Goal: Task Accomplishment & Management: Use online tool/utility

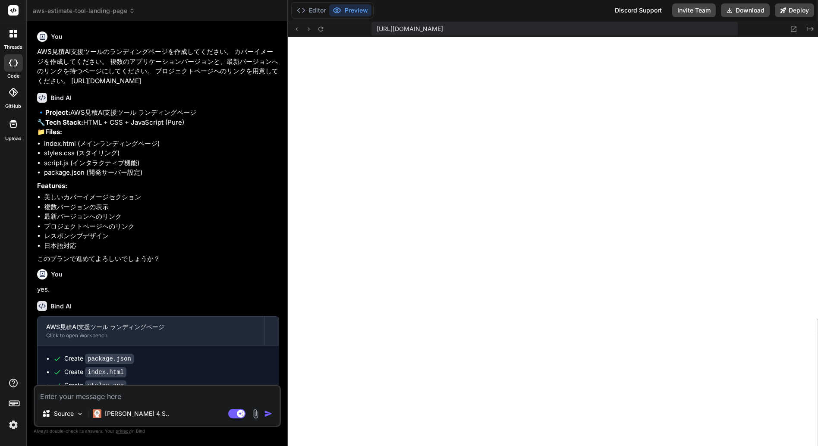
scroll to position [287, 0]
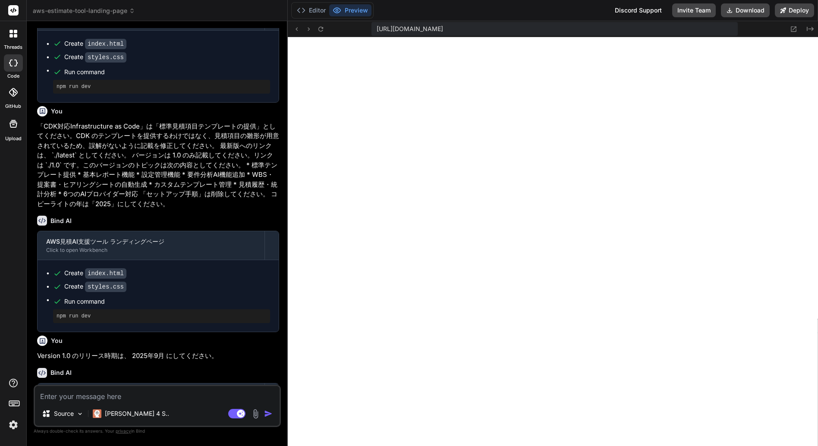
click at [118, 9] on span "aws-estimate-tool-landing-page" at bounding box center [84, 10] width 102 height 9
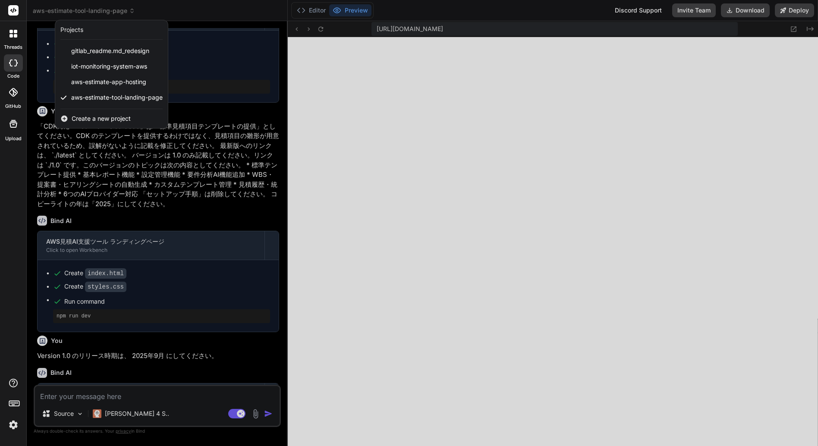
click at [105, 117] on span "Create a new project" at bounding box center [101, 118] width 59 height 9
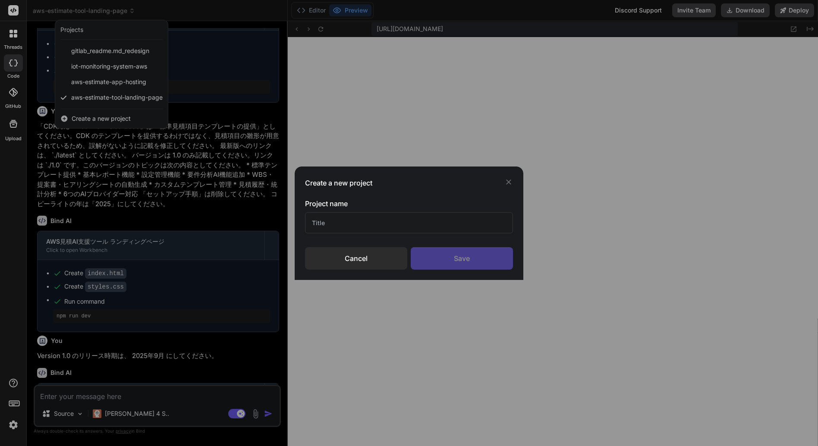
click at [321, 224] on input "text" at bounding box center [409, 222] width 208 height 21
type input "blea-tx landing page"
click at [468, 256] on div "Save" at bounding box center [462, 258] width 102 height 22
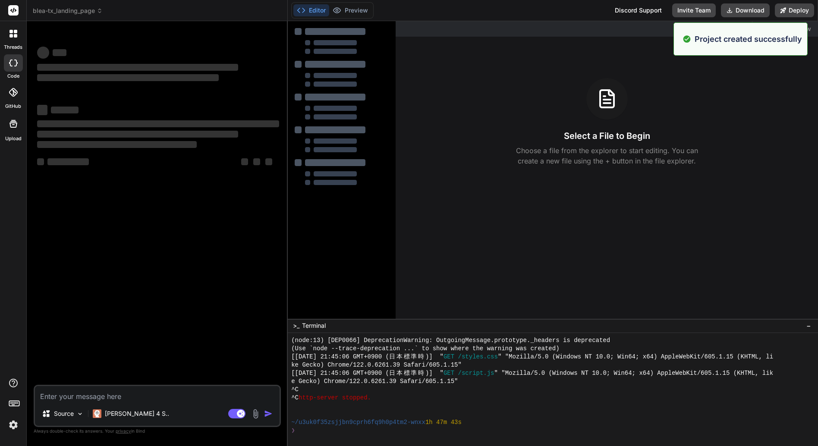
scroll to position [328, 0]
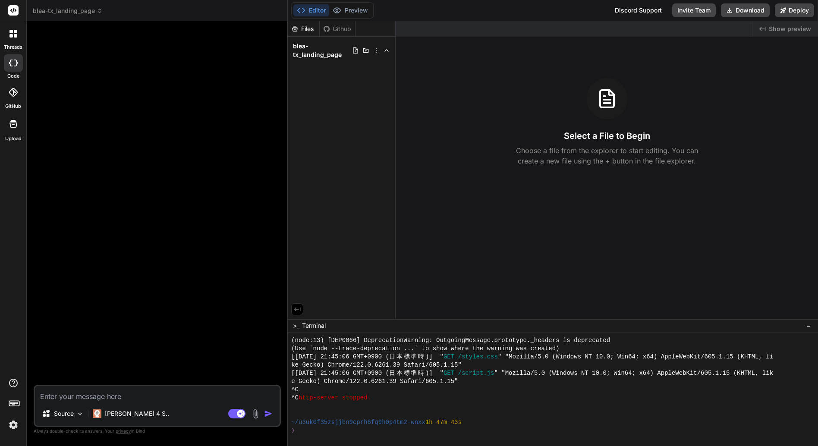
click at [66, 397] on textarea at bounding box center [157, 394] width 245 height 16
click at [15, 122] on icon at bounding box center [13, 124] width 10 height 10
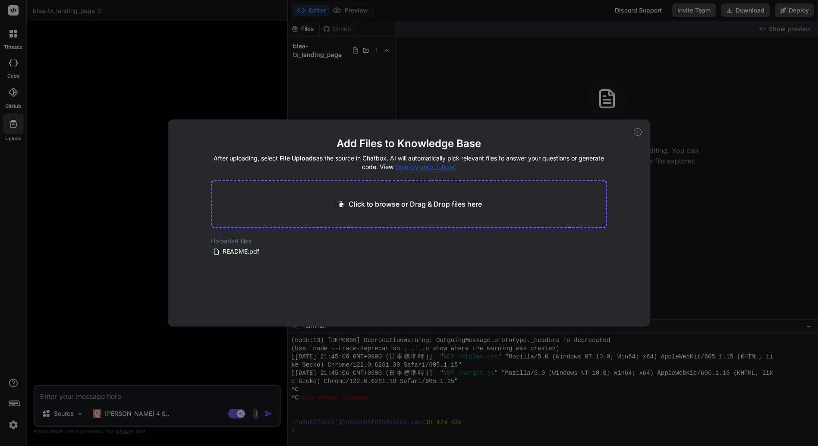
click at [100, 394] on div "Add Files to Knowledge Base After uploading, select File Uploads as the source …" at bounding box center [409, 223] width 818 height 446
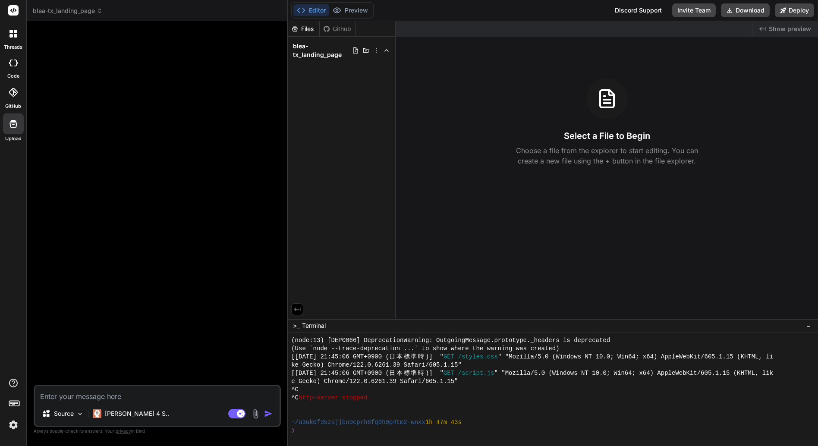
click at [19, 126] on div at bounding box center [13, 124] width 21 height 21
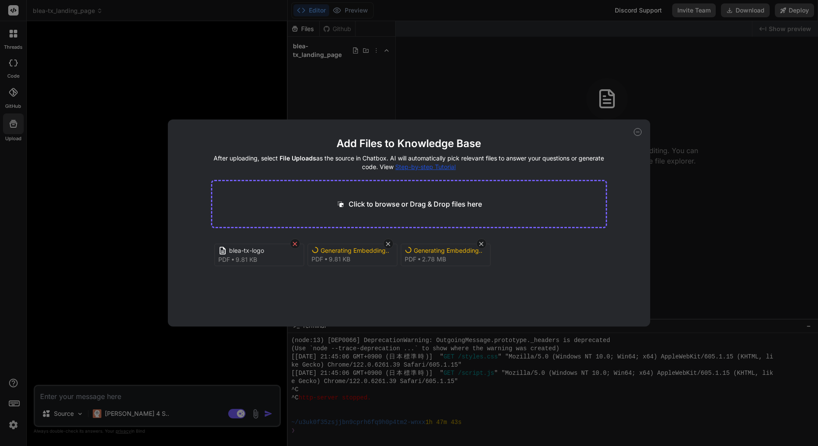
click at [294, 244] on icon at bounding box center [294, 243] width 7 height 7
click at [598, 301] on button "Finish" at bounding box center [592, 300] width 30 height 17
click at [638, 133] on icon at bounding box center [638, 132] width 8 height 8
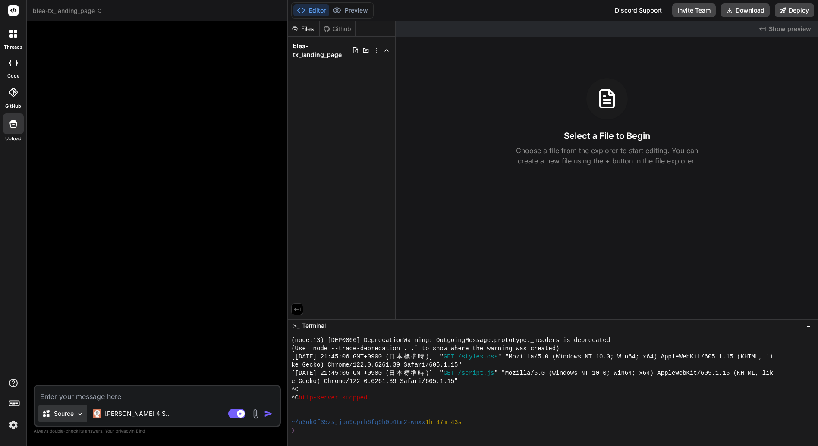
click at [73, 414] on p "Source" at bounding box center [64, 414] width 20 height 9
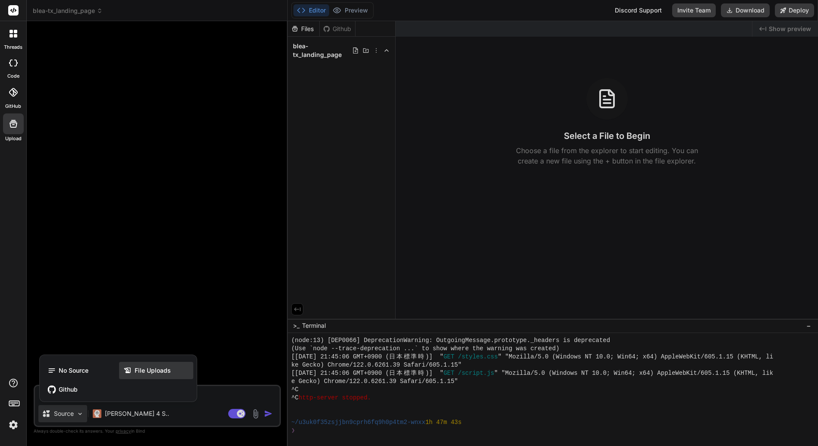
click at [149, 372] on span "File Uploads" at bounding box center [153, 370] width 36 height 9
type textarea "x"
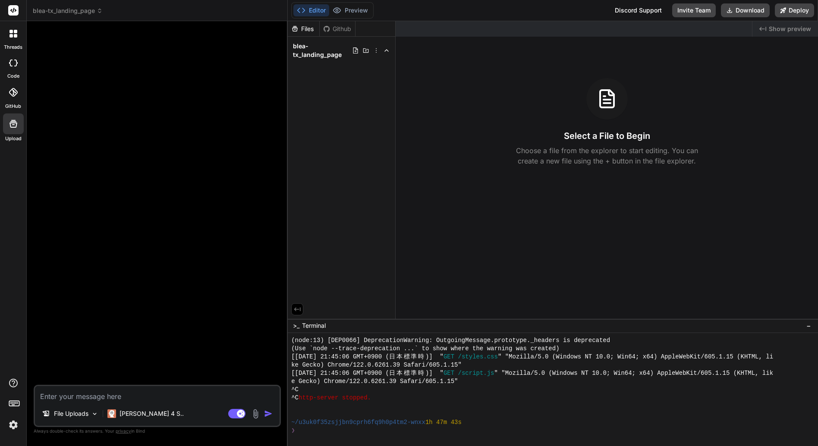
click at [76, 397] on textarea at bounding box center [157, 394] width 245 height 16
paste textarea "lore-ip dolorsitametconsecteturad。 el * seddoeiusmo temp-in-utla.etd magnaaliq。…"
type textarea "lore-ip dolorsitametconsecteturad。 el * seddoeiusmo temp-in-utla.etd magnaaliq。…"
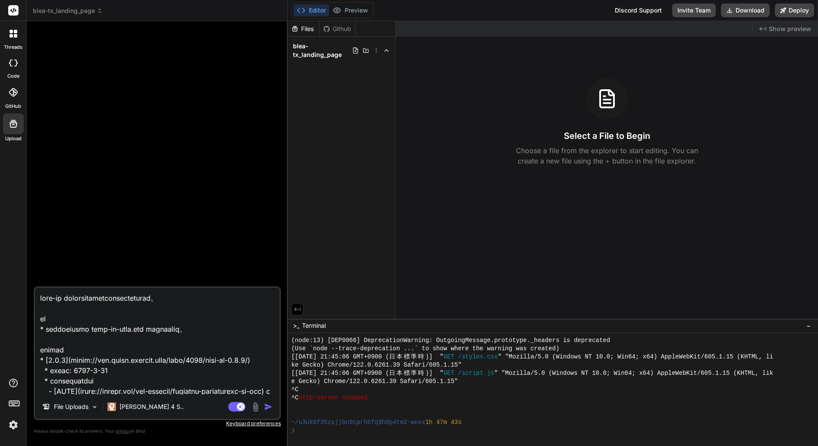
scroll to position [664, 0]
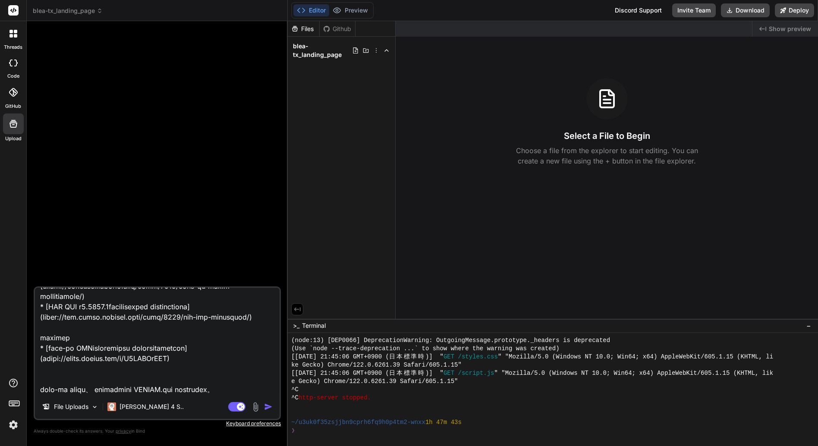
type textarea "x"
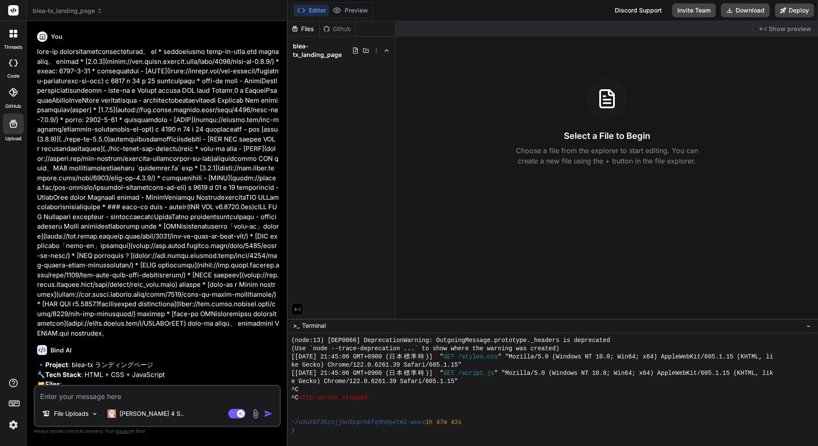
type textarea "x"
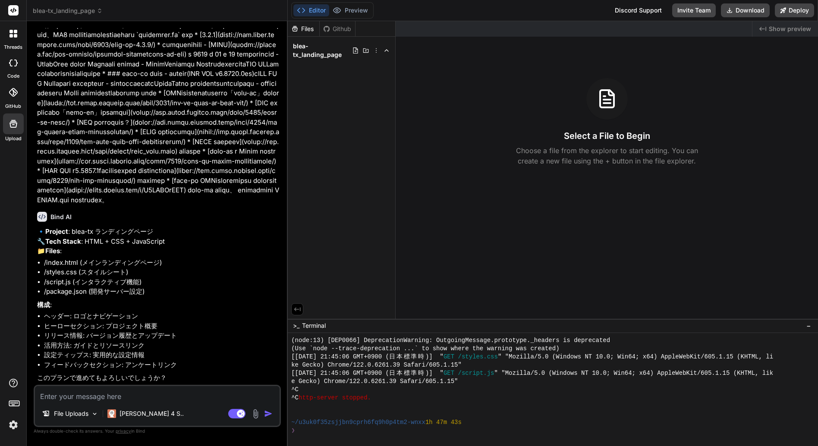
scroll to position [231, 0]
click at [77, 401] on textarea at bounding box center [157, 394] width 245 height 16
type textarea "y"
type textarea "x"
type textarea "ye"
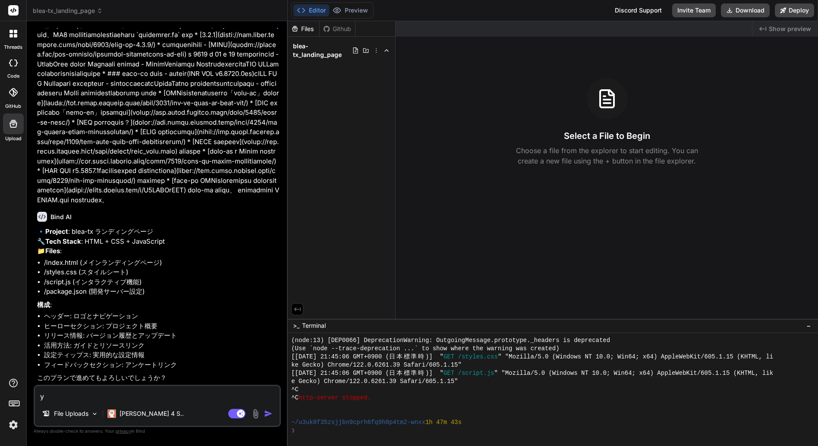
type textarea "x"
type textarea "yes"
type textarea "x"
type textarea "yes."
type textarea "x"
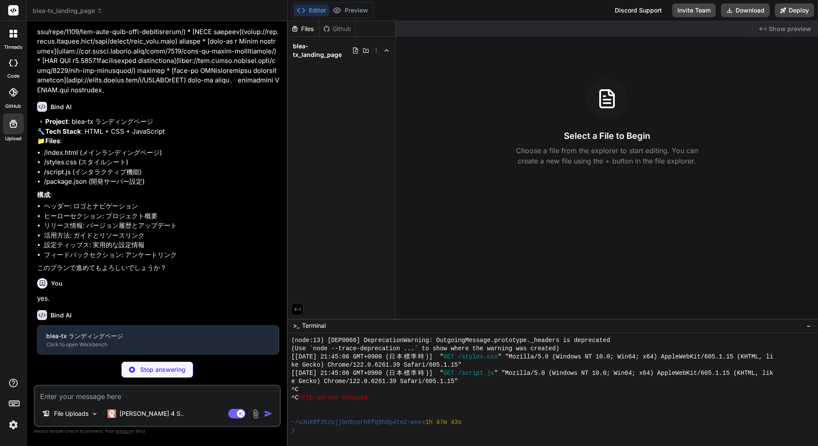
scroll to position [320, 0]
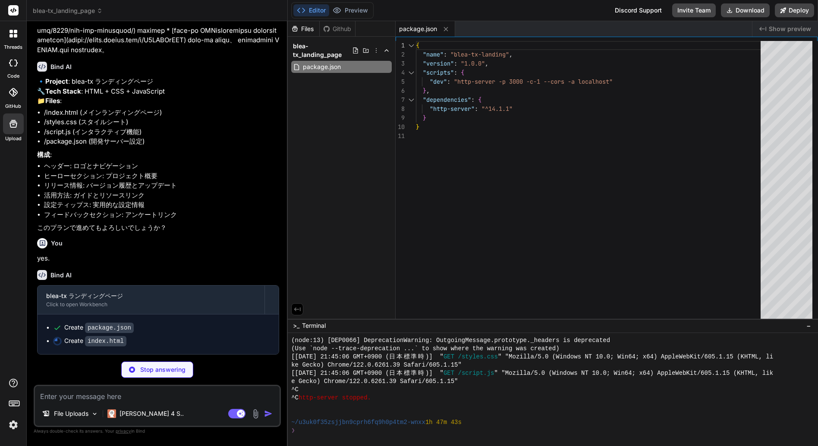
type textarea "x"
type textarea "<script src="script.js"></script> </body> </html>"
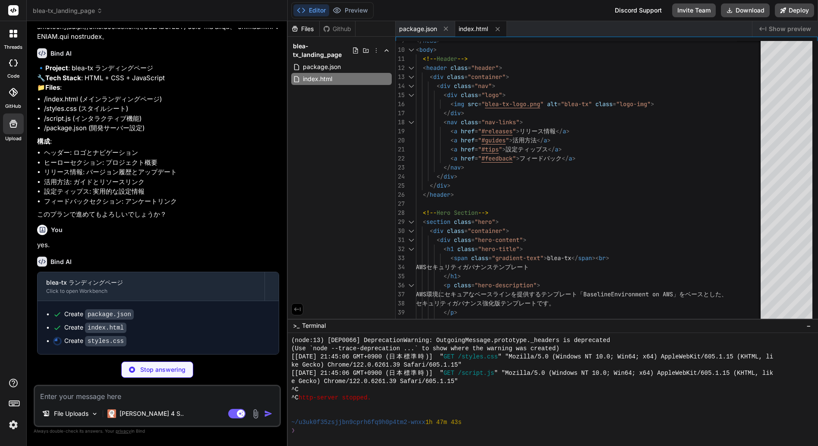
scroll to position [394, 0]
type textarea "x"
type textarea "/* Smooth Scrolling */ html { scroll-behavior: smooth; }"
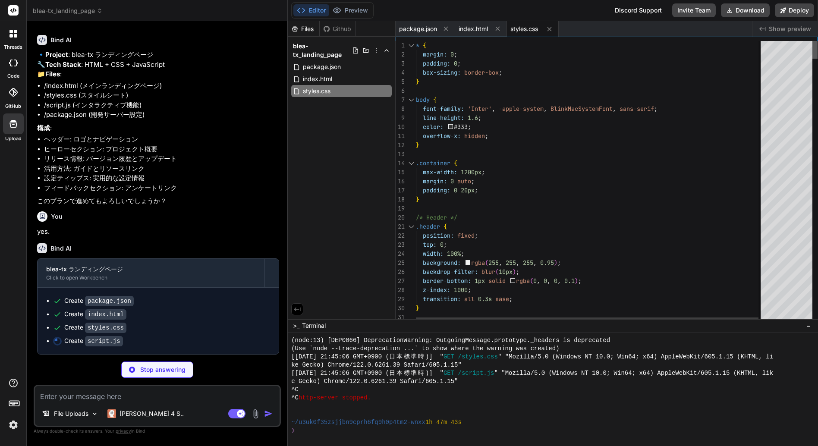
click at [813, 41] on div at bounding box center [815, 50] width 5 height 18
type textarea "x"
type textarea "`; document.head.appendChild(style); });"
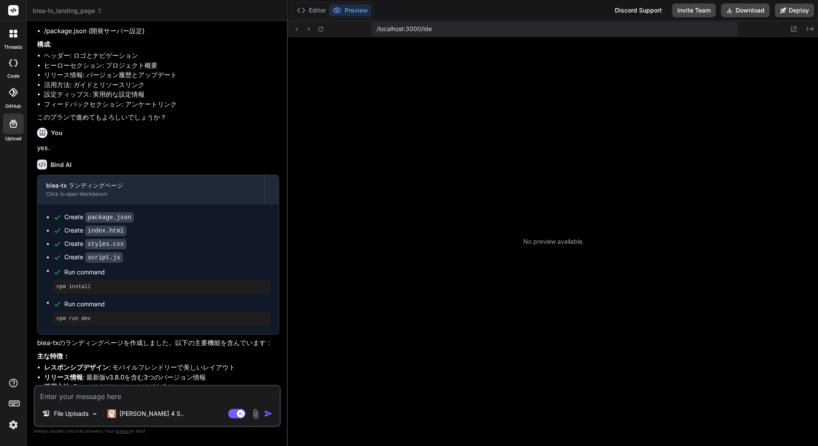
scroll to position [623, 0]
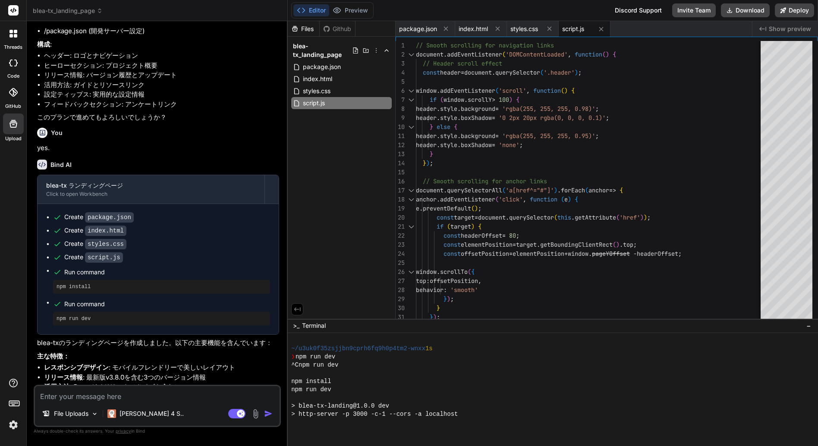
type textarea "x"
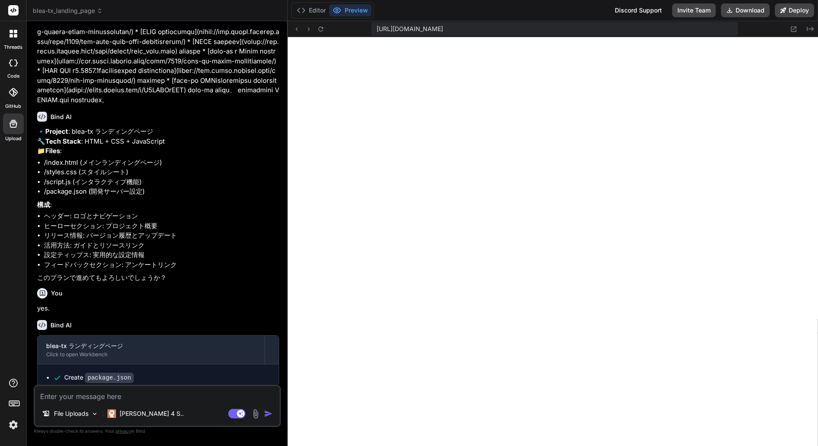
scroll to position [221, 0]
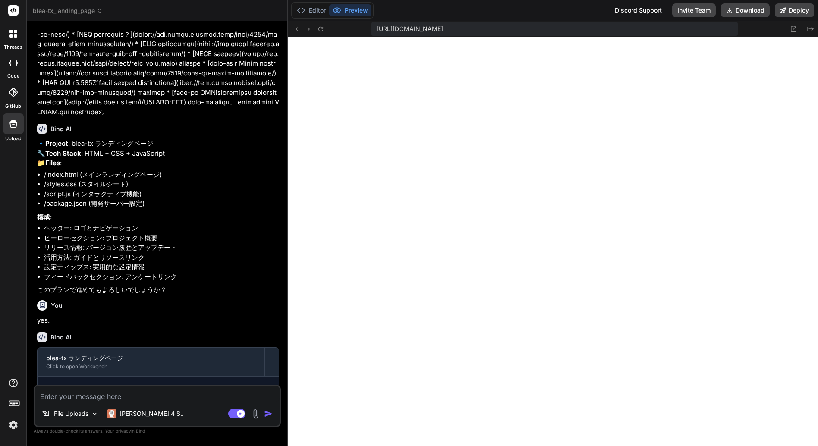
click at [84, 398] on textarea at bounding box center [157, 394] width 245 height 16
paste textarea "([URL][DOMAIN_NAME]"
type textarea "([URL][DOMAIN_NAME]"
type textarea "x"
type textarea "[URL][DOMAIN_NAME]"
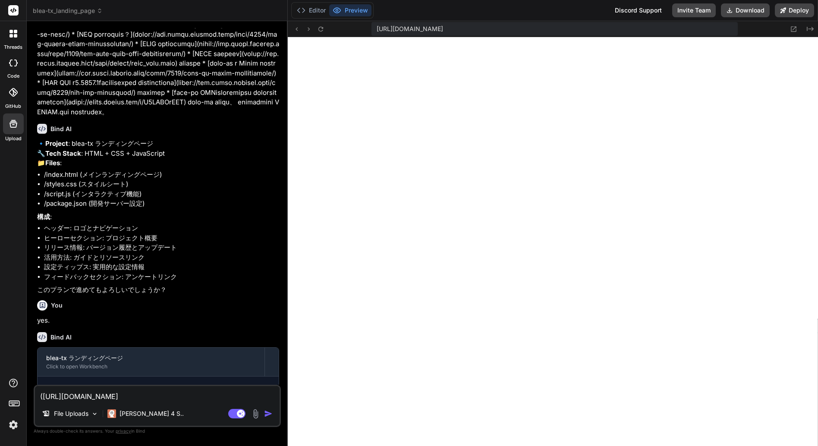
type textarea "x"
type textarea "[URL][DOMAIN_NAME]"
type textarea "x"
type textarea "[URL][DOMAIN_NAME]"
type textarea "x"
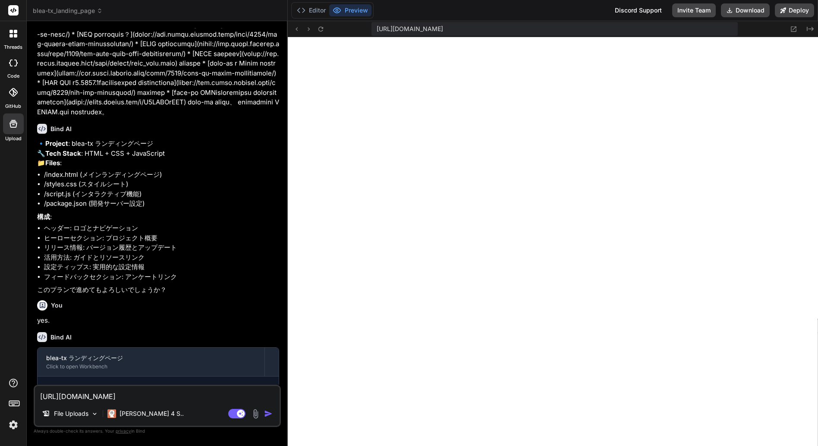
type textarea "[URL][DOMAIN_NAME] ｈ"
type textarea "x"
type textarea "[URL][DOMAIN_NAME] は"
type textarea "x"
type textarea "[URL][DOMAIN_NAME] は"
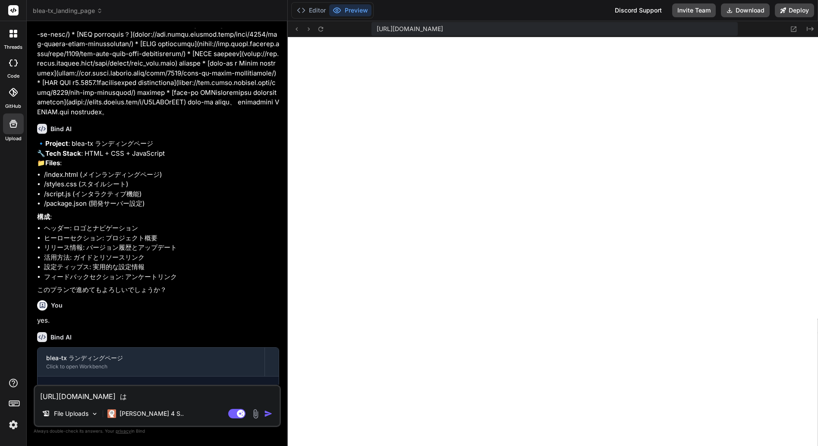
type textarea "x"
paste textarea "([URL][DOMAIN_NAME]"
type textarea "[URL][DOMAIN_NAME] は ([URL][DOMAIN_NAME]"
type textarea "x"
type textarea "[URL][DOMAIN_NAME] は [URL][DOMAIN_NAME]"
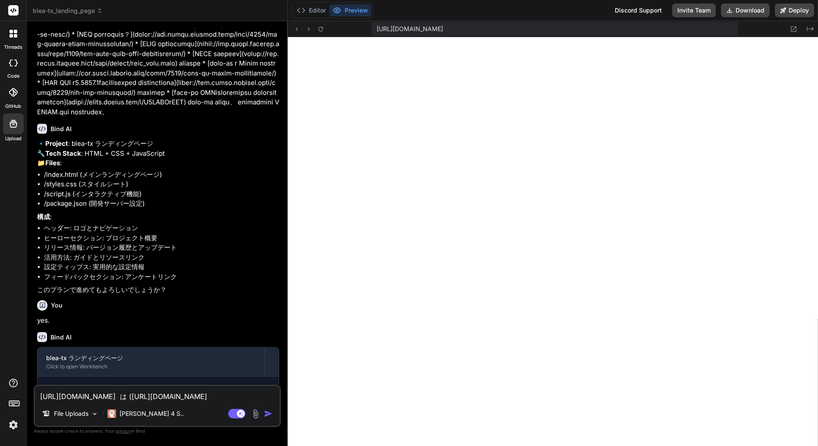
type textarea "x"
type textarea "[URL][DOMAIN_NAME] は [URL][DOMAIN_NAME]"
type textarea "x"
type textarea "[URL][DOMAIN_NAME] は [URL][DOMAIN_NAME]"
type textarea "x"
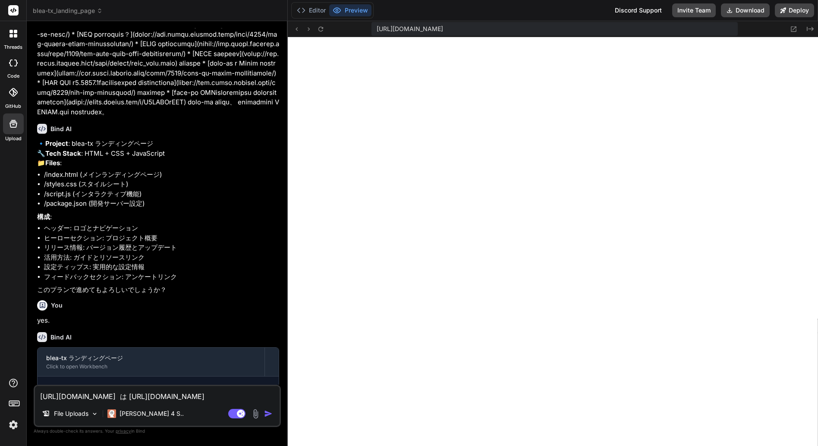
type textarea "[URL][DOMAIN_NAME] は [URL][DOMAIN_NAME]"
type textarea "x"
type textarea "[URL][DOMAIN_NAME] は [URL][DOMAIN_NAME]"
type textarea "x"
type textarea "[URL][DOMAIN_NAME] は [URL][DOMAIN_NAME]"
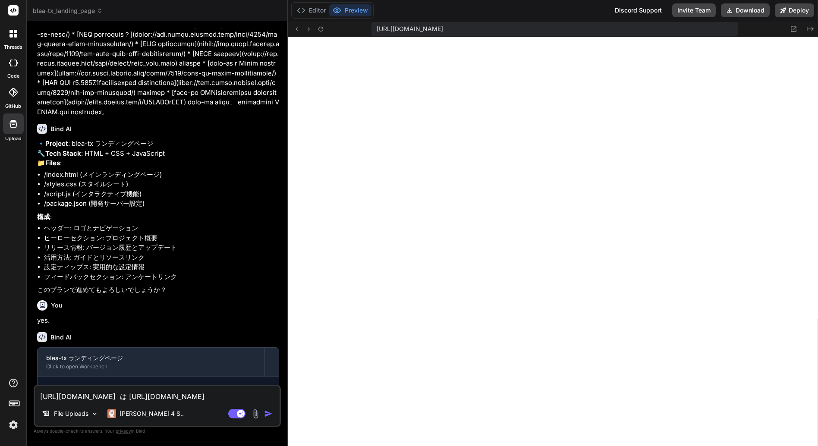
type textarea "x"
type textarea "[URL][DOMAIN_NAME] は [URL][DOMAIN_NAME]"
type textarea "x"
type textarea "[URL][DOMAIN_NAME] は [URL][DOMAIN_NAME] ｎ"
type textarea "x"
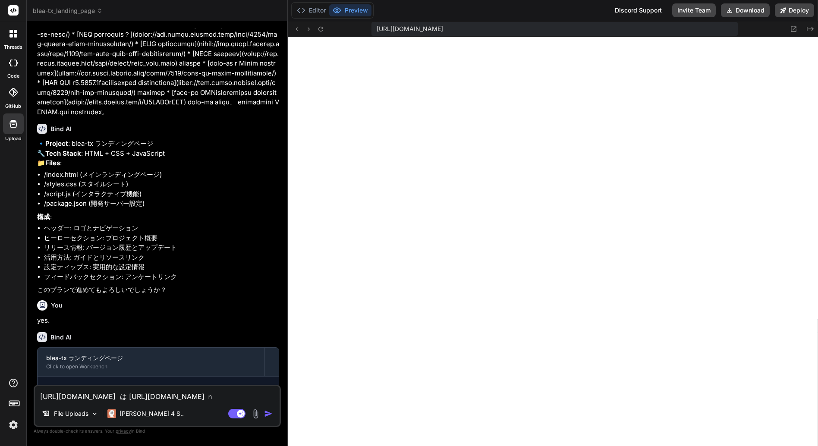
type textarea "[URL][DOMAIN_NAME] は [URL][DOMAIN_NAME] に"
type textarea "x"
type textarea "[URL][DOMAIN_NAME] は [URL][DOMAIN_NAME] にｃ"
type textarea "x"
type textarea "[URL][DOMAIN_NAME] は [URL][DOMAIN_NAME] にか"
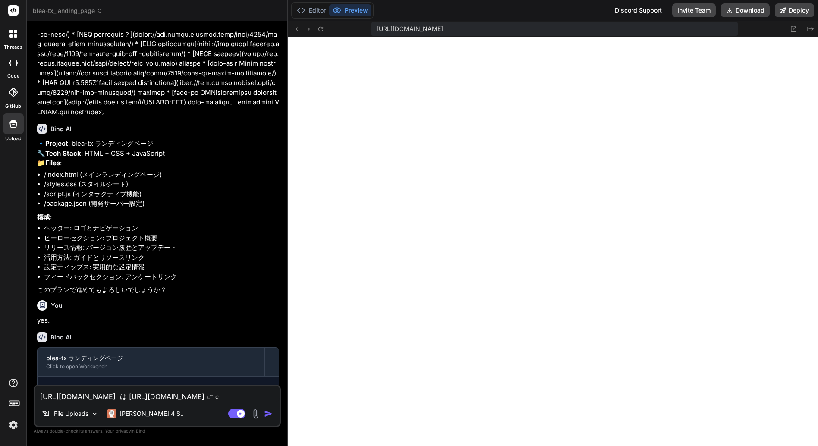
type textarea "x"
type textarea "[URL][DOMAIN_NAME] は [URL][DOMAIN_NAME] にかｃ"
type textarea "x"
type textarea "[URL][DOMAIN_NAME] は [URL][DOMAIN_NAME] にかき"
type textarea "x"
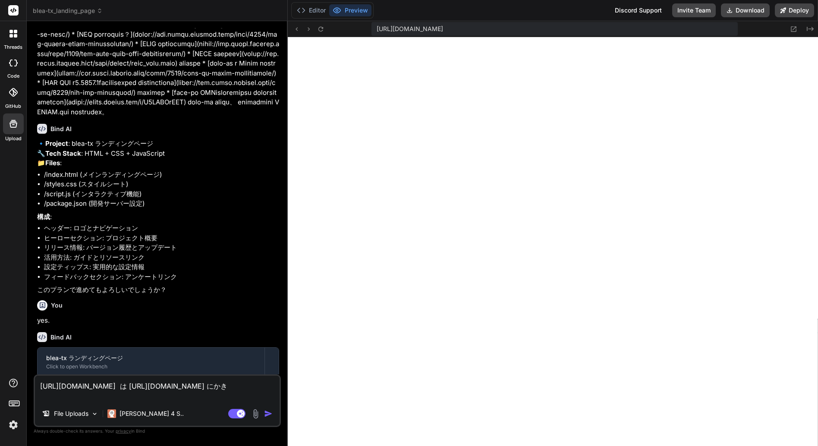
type textarea "[URL][DOMAIN_NAME] は [URL][DOMAIN_NAME] にかきｃ"
type textarea "x"
type textarea "[URL][DOMAIN_NAME] は [URL][DOMAIN_NAME] にかきか"
type textarea "x"
type textarea "[URL][DOMAIN_NAME] は [URL][DOMAIN_NAME] に書き換え"
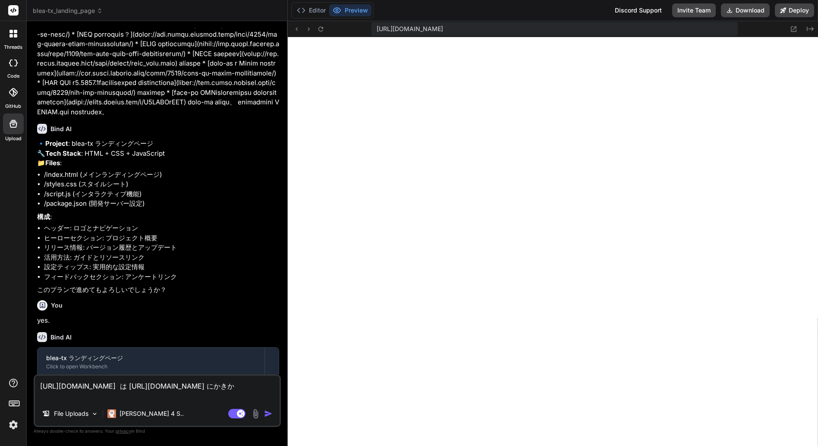
type textarea "x"
type textarea "[URL][DOMAIN_NAME] は [URL][DOMAIN_NAME] に書き換えｔ"
type textarea "x"
type textarea "[URL][DOMAIN_NAME] は [URL][DOMAIN_NAME] に書き換えて"
type textarea "x"
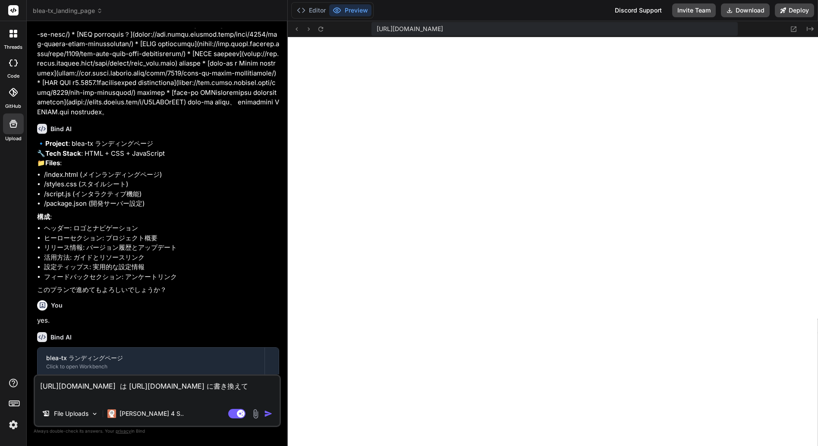
type textarea "[URL][DOMAIN_NAME] は [URL][DOMAIN_NAME] に書き換えてｃ"
type textarea "x"
type textarea "[URL][DOMAIN_NAME] は [URL][DOMAIN_NAME] に書き換えてく"
type textarea "x"
type textarea "[URL][DOMAIN_NAME] は [URL][DOMAIN_NAME] に書き換えてくｄ"
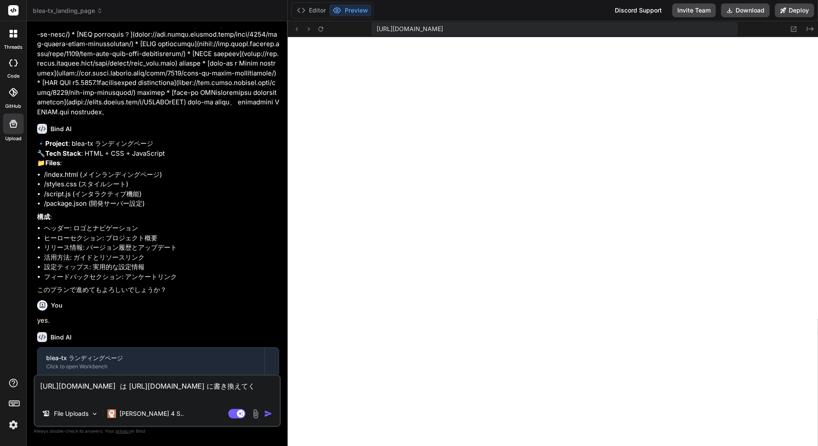
type textarea "x"
type textarea "[URL][DOMAIN_NAME] は [URL][DOMAIN_NAME] に書き換えてくだ"
type textarea "x"
type textarea "[URL][DOMAIN_NAME] は [URL][DOMAIN_NAME] に書き換えてくだｓ"
type textarea "x"
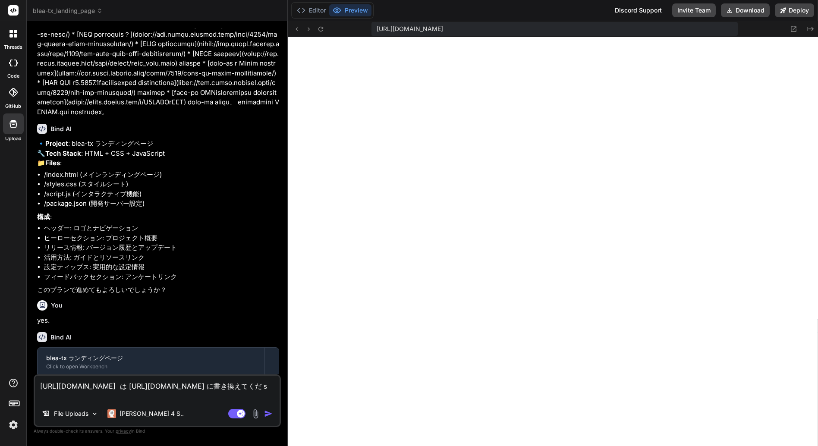
type textarea "[URL][DOMAIN_NAME] は [URL][DOMAIN_NAME] に書き換えてください"
type textarea "x"
type textarea "[URL][DOMAIN_NAME] は [URL][DOMAIN_NAME] に書き換えてください。"
type textarea "x"
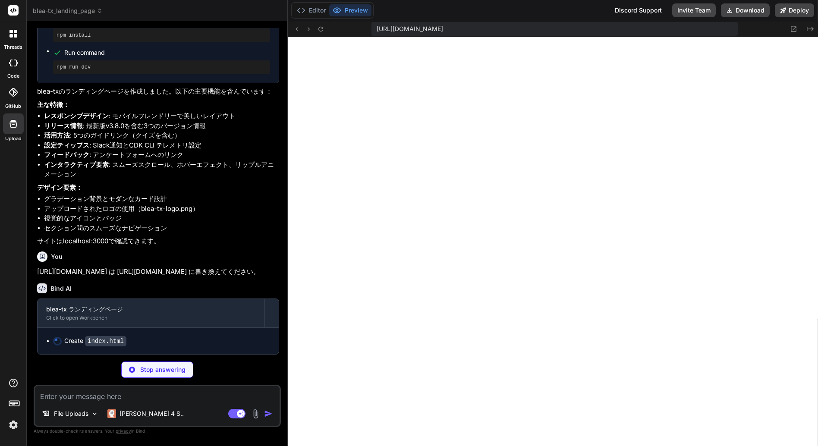
scroll to position [753, 0]
type textarea "x"
type textarea "<script src="script.js"></script> </body> </html>"
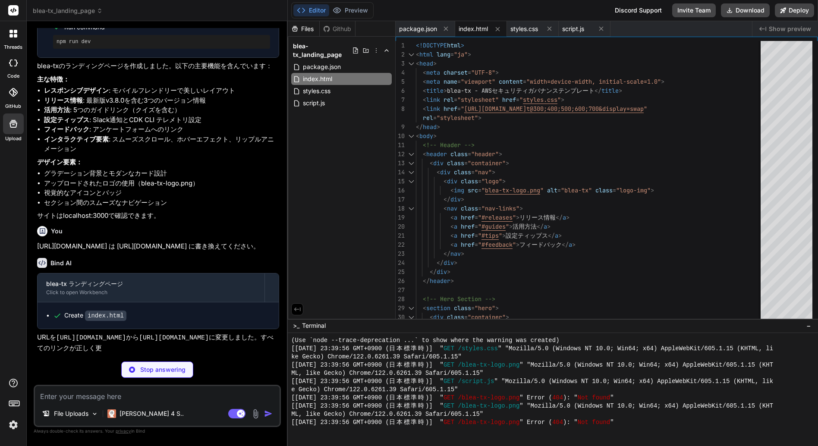
scroll to position [747, 0]
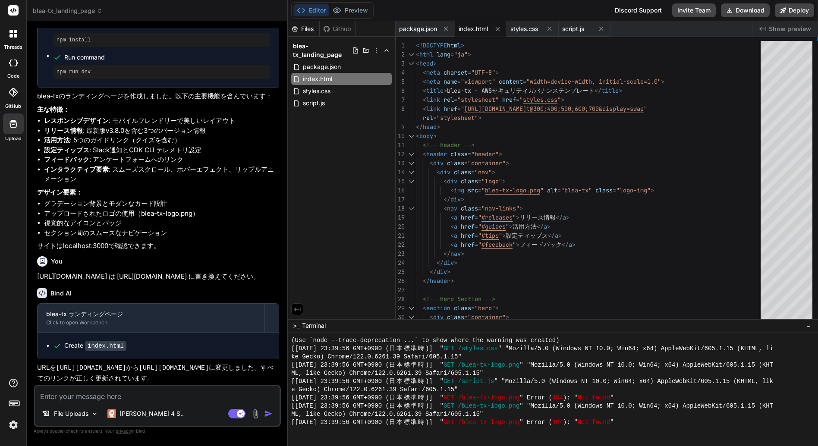
type textarea "x"
click at [351, 10] on button "Preview" at bounding box center [350, 10] width 42 height 12
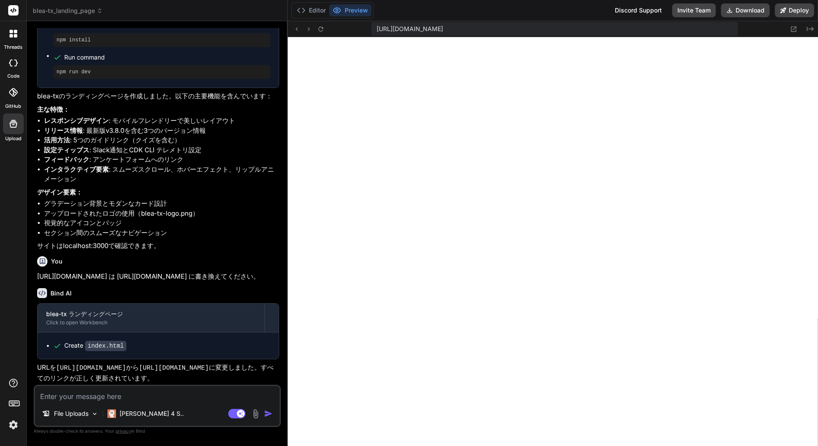
click at [104, 397] on textarea at bounding box center [157, 394] width 245 height 16
type textarea "b"
type textarea "x"
type textarea "bl"
type textarea "x"
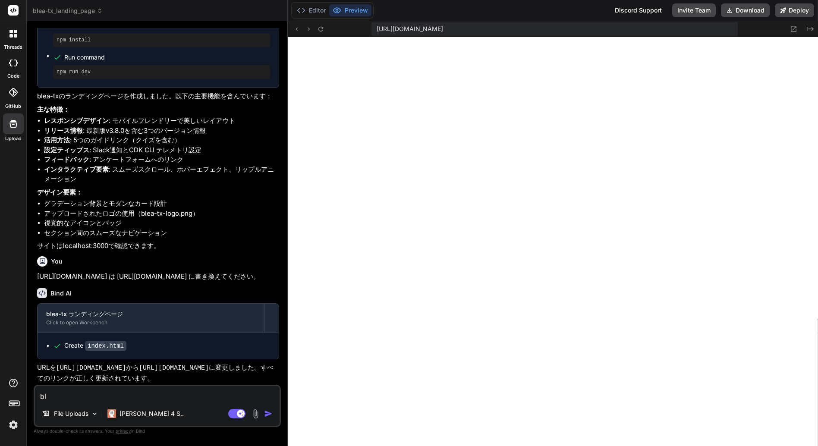
type textarea "ble"
type textarea "x"
type textarea "blea"
type textarea "x"
type textarea "blea-"
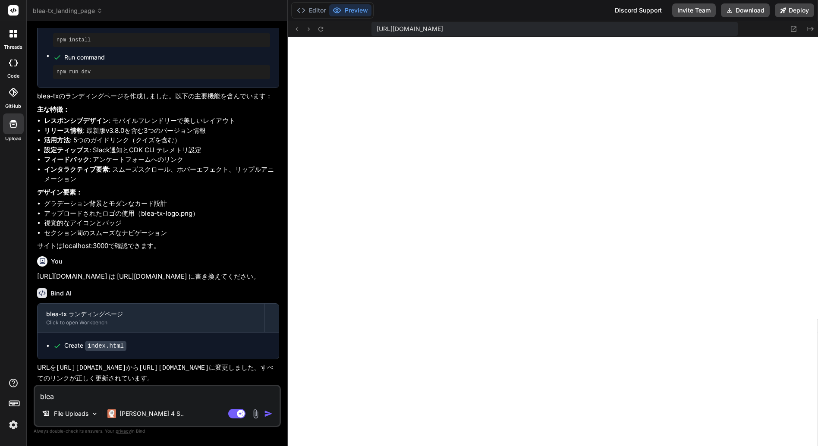
type textarea "x"
type textarea "blea-t"
type textarea "x"
type textarea "blea-tx"
type textarea "x"
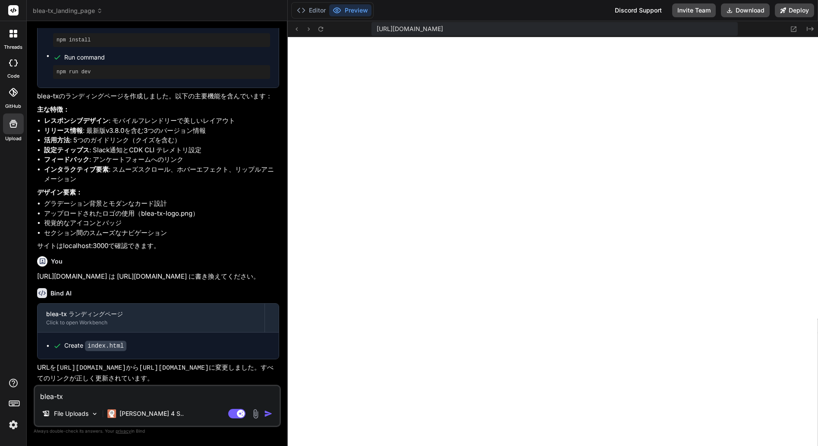
type textarea "blea-tx"
type textarea "x"
type textarea "blea-tx ｎ"
type textarea "x"
type textarea "blea-tx の"
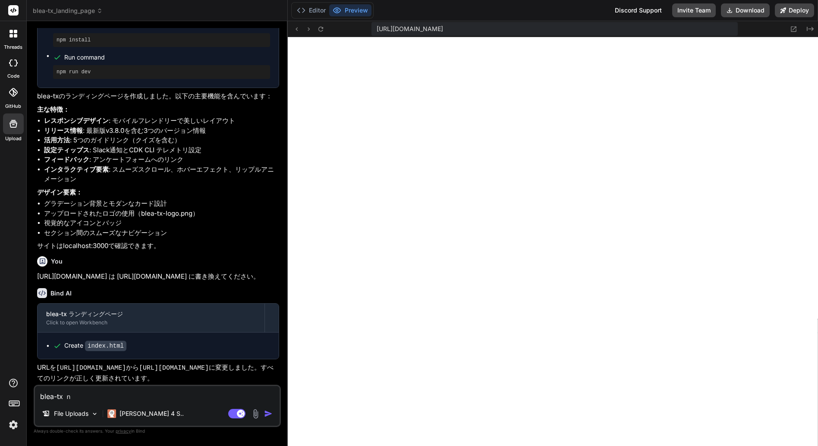
type textarea "x"
type textarea "blea-tx の"
type textarea "x"
type textarea "blea-tx の"
type textarea "x"
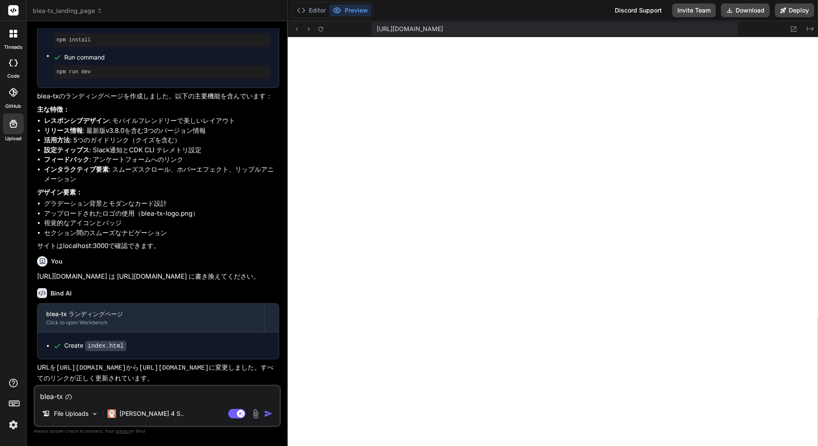
type textarea "blea-tx の p"
type textarea "x"
type textarea "blea-tx の pr"
type textarea "x"
type textarea "blea-tx の pro"
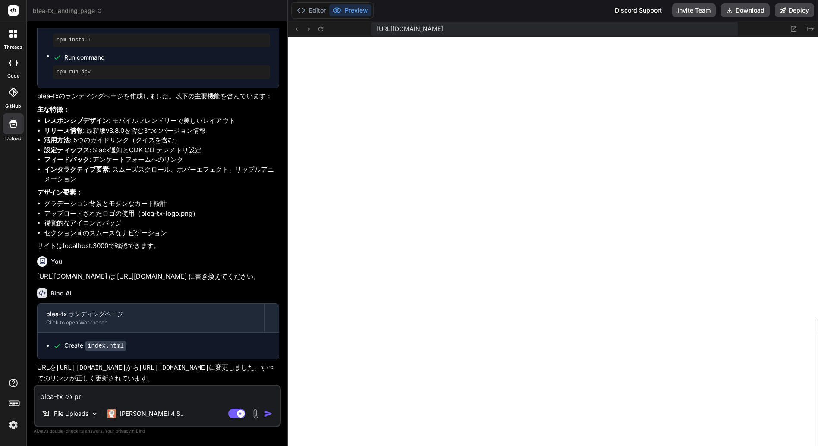
type textarea "x"
type textarea "blea-tx の proj"
type textarea "x"
type textarea "blea-tx の proje"
type textarea "x"
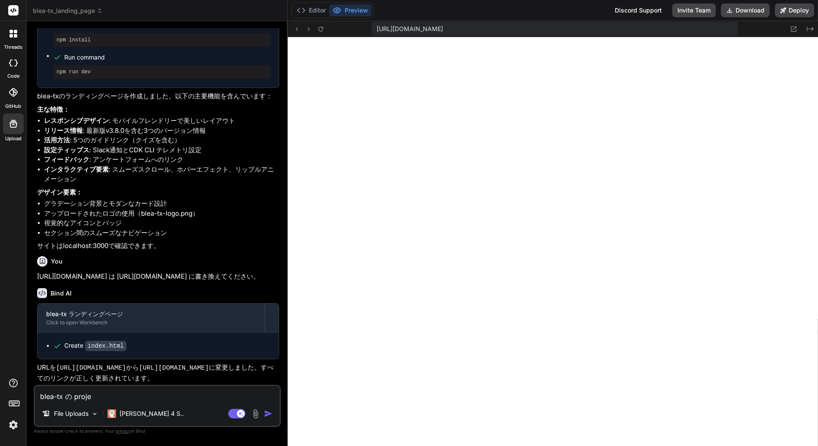
type textarea "blea-tx の projec"
type textarea "x"
type textarea "blea-tx の project"
type textarea "x"
type textarea "blea-tx の プロジェクト"
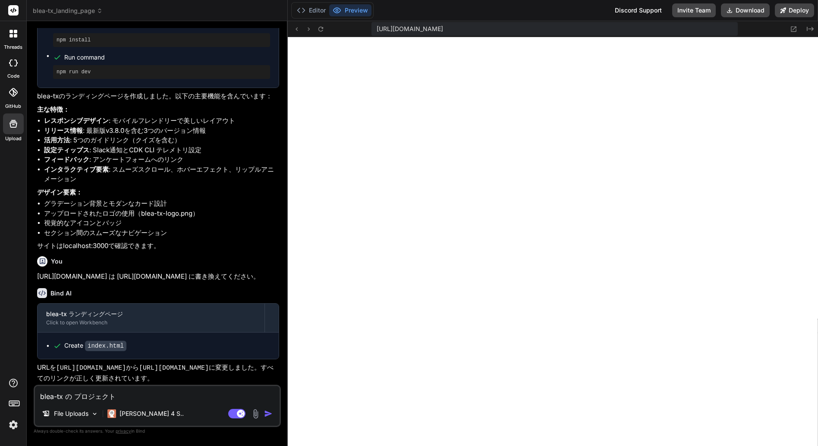
type textarea "x"
type textarea "blea-tx の プロジェクト"
type textarea "x"
type textarea "blea-tx の プロジェクトp"
type textarea "x"
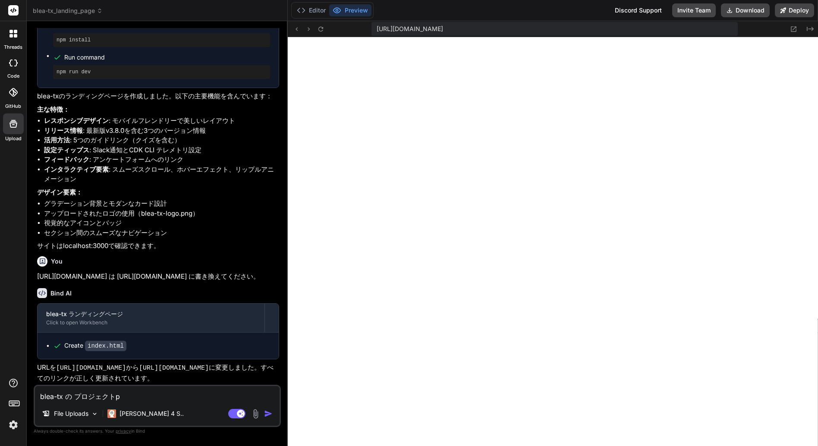
type textarea "blea-tx の プロジェクトpa"
type textarea "x"
type textarea "blea-tx の プロジェクトpag"
type textarea "x"
type textarea "blea-tx の プロジェクトpage"
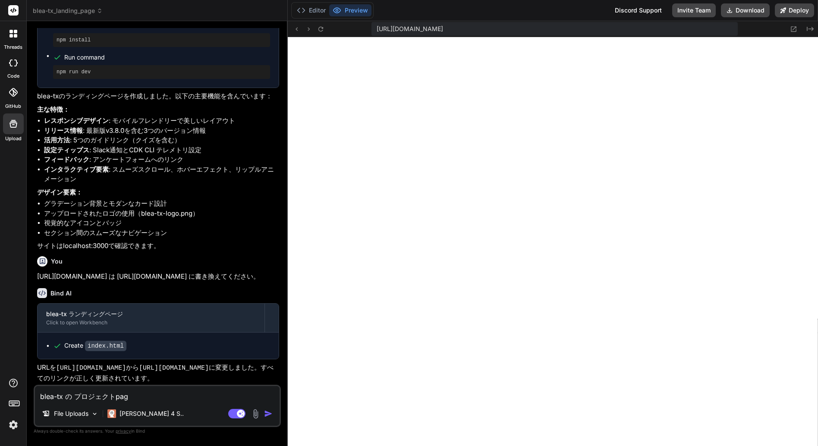
type textarea "x"
type textarea "blea-tx の プロジェクトページ"
type textarea "x"
type textarea "blea-tx の プロジェクトページ"
type textarea "x"
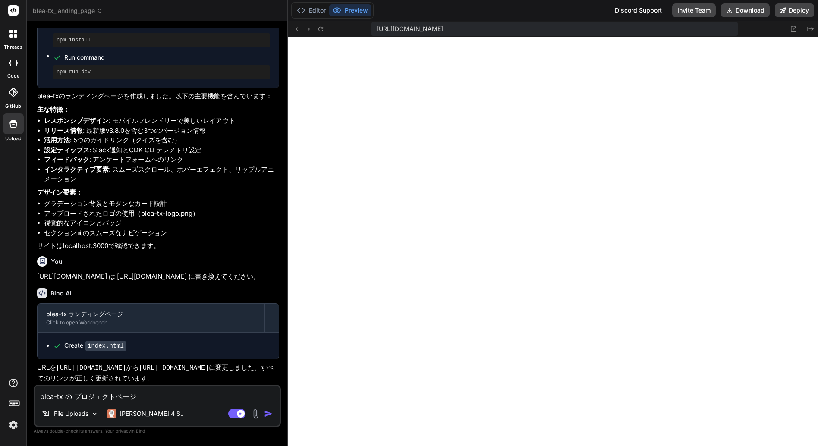
paste textarea "[URL][DOMAIN_NAME]"
type textarea "blea-tx の プロジェクトページ [URL][DOMAIN_NAME]"
type textarea "x"
type textarea "blea-tx の プロジェクトページ [URL][DOMAIN_NAME]"
type textarea "x"
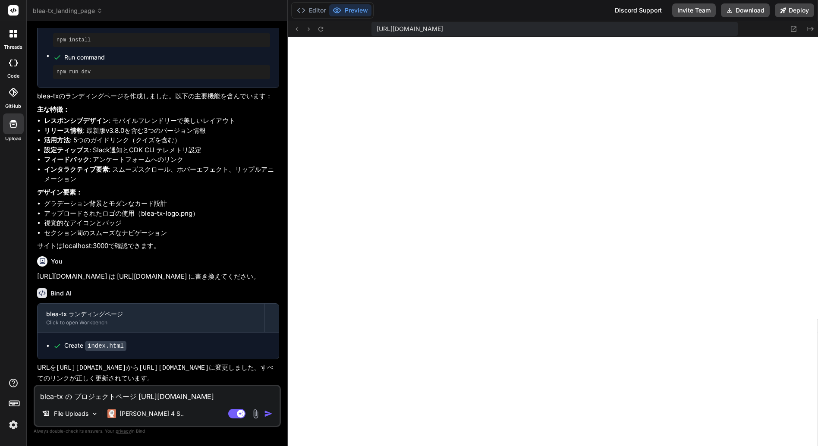
type textarea "blea-tx の プロジェクトページ [URL][DOMAIN_NAME] ｗ"
type textarea "x"
type textarea "blea-tx の プロジェクトページ [URL][DOMAIN_NAME] を"
type textarea "x"
type textarea "blea-tx の プロジェクトページ [URL][DOMAIN_NAME] をｆ"
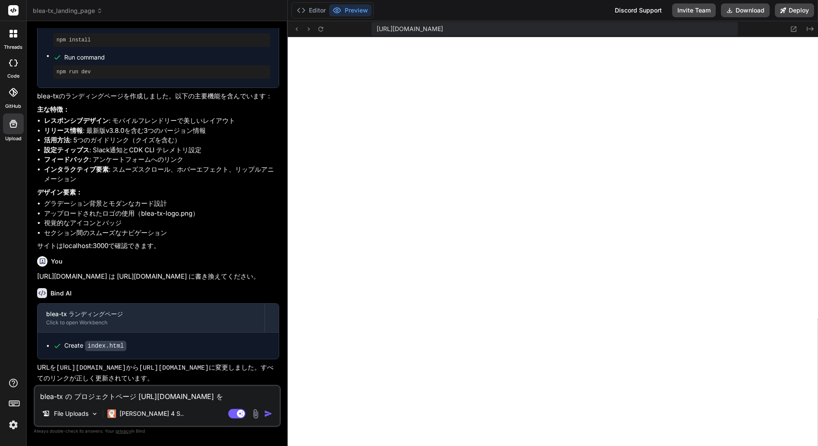
type textarea "x"
type textarea "blea-tx の プロジェクトページ [URL][DOMAIN_NAME] を"
type textarea "x"
type textarea "blea-tx の プロジェクトページ [URL][DOMAIN_NAME] を"
type textarea "x"
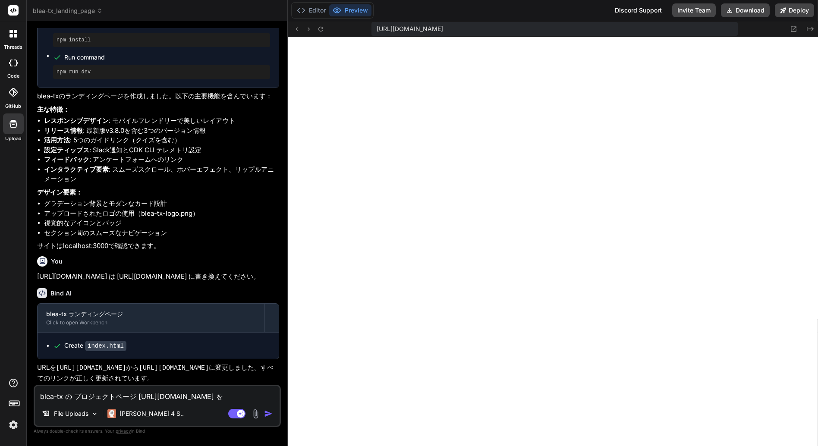
type textarea "blea-tx の プロジェクトページ [URL][DOMAIN_NAME]"
type textarea "x"
type textarea "blea-tx の プロジェクトページ [URL][DOMAIN_NAME]"
type textarea "x"
type textarea "blea-tx の プロジェクトページ [URL][DOMAIN_NAME] ｈ"
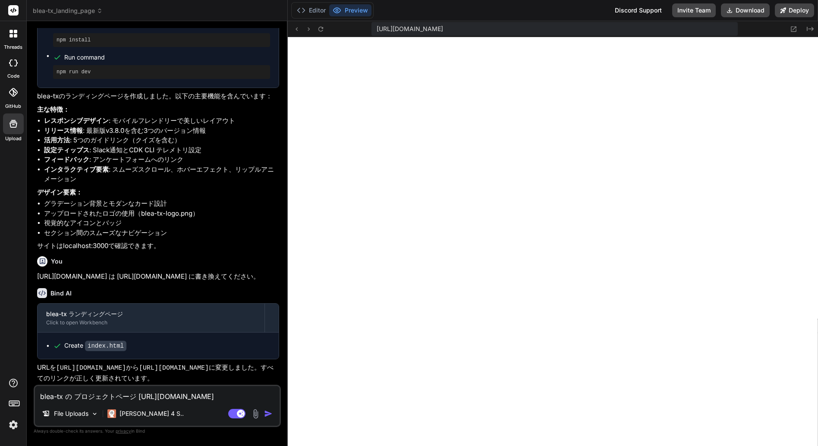
type textarea "x"
type textarea "blea-tx の プロジェクトページ [URL][DOMAIN_NAME] へ"
type textarea "x"
type textarea "blea-tx の プロジェクトページ [URL][DOMAIN_NAME] へｎ"
type textarea "x"
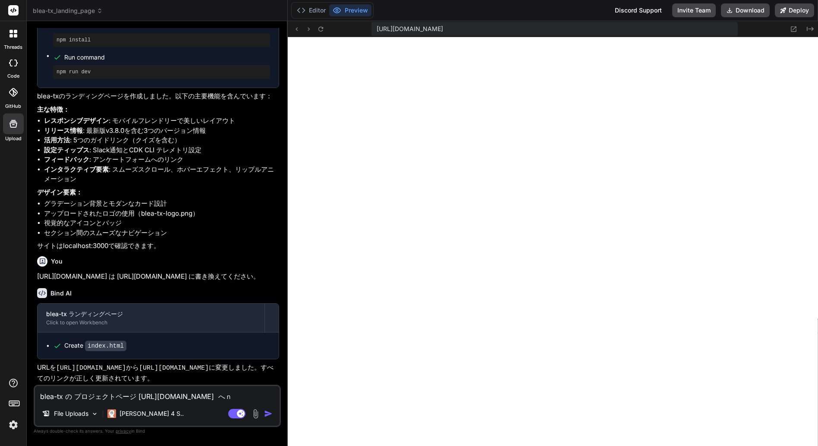
type textarea "blea-tx の プロジェクトページ [URL][DOMAIN_NAME] への"
type textarea "x"
type textarea "blea-tx の プロジェクトページ [URL][DOMAIN_NAME] への"
type textarea "x"
type textarea "blea-tx の プロジェクトページ [URL][DOMAIN_NAME] へのl"
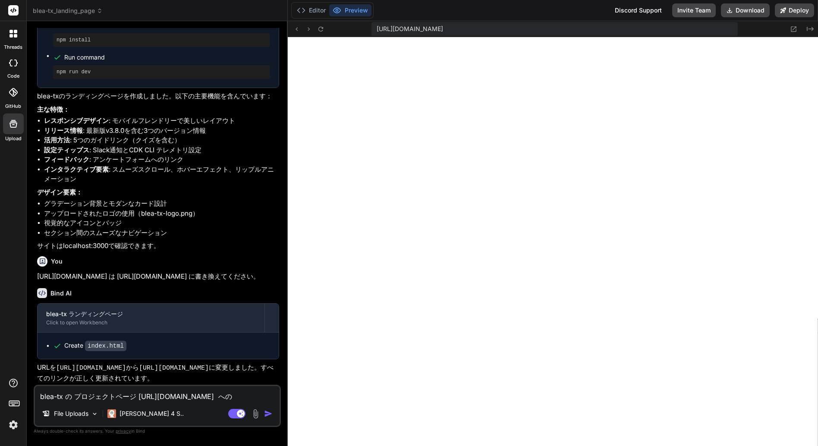
type textarea "x"
type textarea "blea-tx の プロジェクトページ [URL][DOMAIN_NAME] へのli"
type textarea "x"
type textarea "blea-tx の プロジェクトページ [URL][DOMAIN_NAME] へのlin"
type textarea "x"
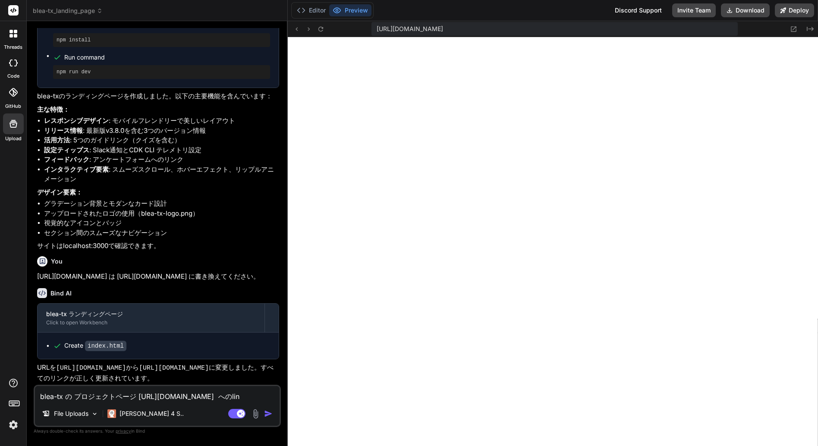
type textarea "blea-tx の プロジェクトページ [URL][DOMAIN_NAME] へのlink"
type textarea "x"
type textarea "blea-tx の プロジェクトページ [URL][DOMAIN_NAME] へのリンク"
type textarea "x"
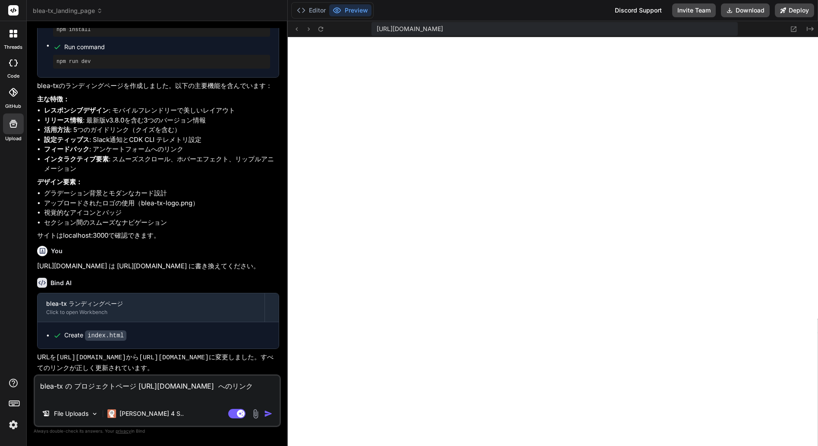
type textarea "blea-tx の プロジェクトページ [URL][DOMAIN_NAME] へのリンクｗ"
type textarea "x"
type textarea "blea-tx の プロジェクトページ [URL][DOMAIN_NAME] へのリンクを"
type textarea "x"
type textarea "blea-tx の プロジェクトページ [URL][DOMAIN_NAME] へのリンクをｃ"
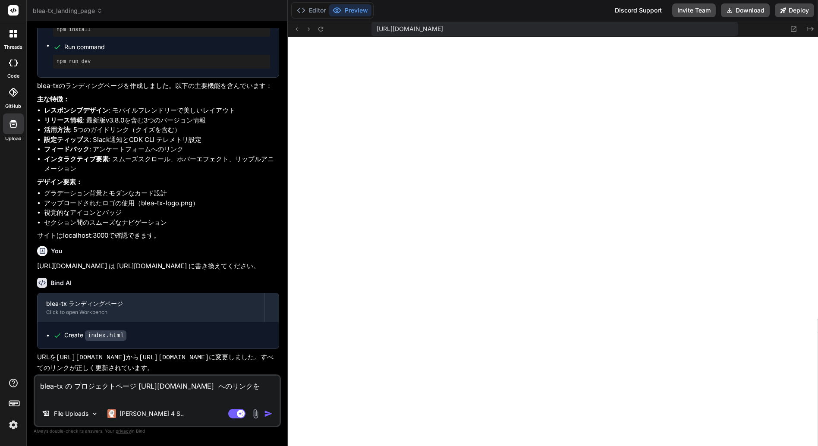
type textarea "x"
type textarea "blea-tx の プロジェクトページ [URL][DOMAIN_NAME] へのリンクをき"
type textarea "x"
type textarea "blea-tx の プロジェクトページ [URL][DOMAIN_NAME] へのリンクをきｓ"
type textarea "x"
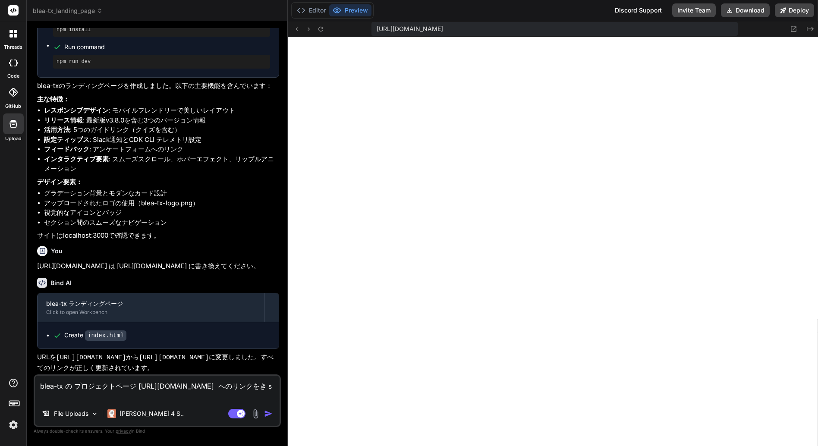
type textarea "blea-tx の プロジェクトページ [URL][DOMAIN_NAME] へのリンクをきさい"
type textarea "x"
type textarea "blea-tx の プロジェクトページ [URL][DOMAIN_NAME] へのリンクを記載"
type textarea "x"
type textarea "blea-tx の プロジェクトページ [URL][DOMAIN_NAME] へのリンクを記載ｓ"
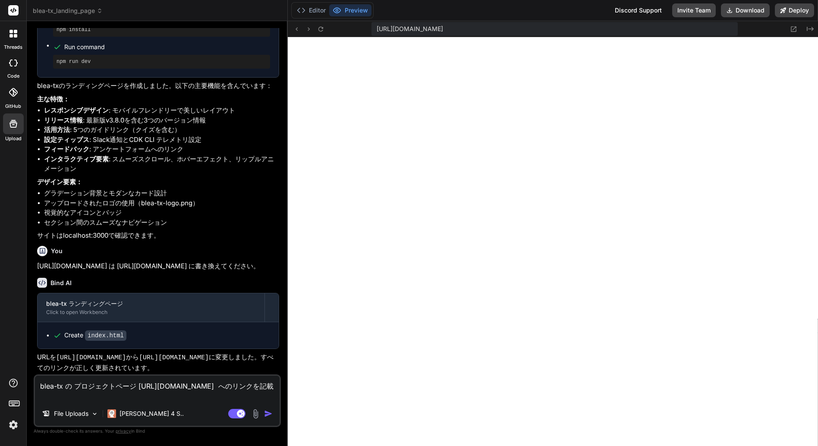
type textarea "x"
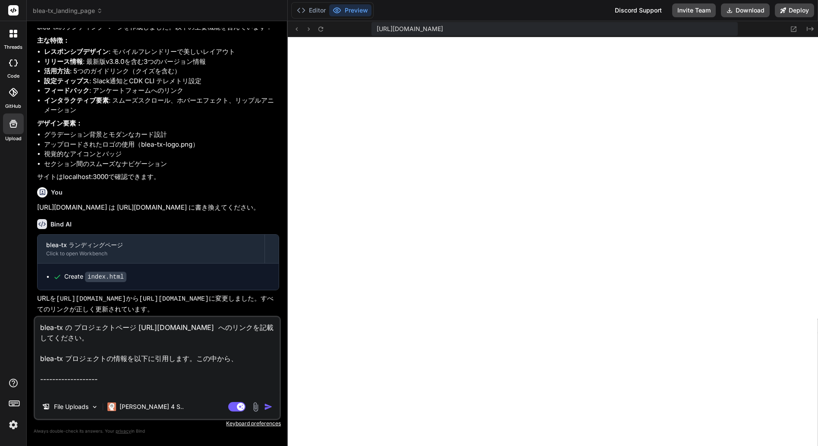
paste textarea "## lore IPS dolorsita、consecteturadipiscing、elits、DOE temporincididunt。 UTL etd…"
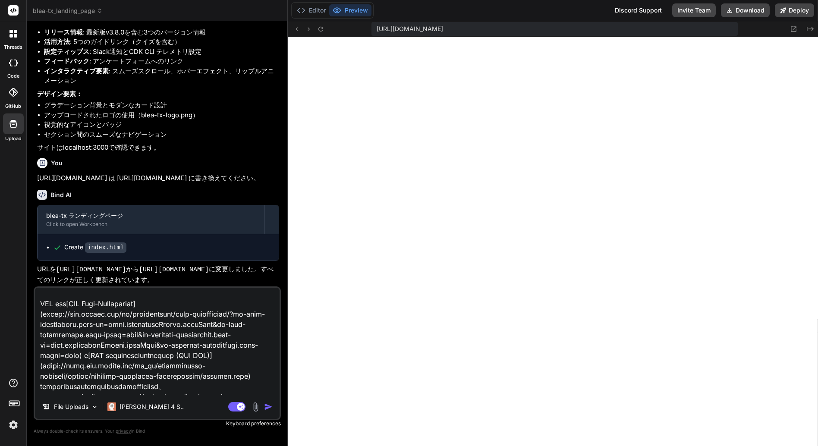
scroll to position [0, 0]
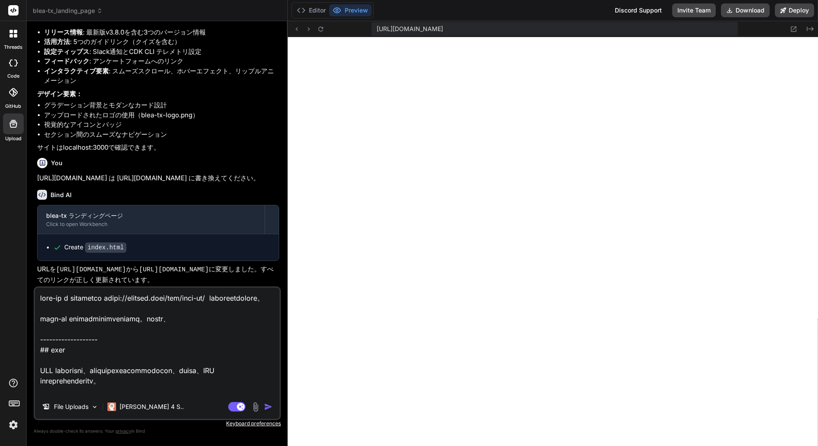
click at [247, 329] on textarea at bounding box center [157, 341] width 245 height 107
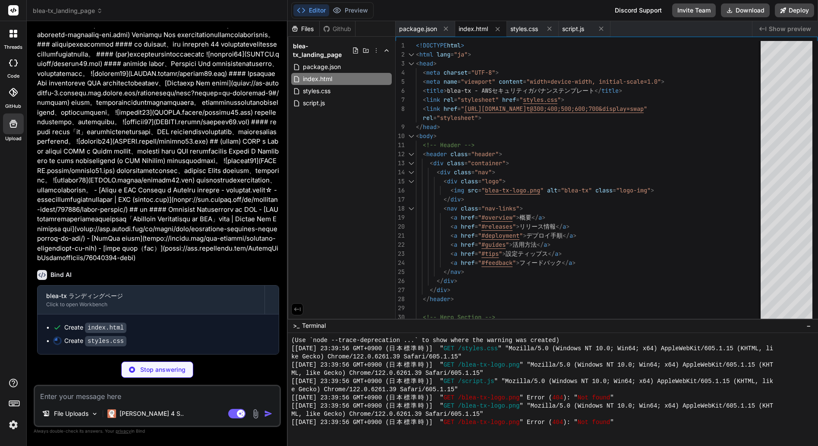
scroll to position [5375, 0]
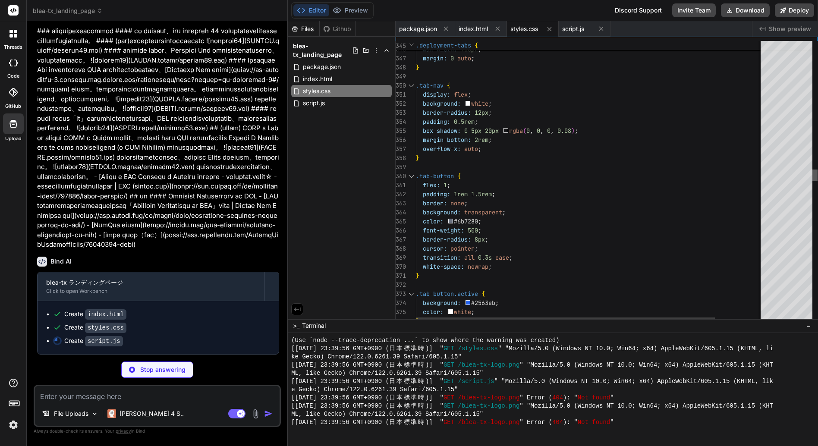
click at [818, 181] on div at bounding box center [815, 175] width 5 height 11
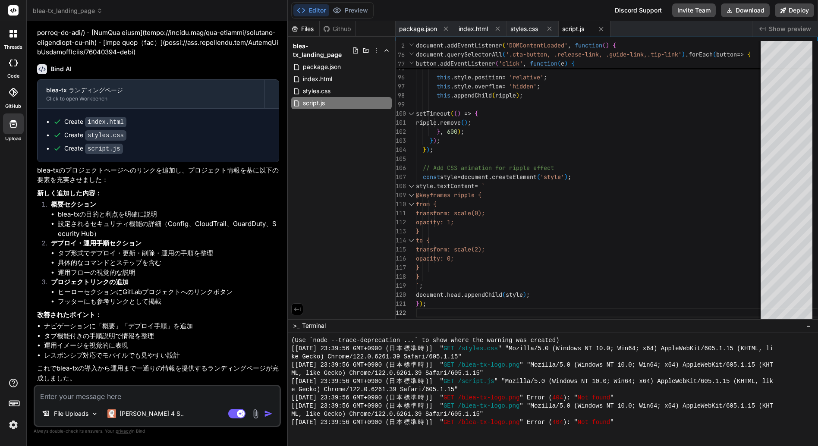
scroll to position [5581, 0]
click at [76, 395] on textarea at bounding box center [157, 394] width 245 height 16
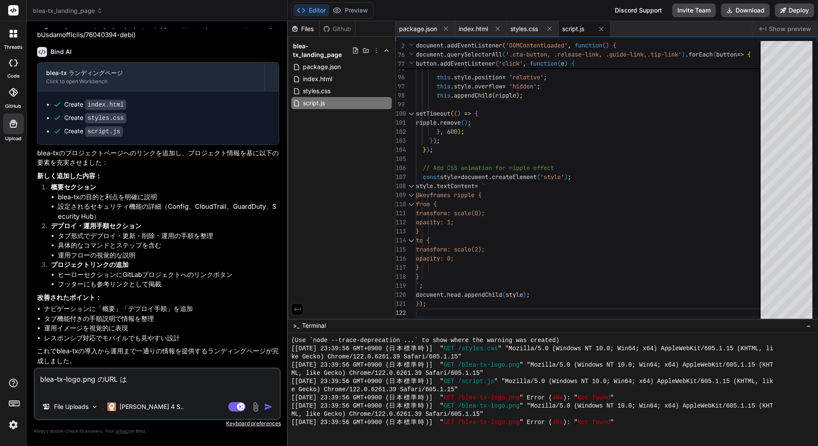
paste textarea "[URL][DOMAIN_NAME]"
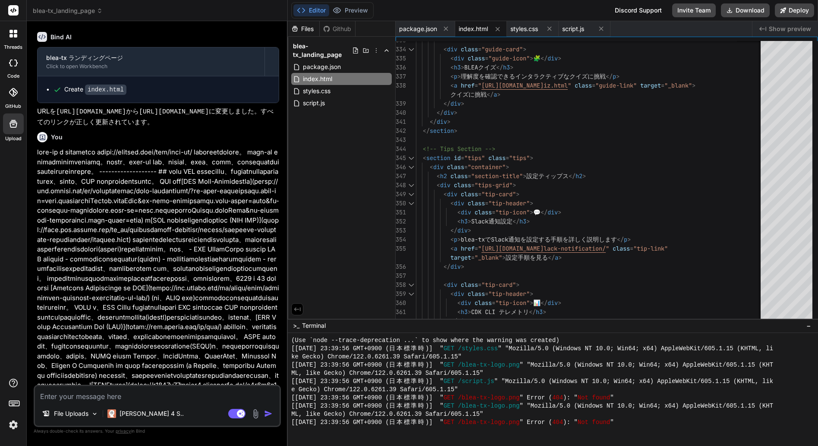
scroll to position [889, 0]
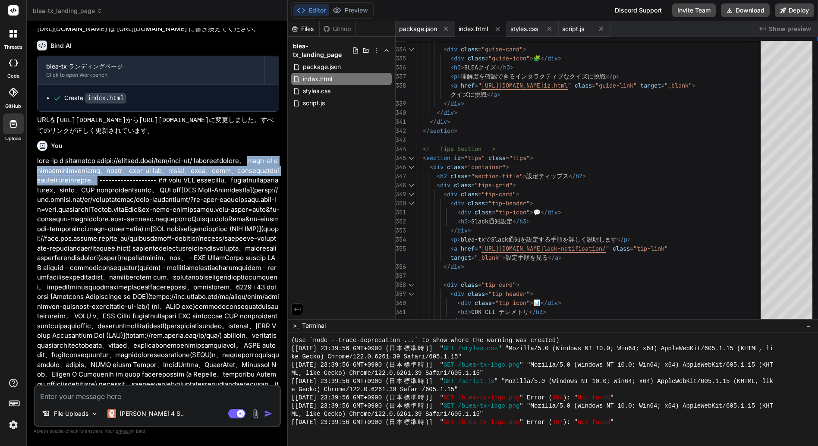
drag, startPoint x: 92, startPoint y: 277, endPoint x: 152, endPoint y: 294, distance: 63.4
copy p "blea-tx プロジェクトの情報を以下に引用します。この中から、blea-tx の概要、デプロイ手順、更新手順、削除手順、運用イメージを要約してランディング…"
click at [357, 11] on button "Preview" at bounding box center [350, 10] width 42 height 12
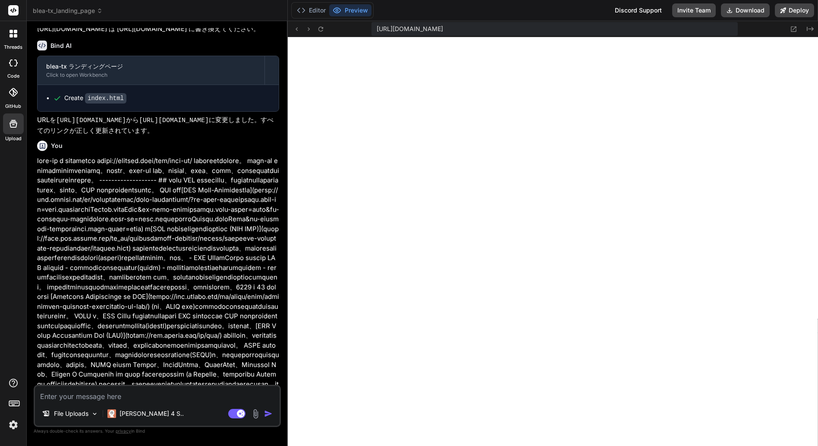
click at [77, 396] on textarea at bounding box center [157, 394] width 245 height 16
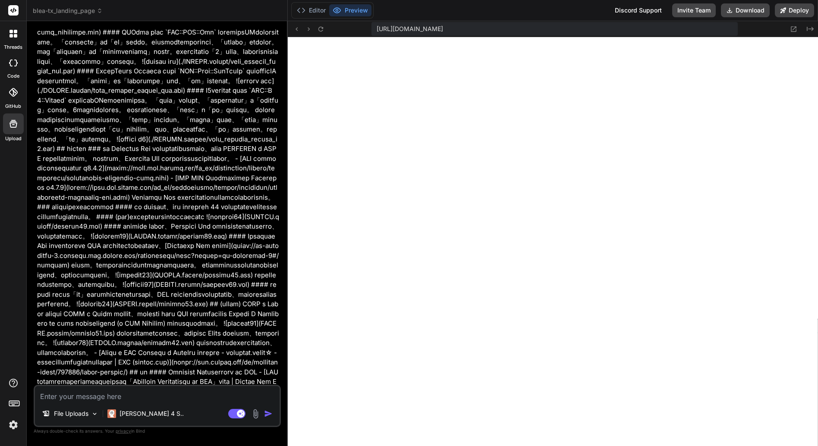
scroll to position [4187, 0]
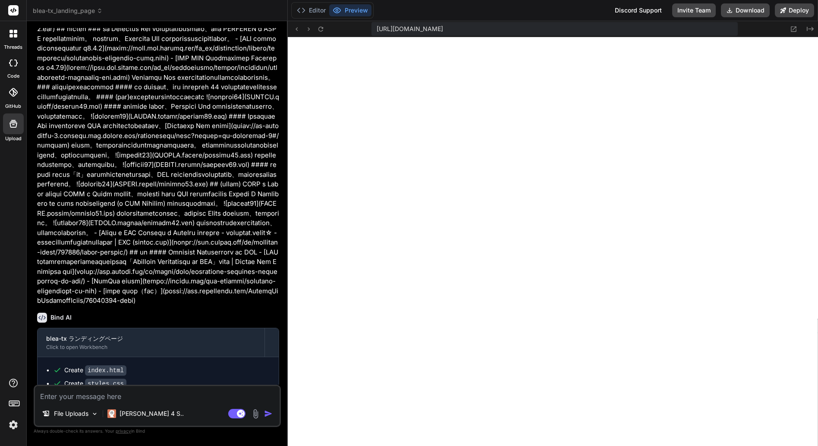
click at [91, 395] on textarea at bounding box center [157, 394] width 245 height 16
paste textarea "[URL][DOMAIN_NAME]"
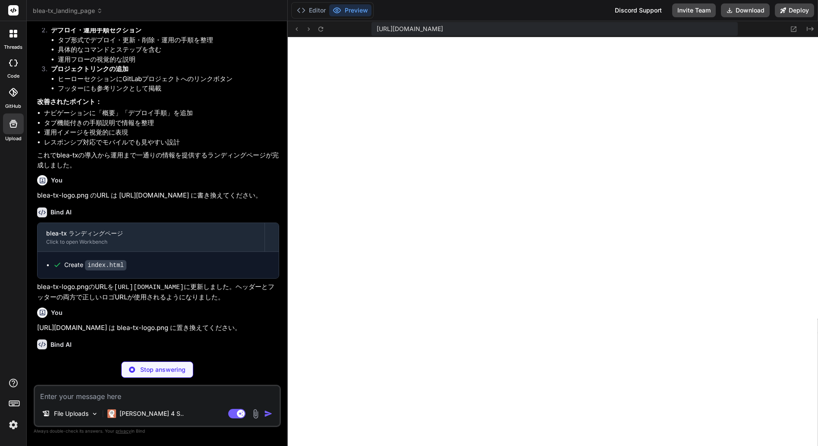
scroll to position [5831, 0]
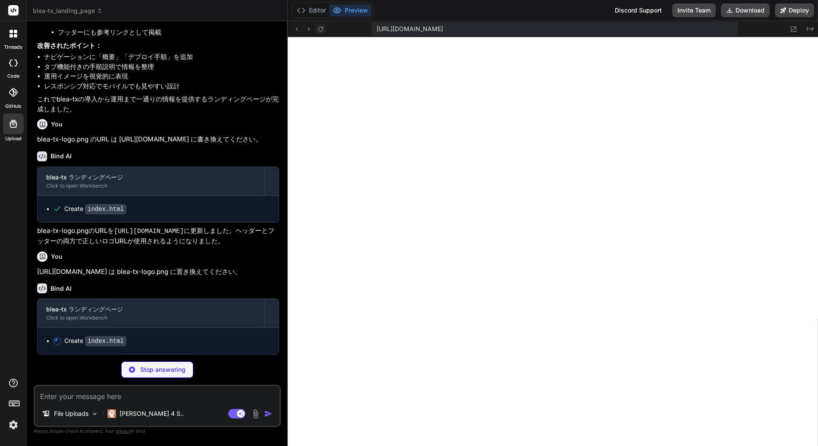
click at [322, 28] on icon at bounding box center [320, 28] width 7 height 7
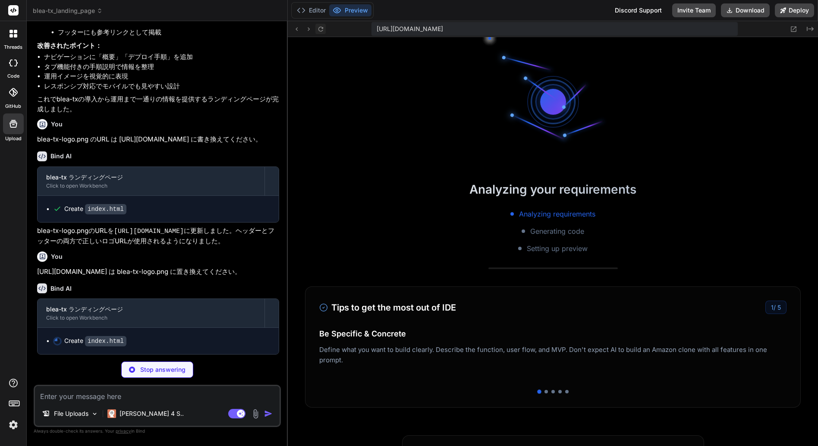
scroll to position [951, 0]
click at [312, 8] on button "Editor" at bounding box center [312, 10] width 36 height 12
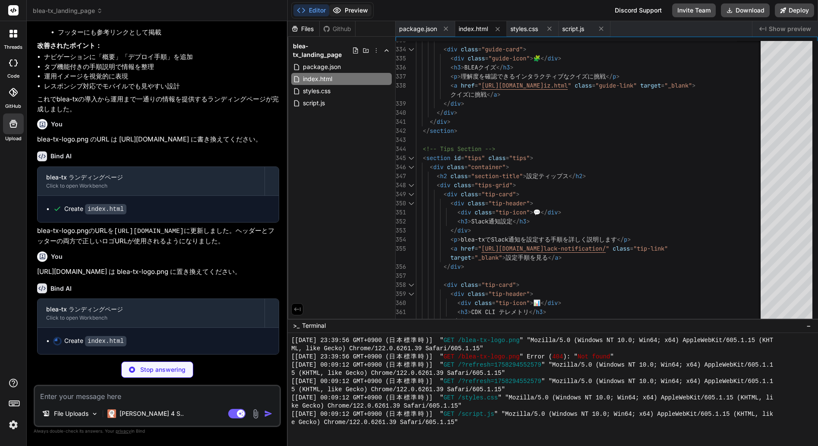
click at [363, 13] on button "Preview" at bounding box center [350, 10] width 42 height 12
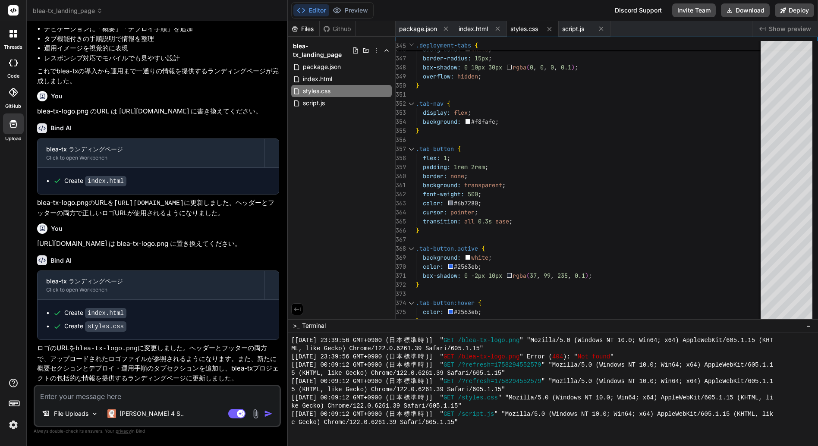
scroll to position [5906, 0]
click at [356, 9] on button "Preview" at bounding box center [350, 10] width 42 height 12
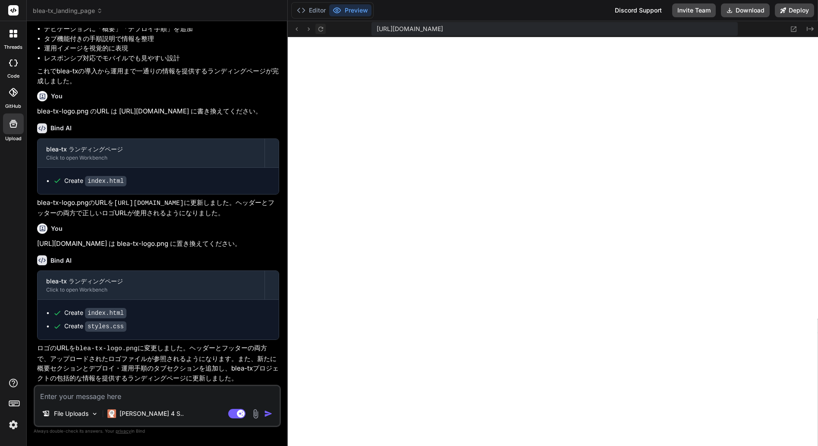
click at [322, 29] on icon at bounding box center [320, 28] width 7 height 7
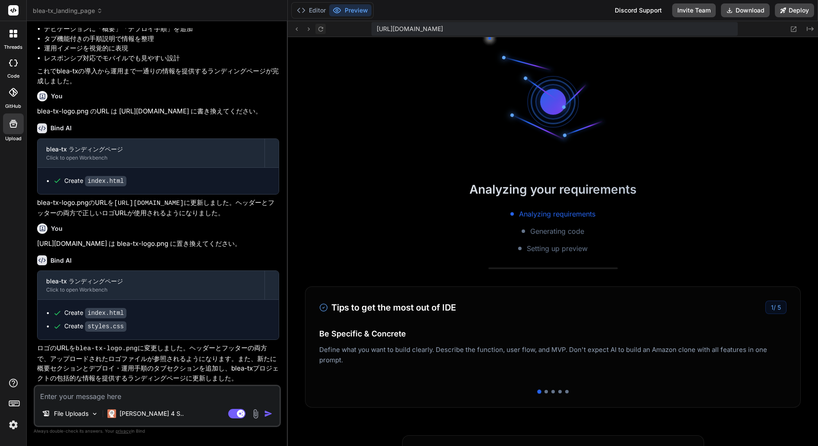
scroll to position [1066, 0]
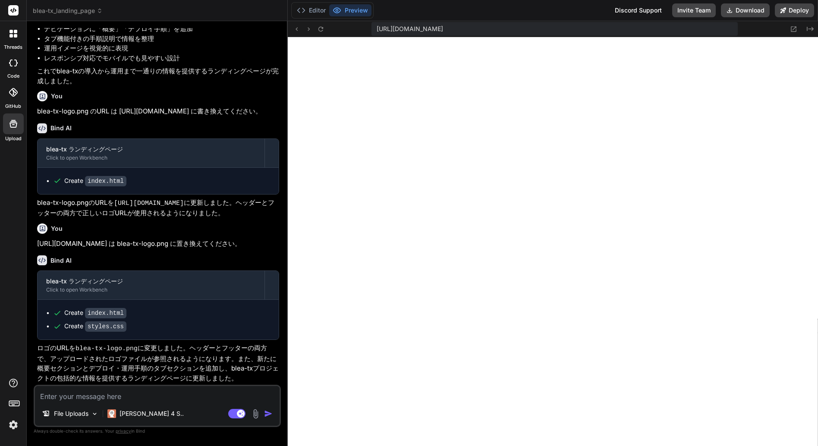
click at [88, 395] on textarea at bounding box center [157, 394] width 245 height 16
paste textarea "EBS暗号化の自動修復機能"
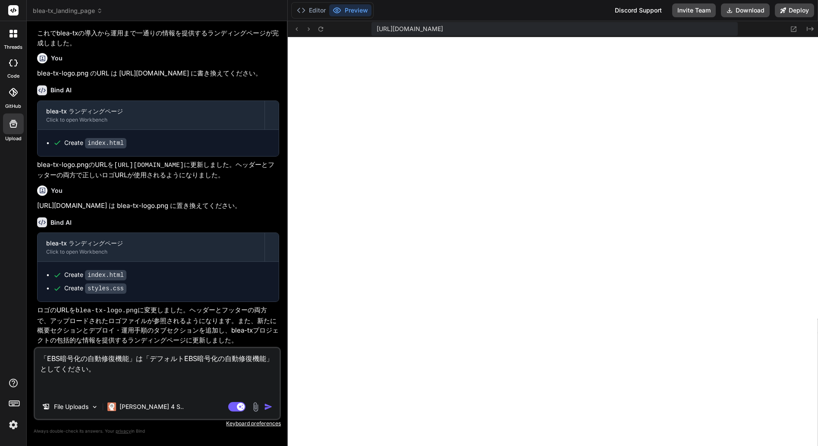
click at [61, 381] on textarea "「EBS暗号化の自動修復機能」は「デフォルトEBS暗号化の自動修復機能」としてください。" at bounding box center [157, 371] width 245 height 47
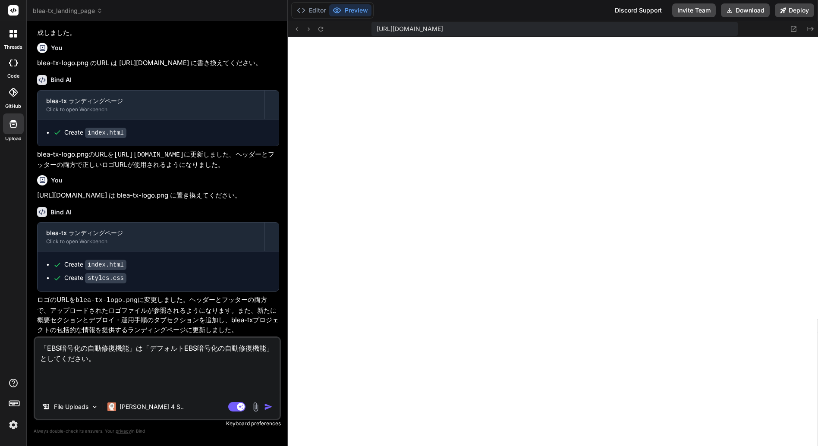
paste textarea "AWS FSBP"
paste textarea "[URL][DOMAIN_NAME]"
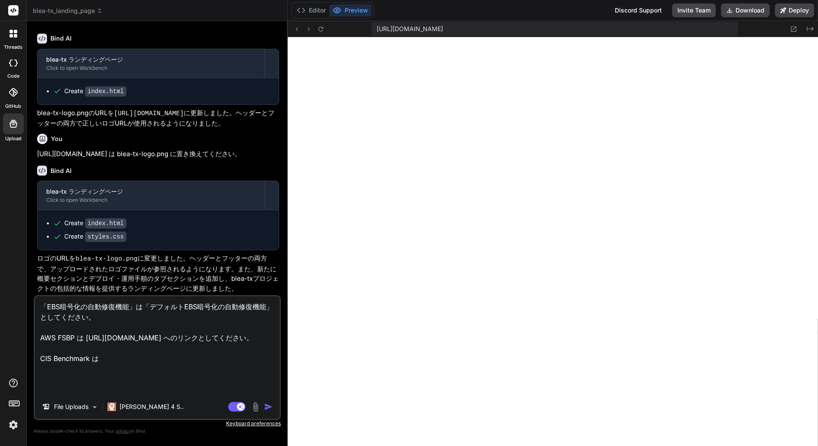
paste textarea "[URL][DOMAIN_NAME]"
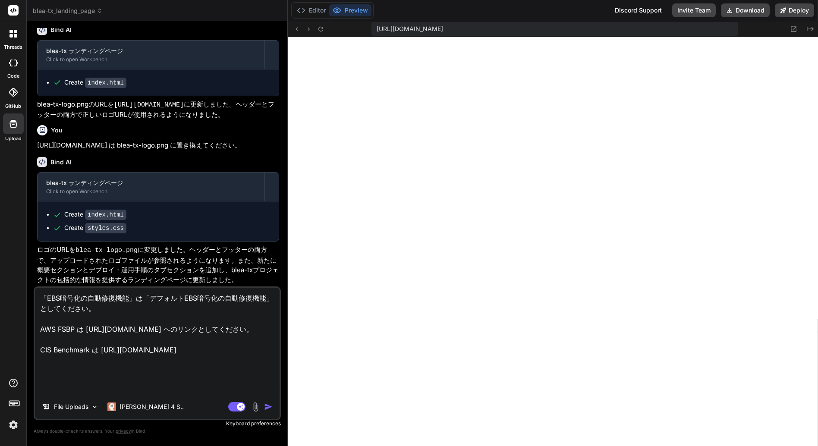
scroll to position [1, 0]
click at [207, 366] on textarea "「EBS暗号化の自動修復機能」は「デフォルトEBS暗号化の自動修復機能」としてください。 AWS FSBP は [URL][DOMAIN_NAME] へのリン…" at bounding box center [157, 341] width 245 height 107
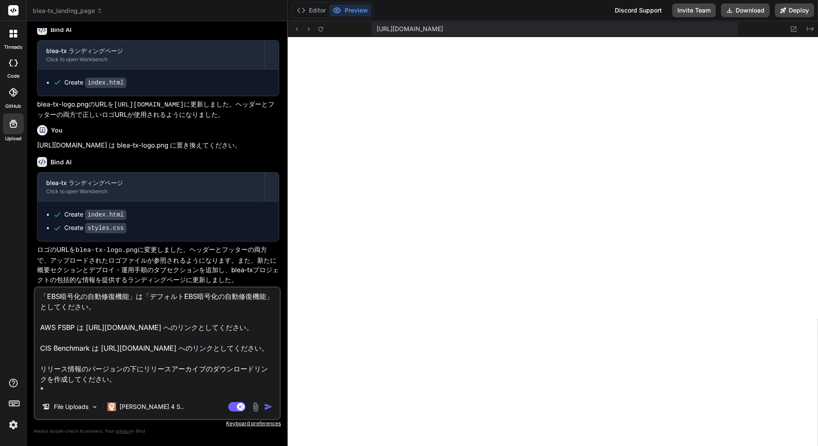
scroll to position [42, 0]
paste textarea "[URL][DOMAIN_NAME]"
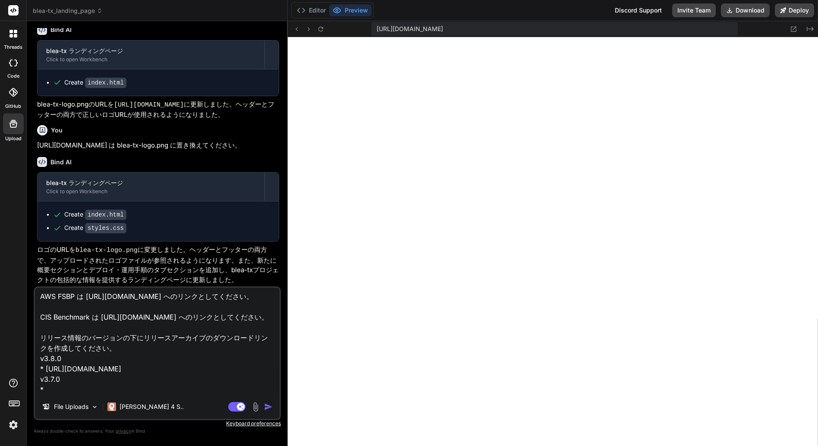
scroll to position [73, 0]
paste textarea "[URL][DOMAIN_NAME]"
click at [185, 385] on textarea "「EBS暗号化の自動修復機能」は「デフォルトEBS暗号化の自動修復機能」としてください。 AWS FSBP は [URL][DOMAIN_NAME] へのリン…" at bounding box center [157, 341] width 245 height 107
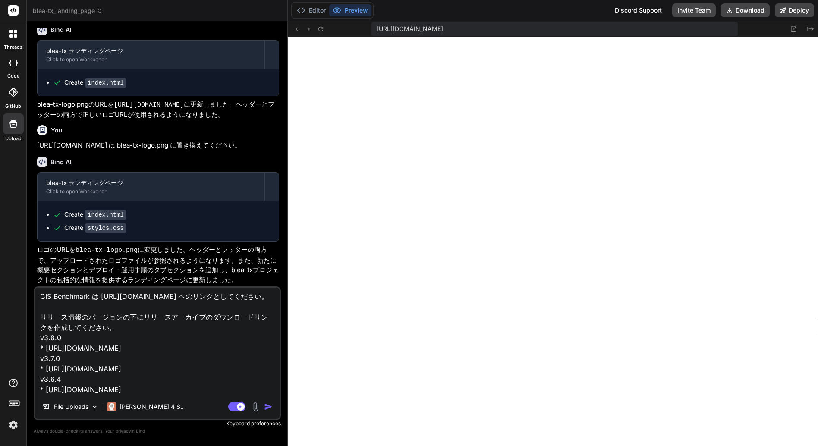
scroll to position [115, 0]
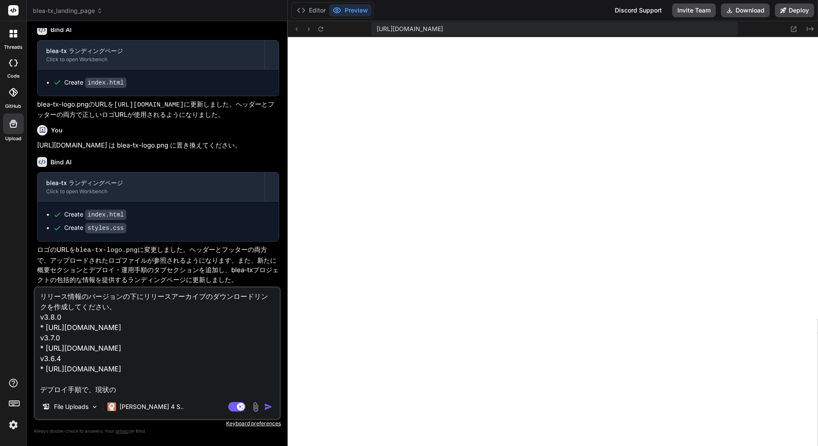
click at [133, 389] on textarea "「EBS暗号化の自動修復機能」は「デフォルトEBS暗号化の自動修復機能」としてください。 AWS FSBP は [URL][DOMAIN_NAME] へのリン…" at bounding box center [157, 341] width 245 height 107
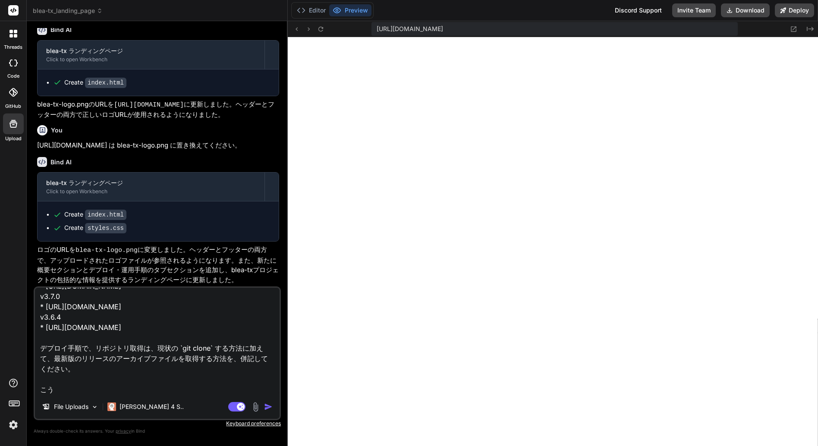
scroll to position [156, 0]
click at [99, 390] on textarea "「EBS暗号化の自動修復機能」は「デフォルトEBS暗号化の自動修復機能」としてください。 AWS FSBP は [URL][DOMAIN_NAME] へのリン…" at bounding box center [157, 341] width 245 height 107
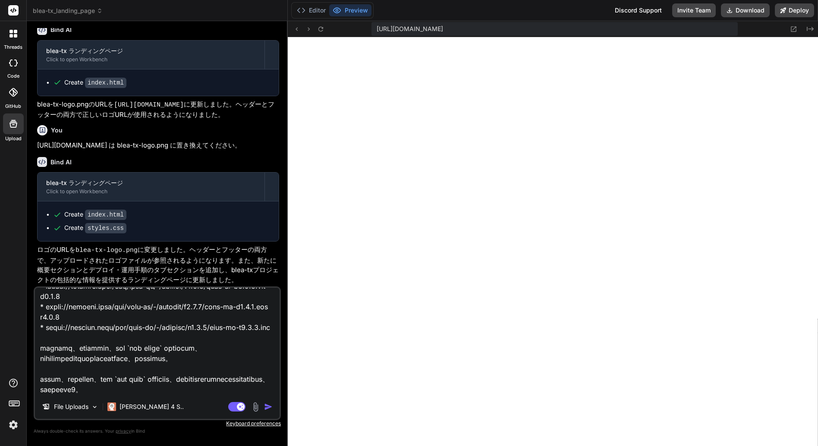
scroll to position [177, 0]
click at [131, 394] on textarea at bounding box center [157, 341] width 245 height 107
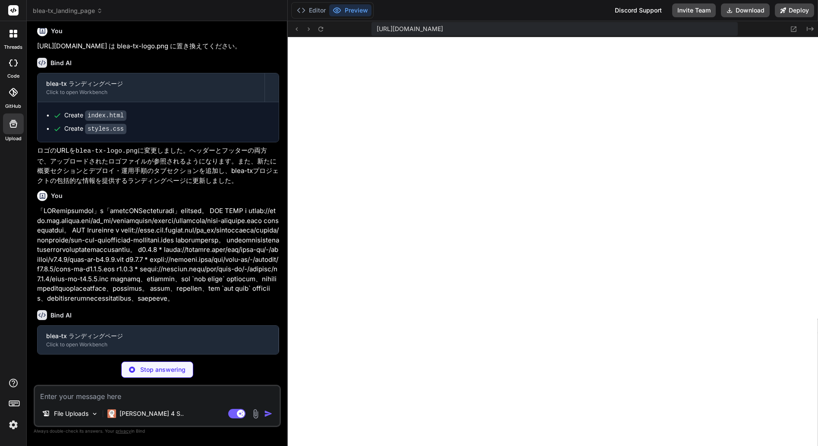
scroll to position [6112, 0]
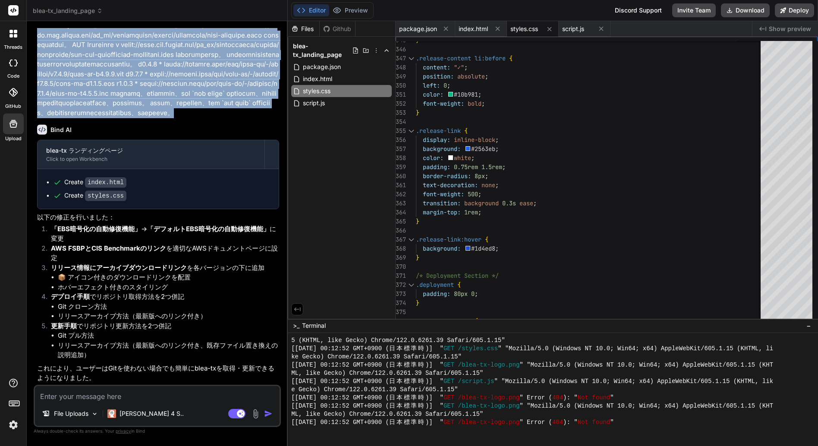
drag, startPoint x: 171, startPoint y: 318, endPoint x: 37, endPoint y: 205, distance: 175.3
click at [37, 118] on p at bounding box center [158, 69] width 242 height 97
copy p "「LORemipsumdol」s「ametcONSecteturadi」elitsed。 DOE TEMP i utlab://etdo.mag.aliqua…"
click at [351, 10] on button "Preview" at bounding box center [350, 10] width 42 height 12
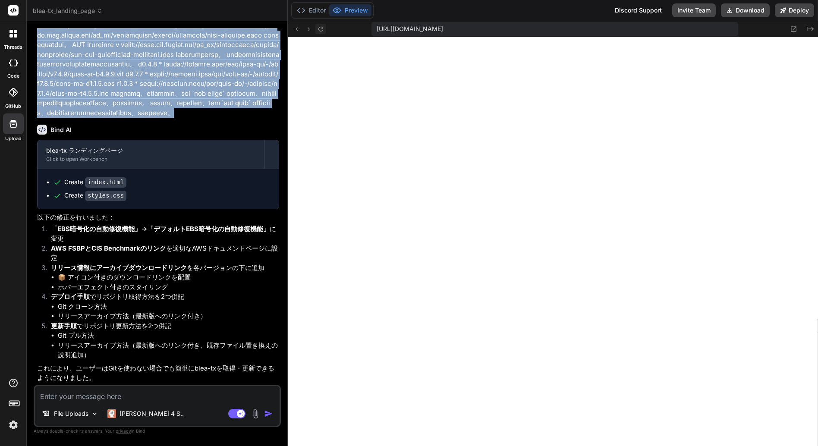
click at [320, 29] on icon at bounding box center [320, 28] width 7 height 7
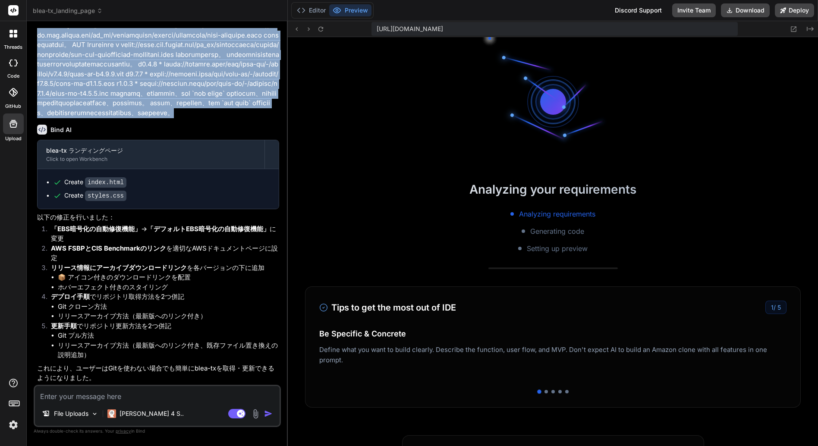
scroll to position [1181, 0]
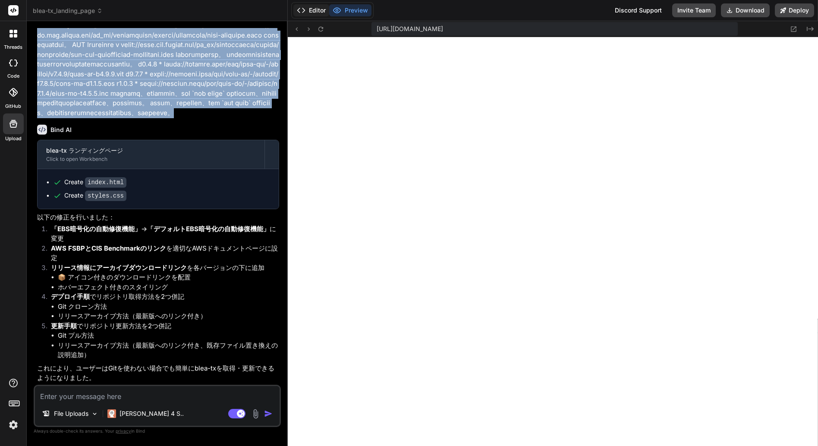
click at [311, 7] on button "Editor" at bounding box center [312, 10] width 36 height 12
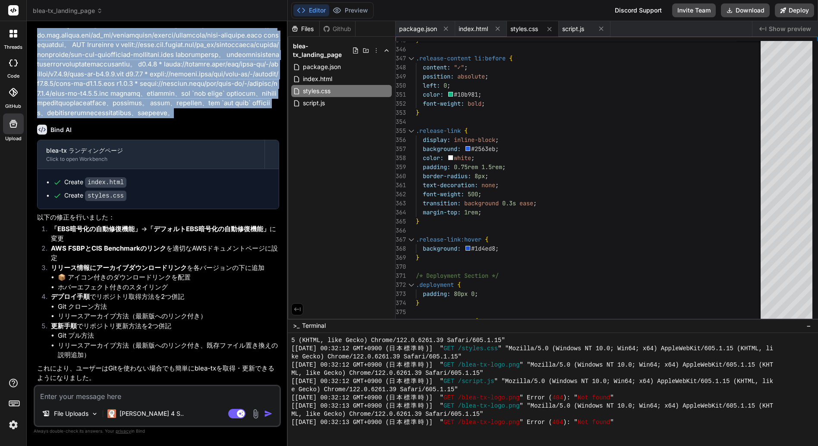
scroll to position [6155, 0]
click at [355, 10] on button "Preview" at bounding box center [350, 10] width 42 height 12
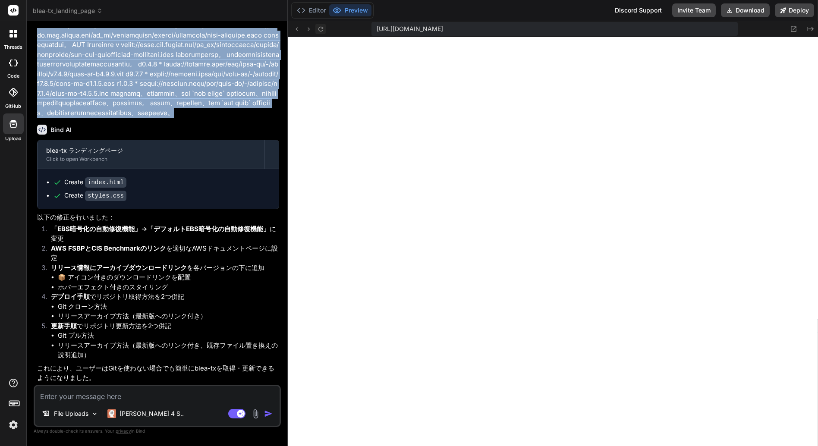
click at [321, 29] on icon at bounding box center [320, 28] width 7 height 7
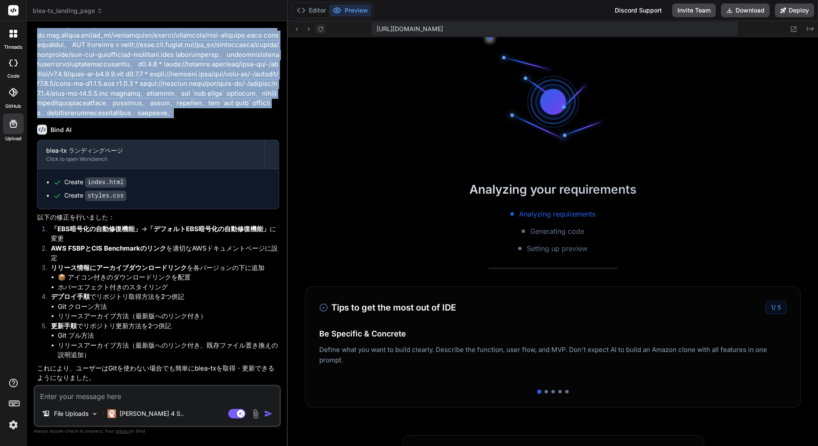
scroll to position [1296, 0]
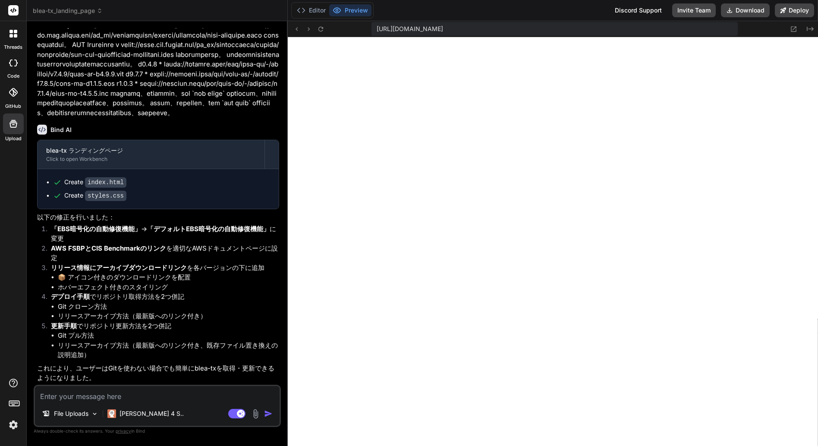
click at [11, 96] on icon at bounding box center [13, 92] width 9 height 9
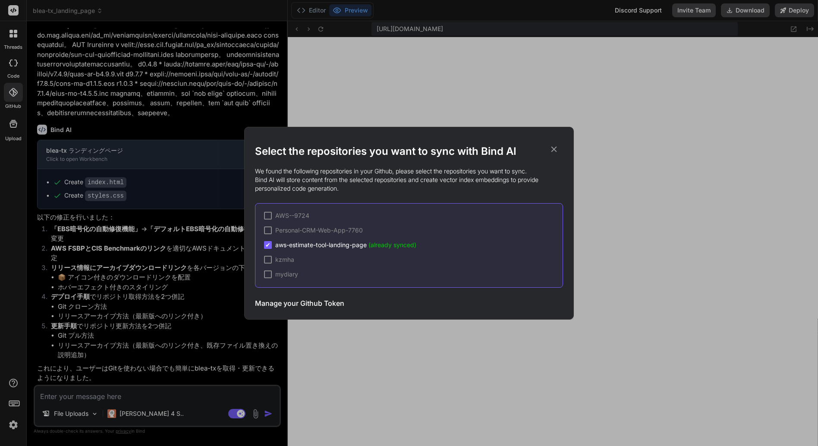
click at [555, 150] on icon at bounding box center [555, 149] width 6 height 6
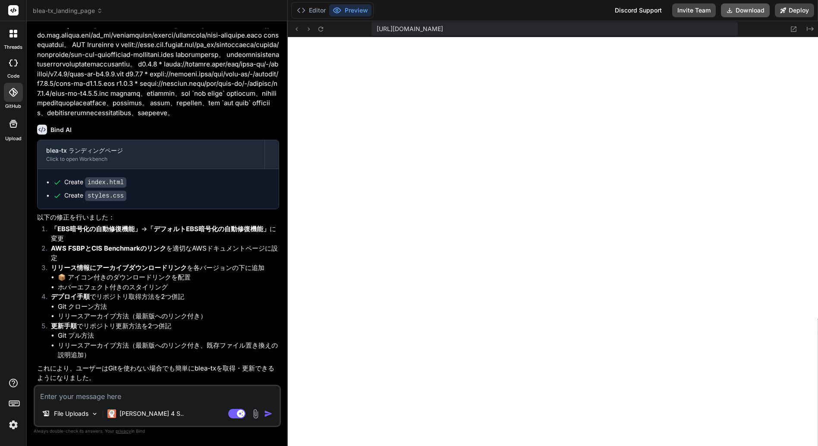
click at [743, 10] on button "Download" at bounding box center [745, 10] width 49 height 14
click at [9, 91] on icon at bounding box center [13, 92] width 9 height 9
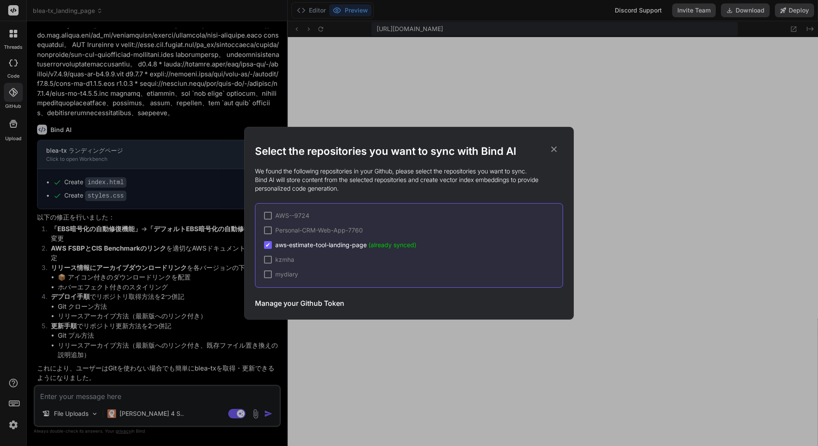
click at [268, 245] on span "✔" at bounding box center [267, 245] width 5 height 9
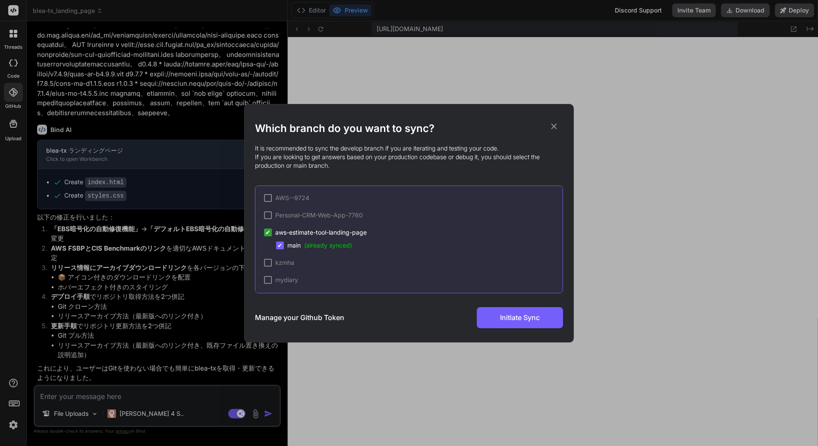
click at [269, 231] on span "✔" at bounding box center [267, 232] width 5 height 9
click at [285, 320] on h3 "Manage your Github Token" at bounding box center [299, 318] width 89 height 10
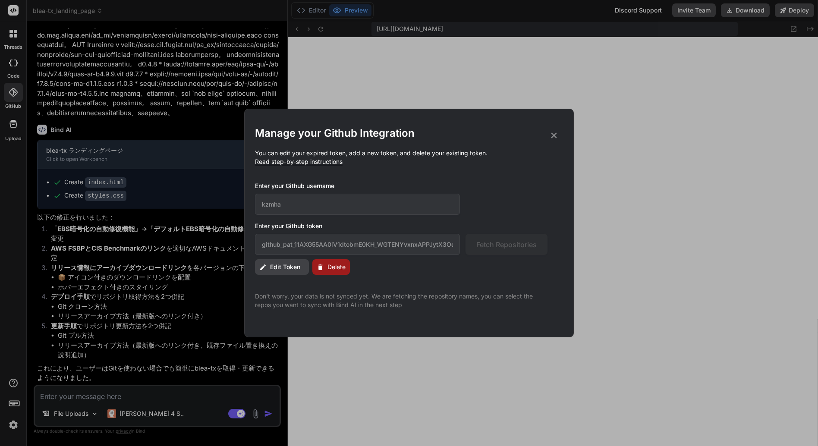
click at [288, 271] on span "Edit Token" at bounding box center [285, 267] width 30 height 9
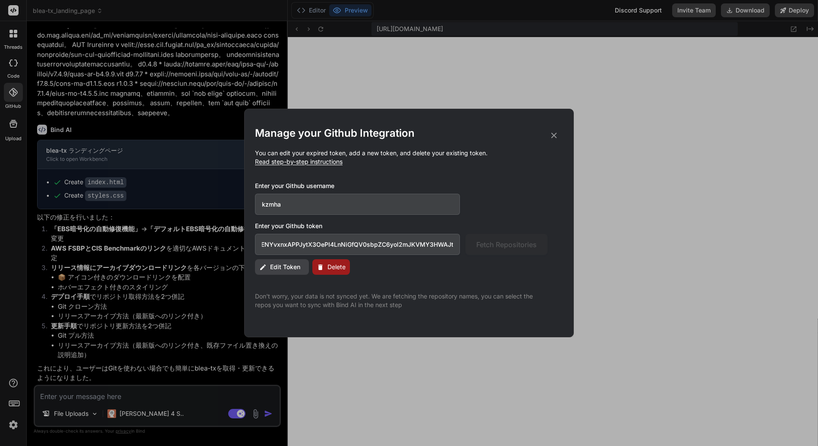
scroll to position [0, 147]
click at [522, 251] on div "github_pat_11AXG55AA0iV1dtobmE0KH_WGTENYvxnxAPPJytX3OePI4LnNiGfQV0sbpZC6yol2mJK…" at bounding box center [401, 244] width 293 height 21
click at [328, 268] on span "Delete" at bounding box center [337, 267] width 18 height 9
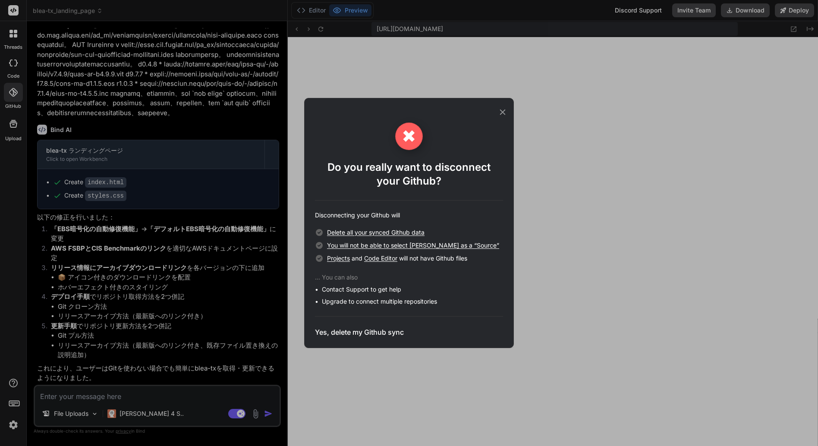
click at [363, 331] on h3 "Yes, delete my Github sync" at bounding box center [359, 332] width 89 height 10
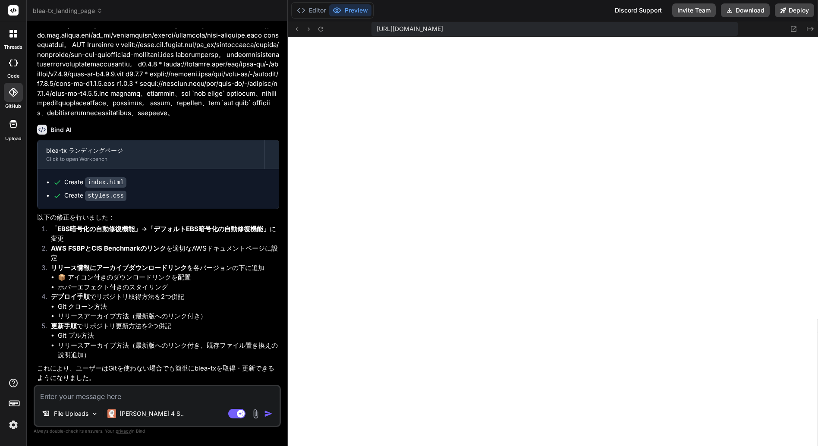
click at [14, 94] on icon at bounding box center [13, 92] width 9 height 9
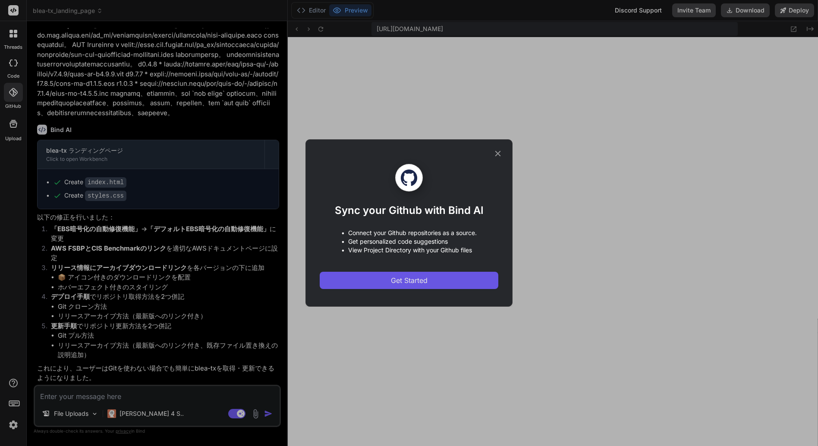
click at [411, 282] on span "Get Started" at bounding box center [409, 280] width 37 height 10
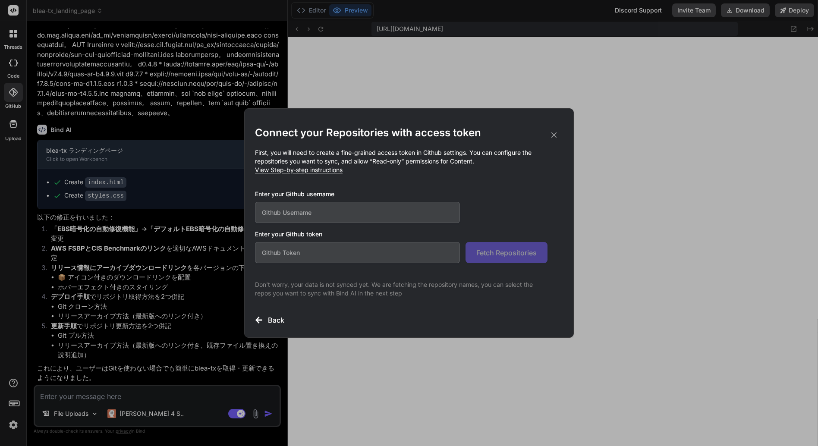
click at [313, 258] on input "text" at bounding box center [357, 252] width 205 height 21
paste input "github_pat_11AXG55AA0iV1dtobmE0KH_WGTENYvxnxAPPJytX3OePI4LnNiGfQV0sbpZC6yol2mJK…"
click at [306, 212] on input "text" at bounding box center [357, 212] width 205 height 21
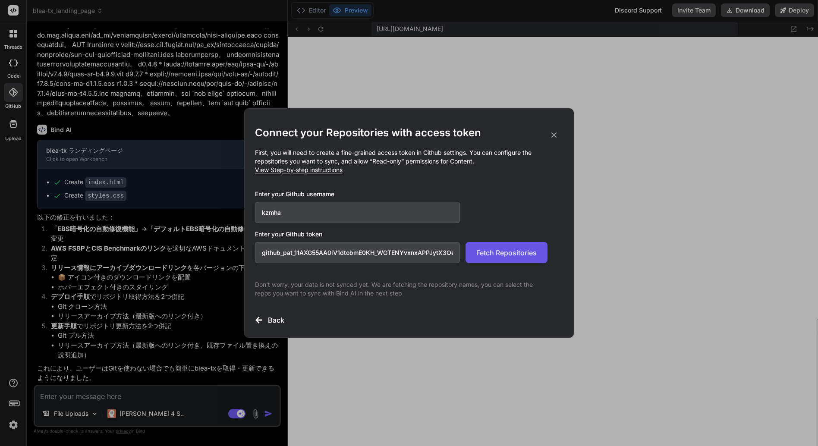
click at [497, 250] on span "Fetch Repositories" at bounding box center [507, 253] width 60 height 10
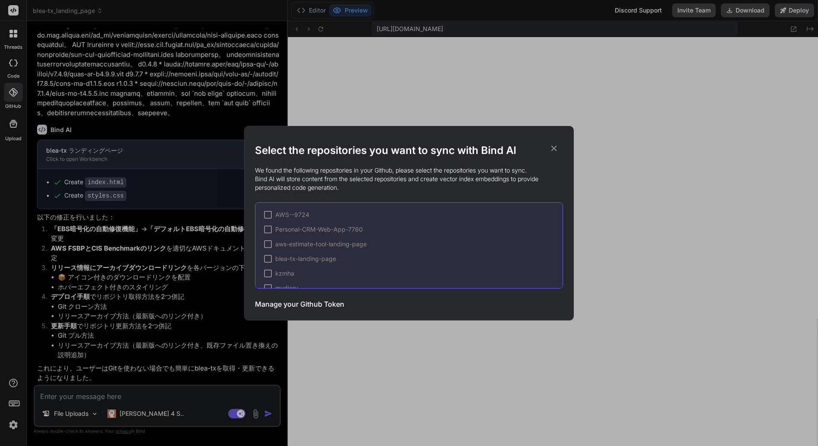
click at [267, 258] on div at bounding box center [268, 259] width 8 height 8
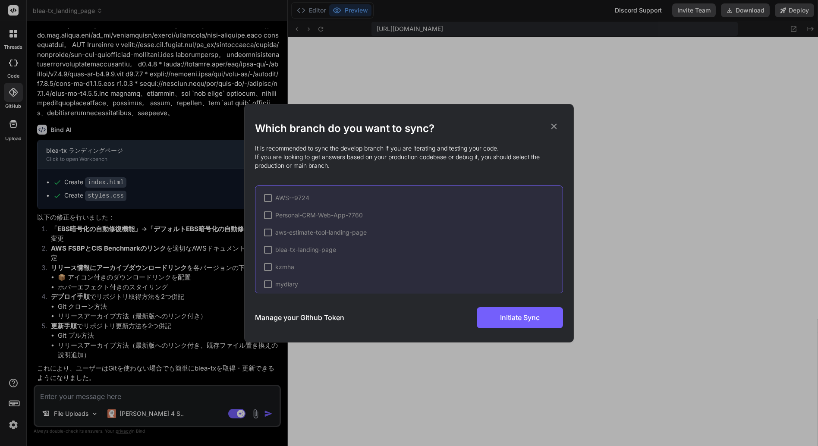
click at [268, 249] on div at bounding box center [268, 250] width 8 height 8
click at [553, 127] on icon at bounding box center [555, 126] width 6 height 6
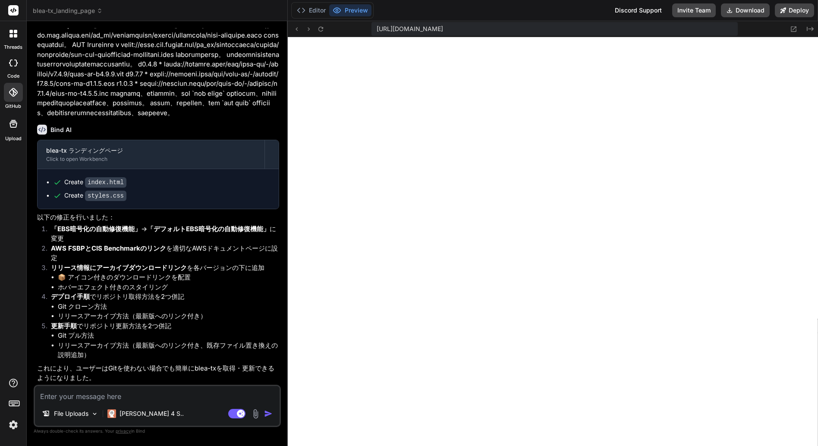
click at [15, 91] on icon at bounding box center [13, 92] width 9 height 9
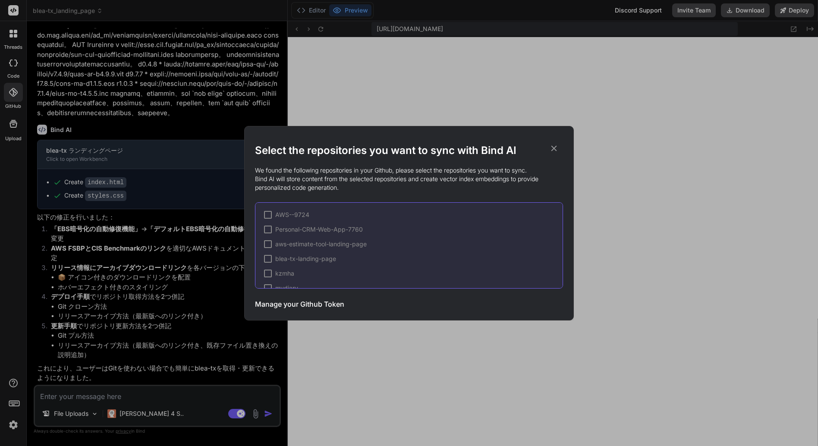
click at [269, 259] on div at bounding box center [268, 259] width 8 height 8
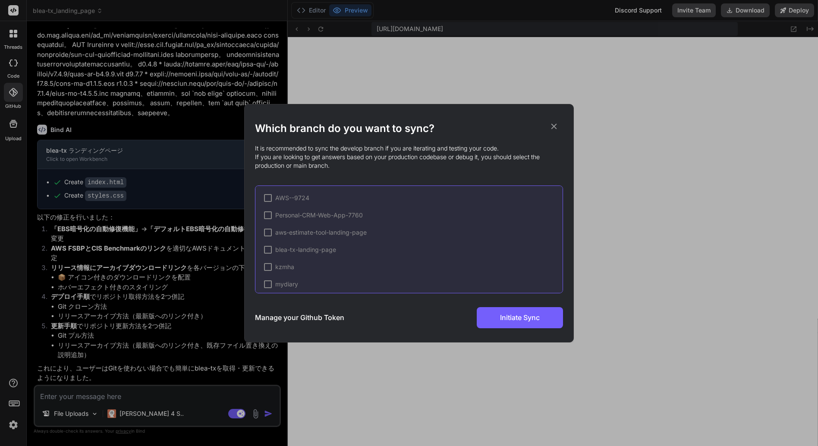
click at [270, 248] on div at bounding box center [268, 250] width 8 height 8
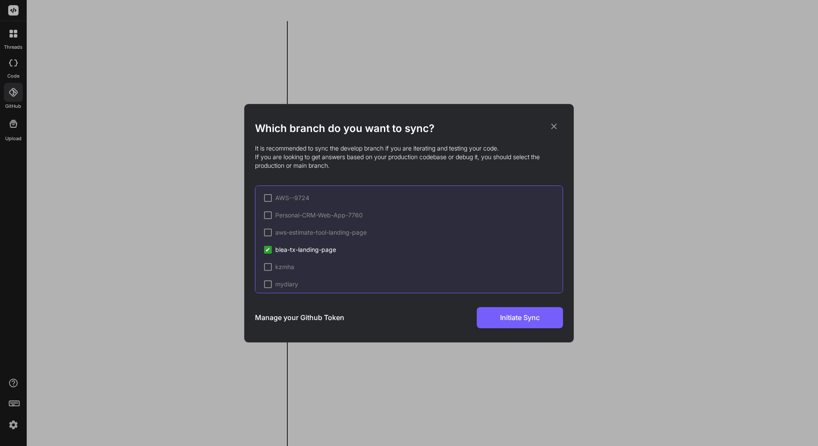
click at [435, 312] on div "Manage your Github Token Initiate Sync" at bounding box center [409, 317] width 308 height 21
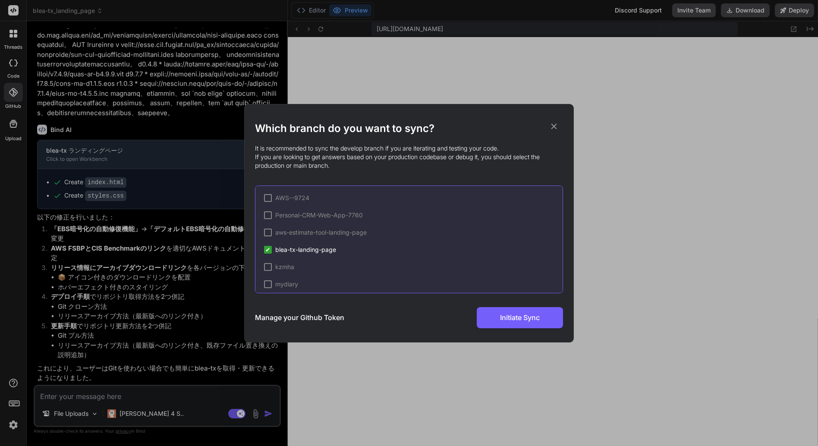
click at [268, 251] on span "✔" at bounding box center [267, 250] width 5 height 9
click at [268, 267] on div at bounding box center [268, 267] width 8 height 8
click at [278, 280] on div at bounding box center [280, 280] width 8 height 8
click at [266, 267] on span "✔" at bounding box center [267, 267] width 5 height 9
click at [282, 266] on span "kzmha" at bounding box center [284, 267] width 19 height 9
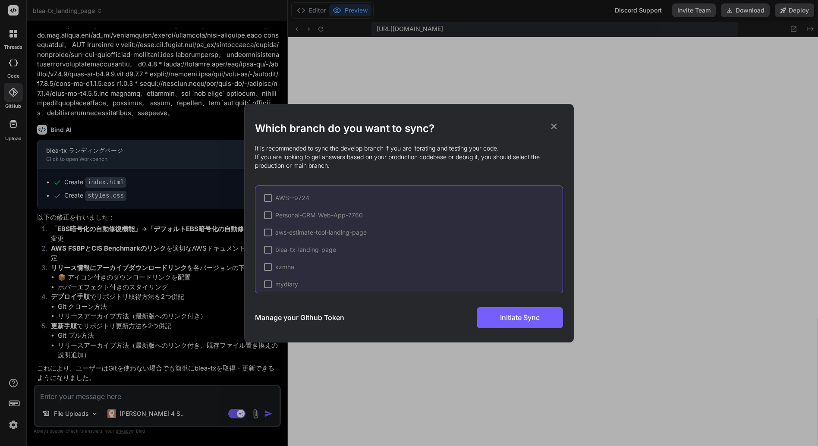
click at [293, 250] on span "blea-tx-landing-page" at bounding box center [305, 250] width 61 height 9
click at [268, 250] on div at bounding box center [268, 250] width 8 height 8
click at [267, 250] on span "✔" at bounding box center [267, 250] width 5 height 9
click at [317, 320] on h3 "Manage your Github Token" at bounding box center [299, 318] width 89 height 10
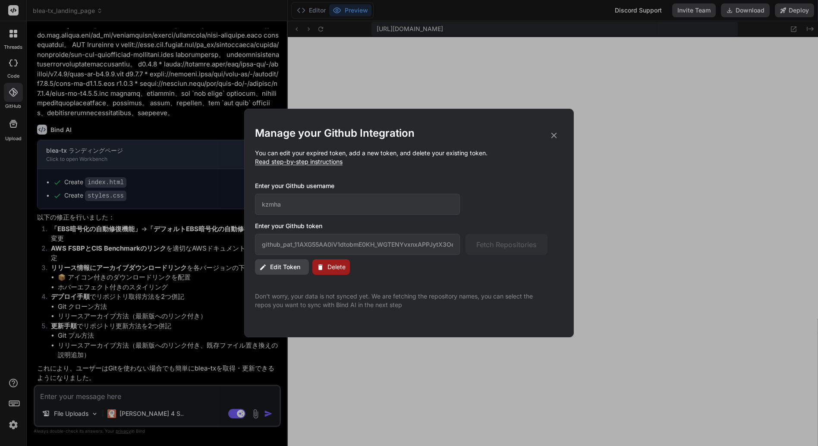
click at [337, 265] on span "Delete" at bounding box center [337, 267] width 18 height 9
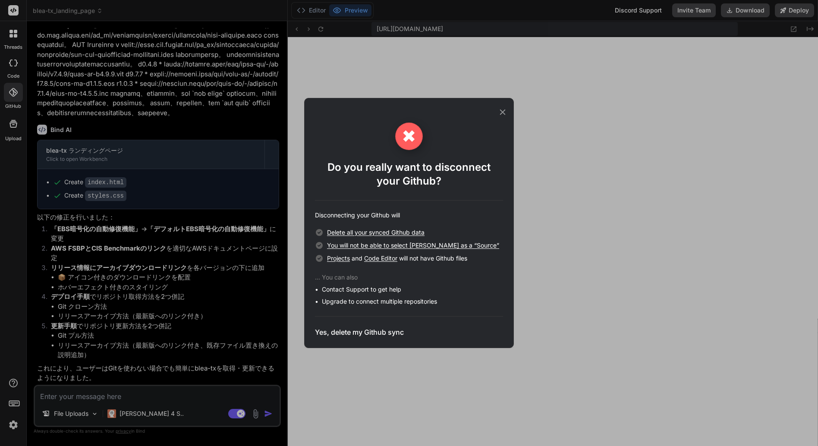
click at [374, 333] on h3 "Yes, delete my Github sync" at bounding box center [359, 332] width 89 height 10
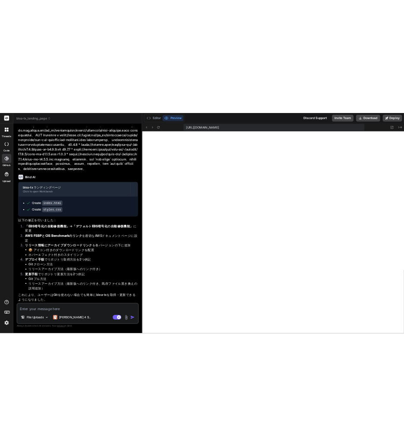
scroll to position [1706, 0]
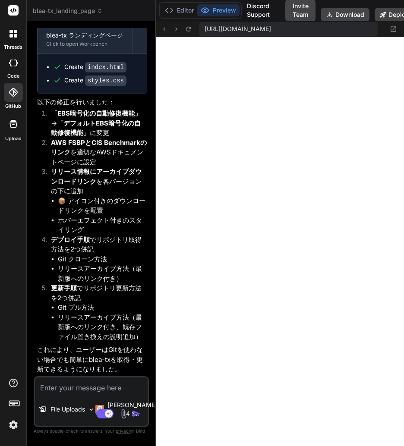
click at [66, 9] on span "blea-tx_landing_page" at bounding box center [68, 10] width 70 height 9
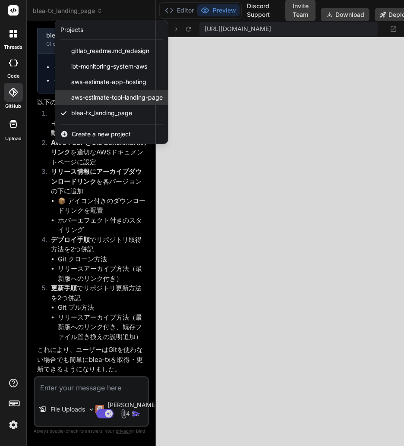
click at [112, 97] on span "aws-estimate-tool-landing-page" at bounding box center [117, 97] width 92 height 9
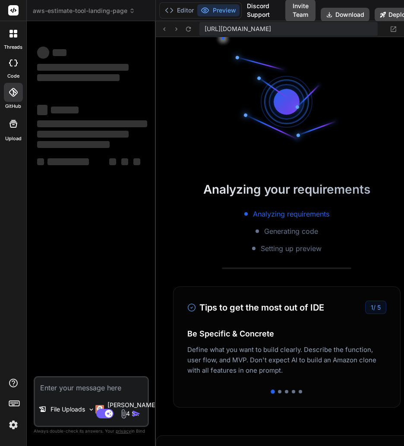
scroll to position [2149, 0]
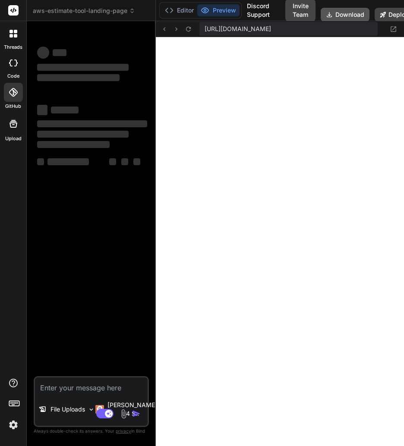
click at [340, 16] on button "Download" at bounding box center [345, 15] width 49 height 14
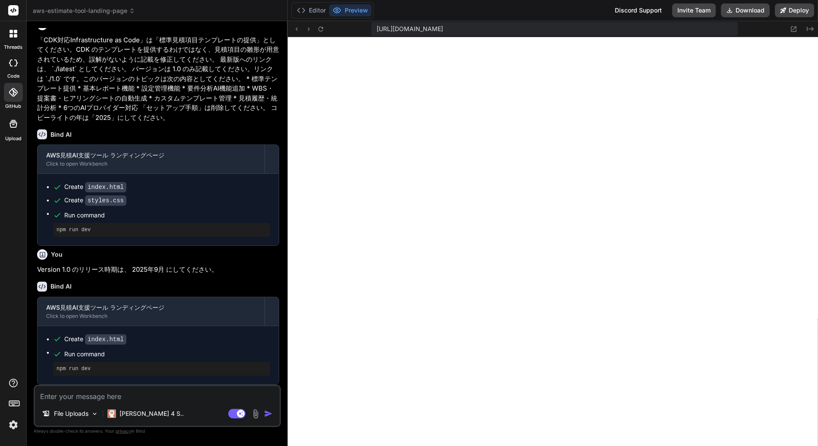
scroll to position [2034, 0]
click at [88, 413] on p "File Uploads" at bounding box center [71, 414] width 35 height 9
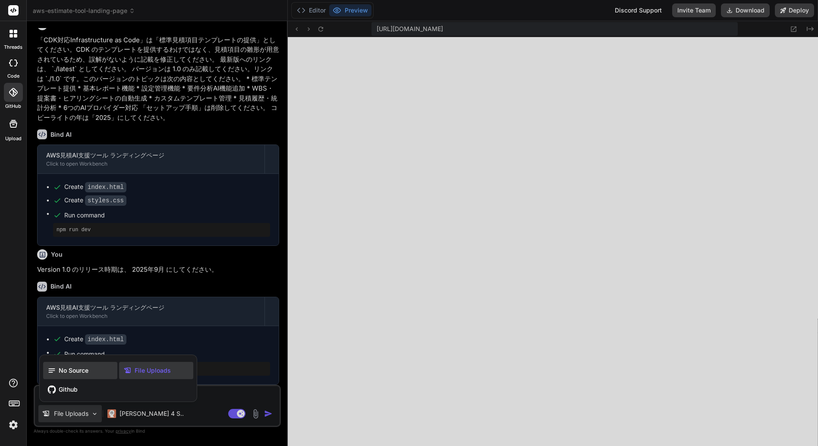
click at [77, 373] on span "No Source" at bounding box center [74, 370] width 30 height 9
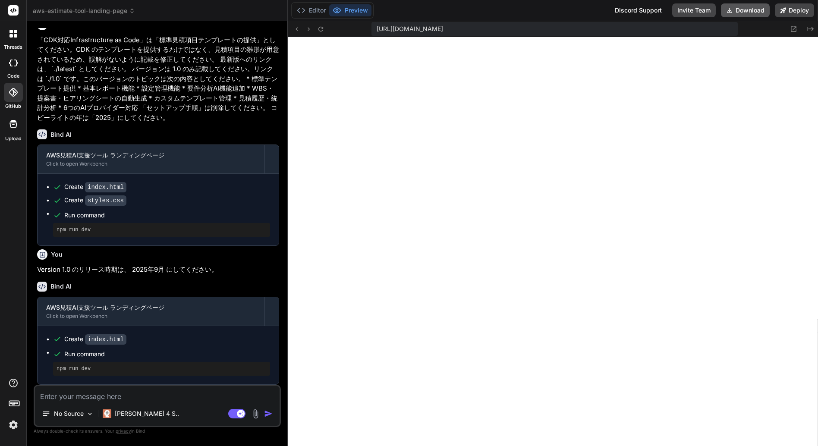
click at [743, 8] on button "Download" at bounding box center [745, 10] width 49 height 14
click at [312, 7] on button "Editor" at bounding box center [312, 10] width 36 height 12
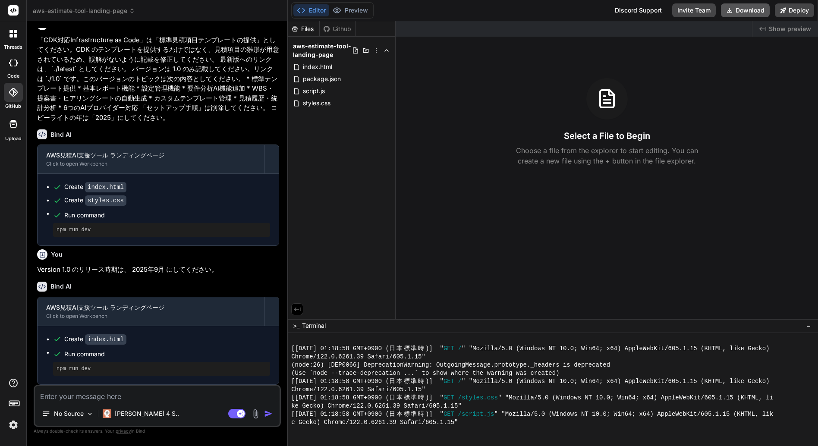
click at [746, 6] on button "Download" at bounding box center [745, 10] width 49 height 14
click at [9, 91] on icon at bounding box center [13, 92] width 9 height 9
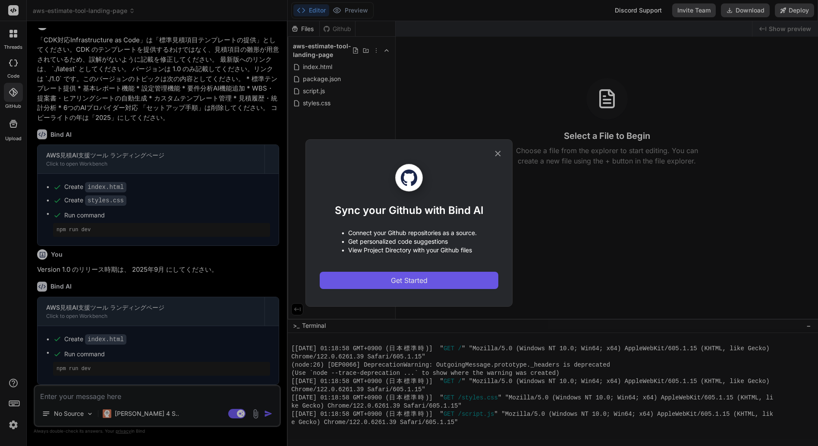
click at [411, 278] on span "Get Started" at bounding box center [409, 280] width 37 height 10
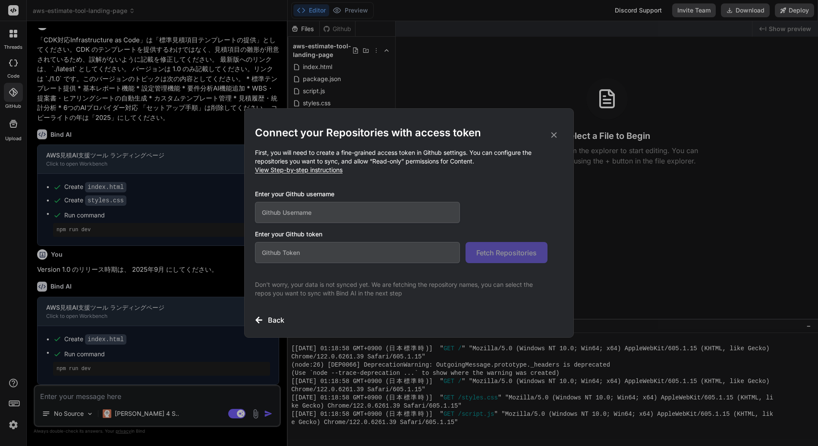
click at [351, 215] on input "text" at bounding box center [357, 212] width 205 height 21
paste input "github_pat_11AXG55AA0iV1dtobmE0KH_WGTENYvxnxAPPJytX3OePI4LnNiGfQV0sbpZC6yol2mJK…"
click at [496, 250] on span "Fetch Repositories" at bounding box center [507, 253] width 60 height 10
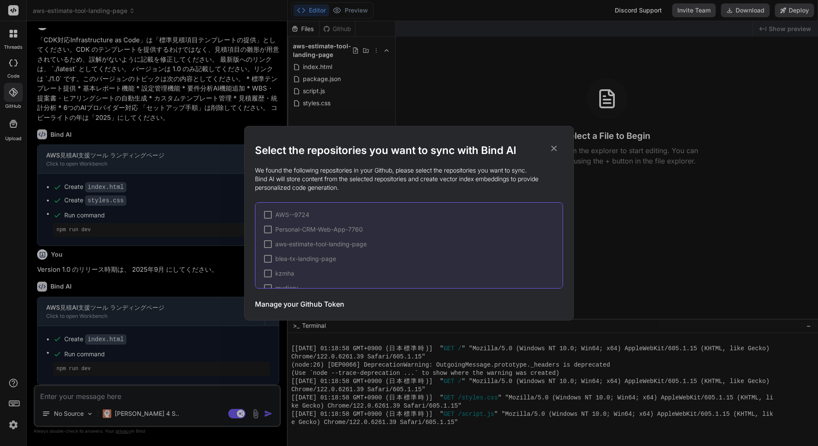
click at [268, 243] on div at bounding box center [268, 244] width 8 height 8
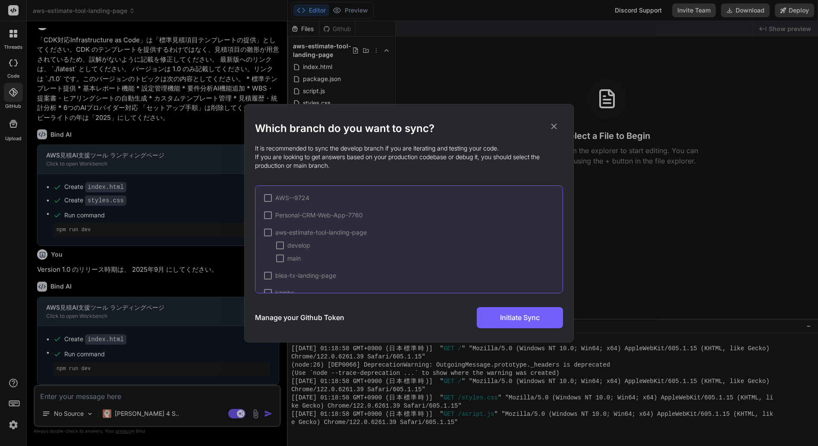
click at [280, 246] on div at bounding box center [280, 246] width 8 height 8
click at [527, 319] on span "Initiate Sync" at bounding box center [520, 318] width 40 height 10
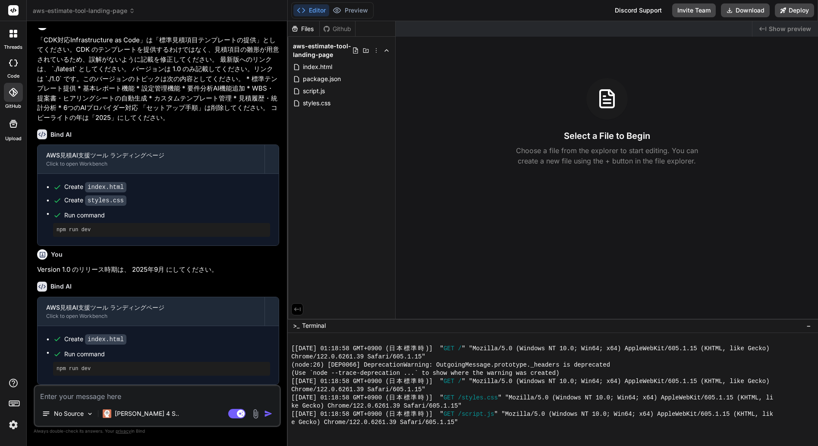
click at [92, 12] on span "aws-estimate-tool-landing-page" at bounding box center [84, 10] width 102 height 9
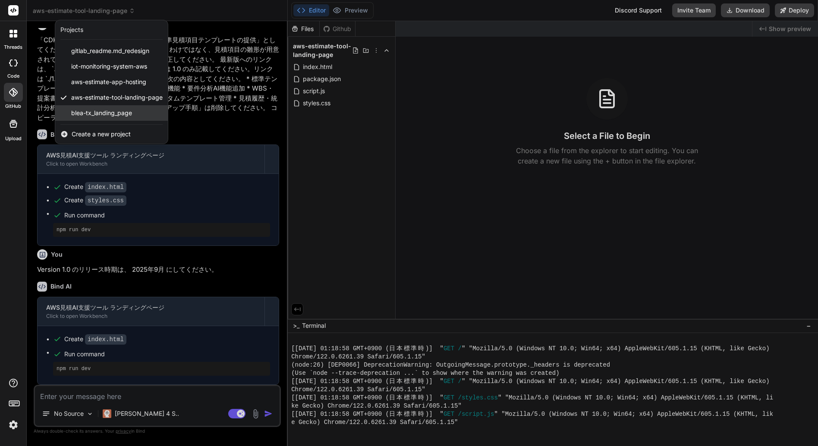
click at [114, 112] on span "blea-tx_landing_page" at bounding box center [101, 113] width 61 height 9
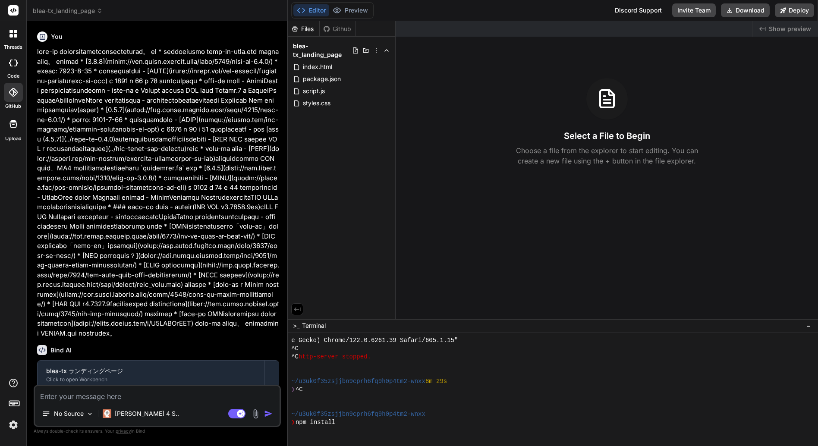
scroll to position [2116, 0]
click at [13, 91] on icon at bounding box center [13, 92] width 9 height 9
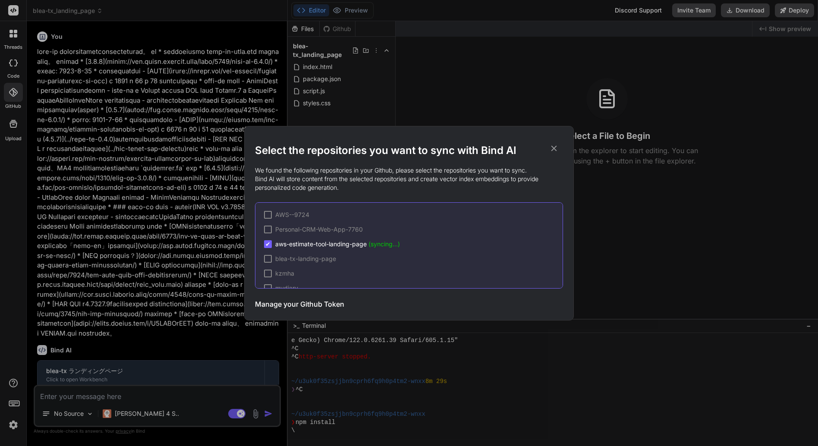
click at [267, 258] on div at bounding box center [268, 259] width 8 height 8
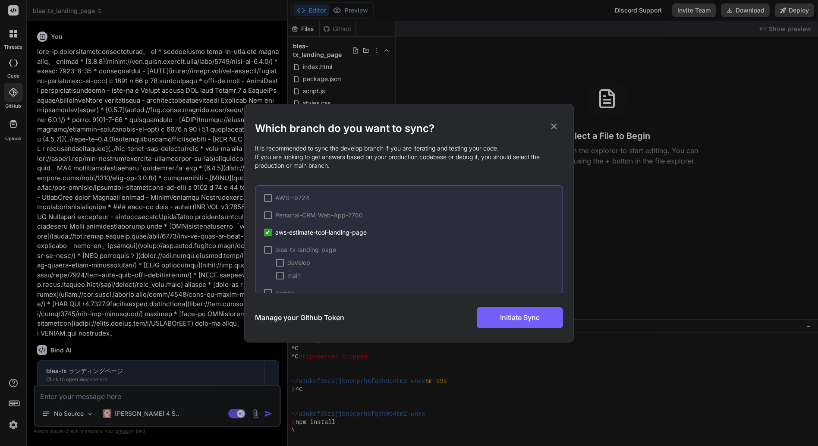
click at [281, 262] on div at bounding box center [280, 263] width 8 height 8
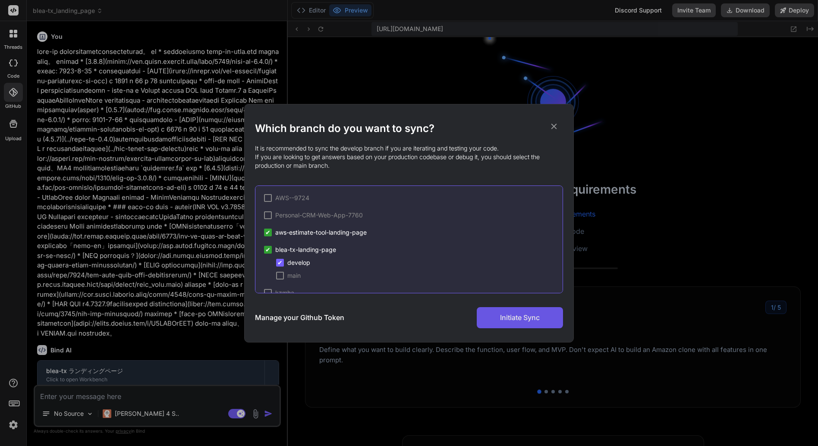
scroll to position [2493, 0]
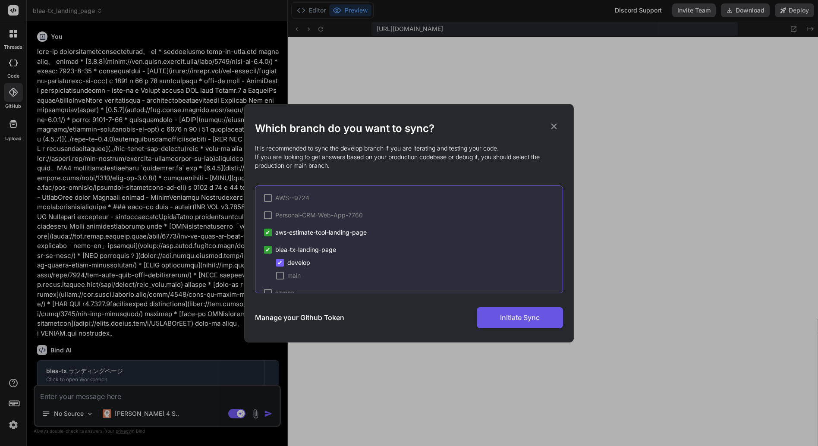
click at [518, 316] on span "Initiate Sync" at bounding box center [520, 318] width 40 height 10
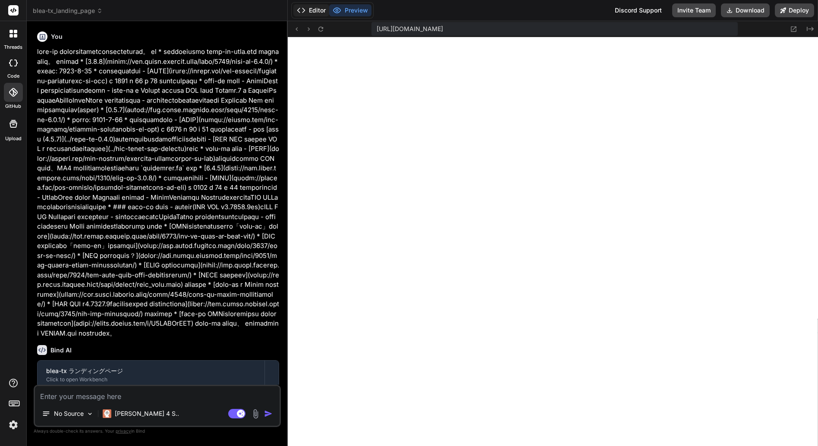
click at [316, 11] on button "Editor" at bounding box center [312, 10] width 36 height 12
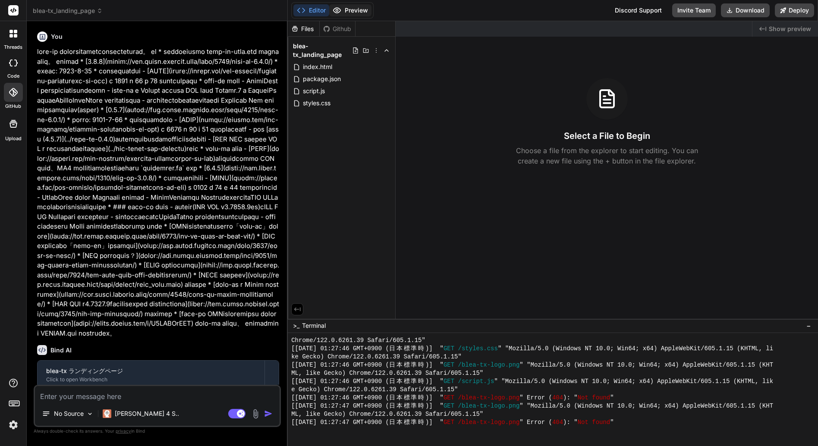
click at [352, 9] on button "Preview" at bounding box center [350, 10] width 42 height 12
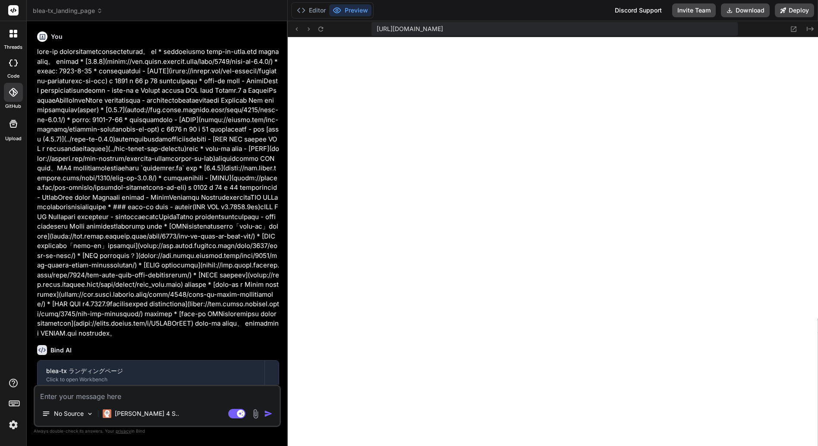
click at [12, 92] on icon at bounding box center [13, 92] width 9 height 9
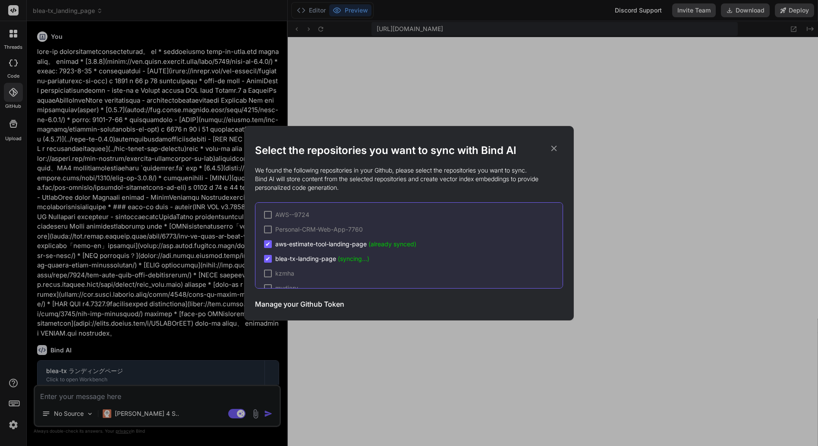
scroll to position [13, 0]
click at [434, 190] on p "We found the following repositories in your Github, please select the repositor…" at bounding box center [409, 179] width 308 height 26
click at [553, 149] on icon at bounding box center [555, 148] width 6 height 6
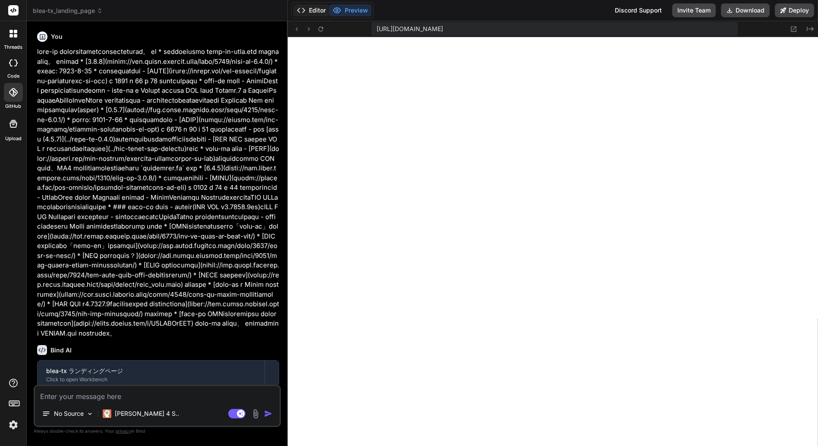
click at [318, 10] on button "Editor" at bounding box center [312, 10] width 36 height 12
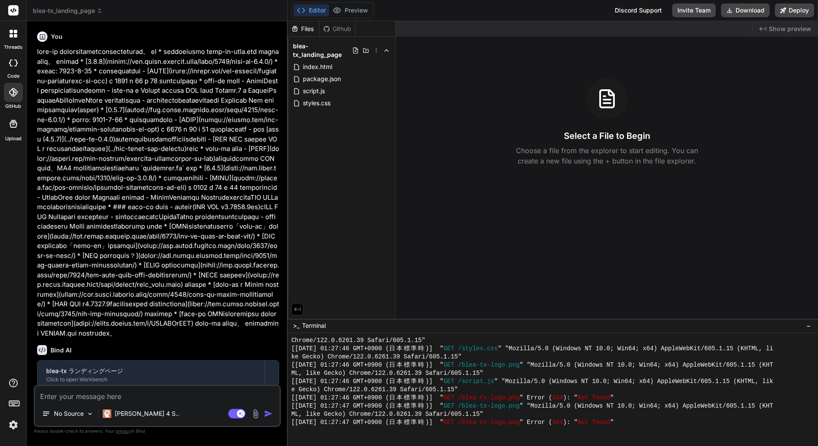
click at [13, 89] on icon at bounding box center [13, 92] width 9 height 9
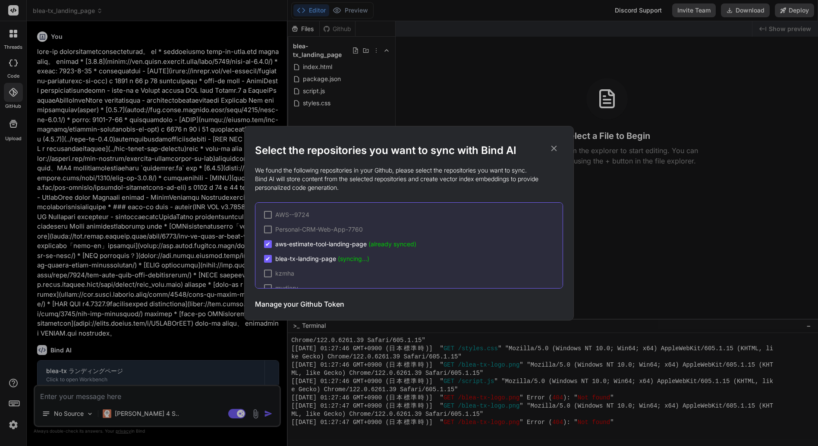
click at [114, 93] on div "Select the repositories you want to sync with Bind AI We found the following re…" at bounding box center [409, 223] width 818 height 446
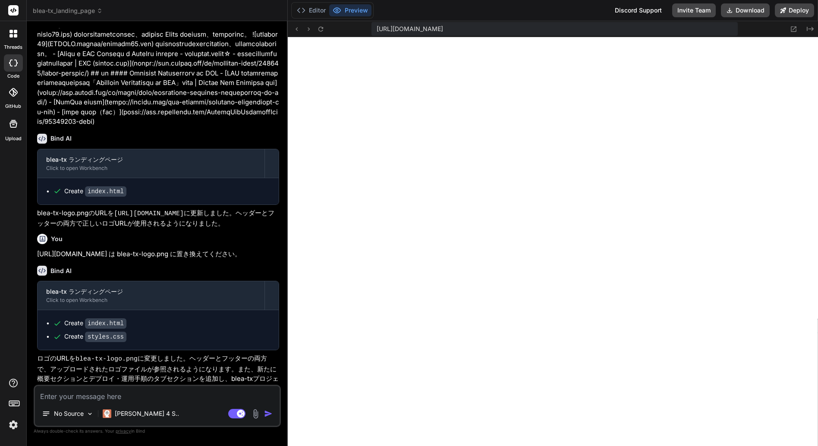
scroll to position [336, 0]
click at [13, 95] on icon at bounding box center [13, 92] width 9 height 9
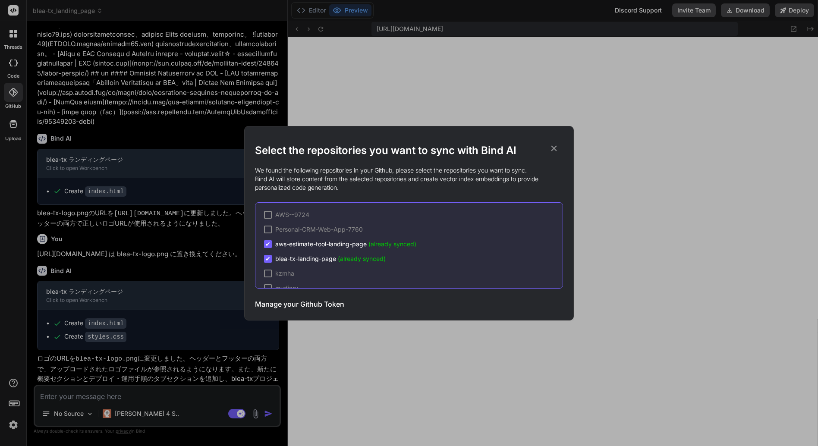
click at [553, 149] on icon at bounding box center [554, 148] width 9 height 9
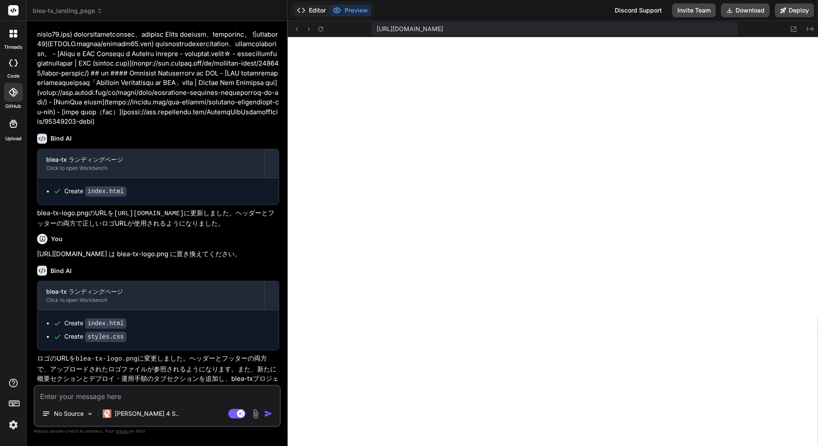
click at [312, 12] on button "Editor" at bounding box center [312, 10] width 36 height 12
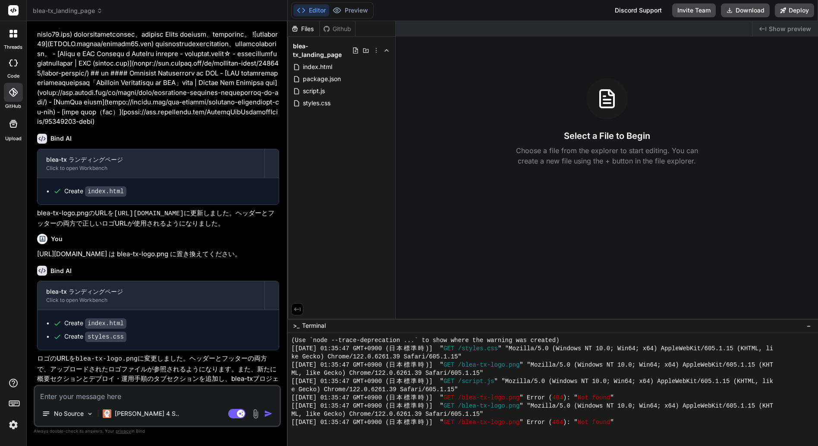
click at [341, 28] on div "Github" at bounding box center [337, 29] width 35 height 9
click at [310, 29] on div "Files" at bounding box center [304, 29] width 32 height 9
click at [336, 28] on div "Github" at bounding box center [337, 29] width 35 height 9
click at [76, 11] on span "blea-tx_landing_page" at bounding box center [68, 10] width 70 height 9
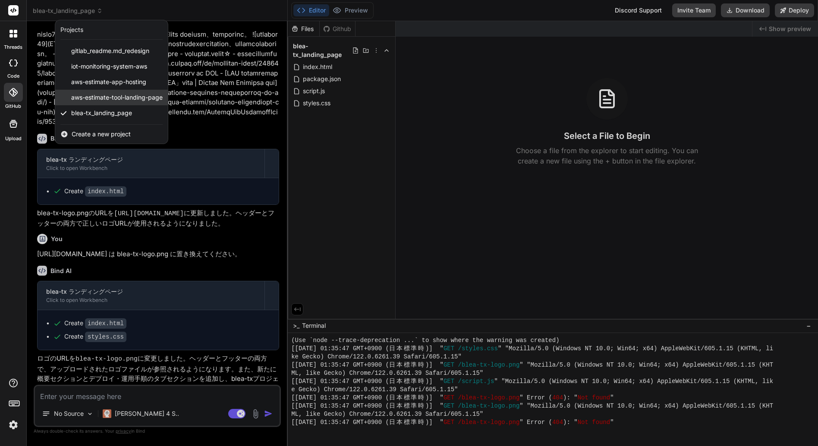
click at [102, 95] on span "aws-estimate-tool-landing-page" at bounding box center [117, 97] width 92 height 9
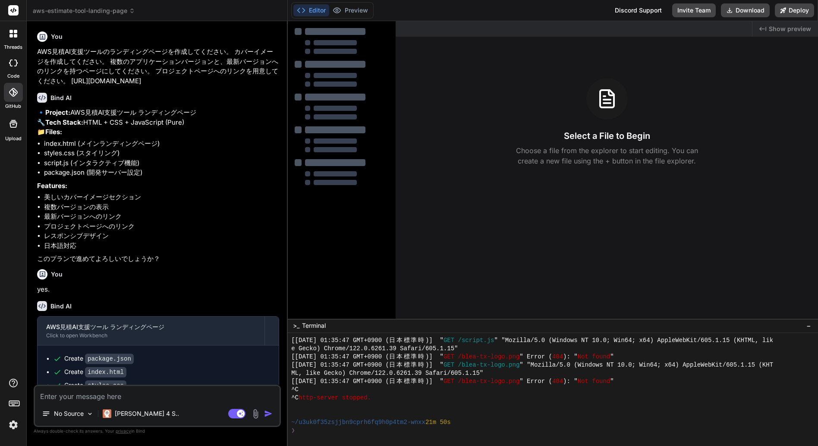
scroll to position [418, 0]
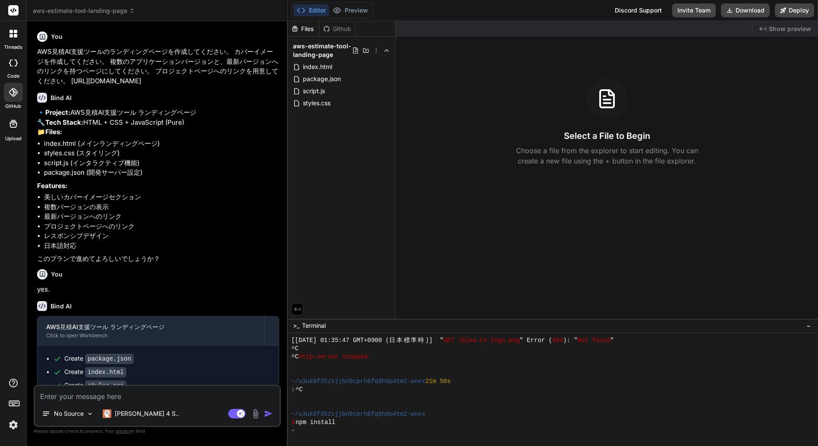
click at [341, 28] on div "Github" at bounding box center [337, 29] width 35 height 9
click at [309, 30] on div "Files" at bounding box center [304, 29] width 32 height 9
click at [337, 29] on div "Github" at bounding box center [337, 29] width 35 height 9
click at [15, 62] on icon at bounding box center [13, 63] width 9 height 7
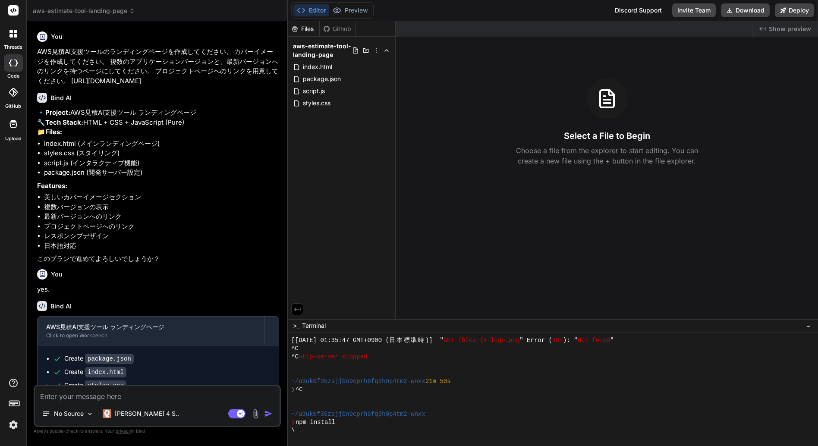
click at [342, 31] on div "Github" at bounding box center [337, 29] width 35 height 9
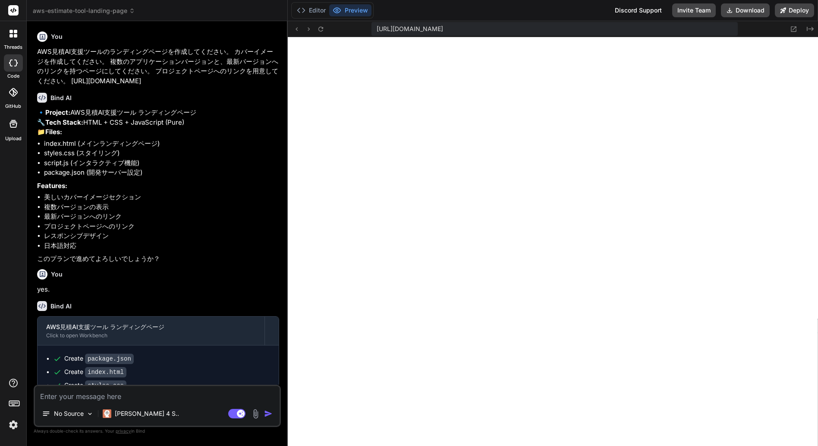
scroll to position [730, 0]
click at [313, 7] on button "Editor" at bounding box center [312, 10] width 36 height 12
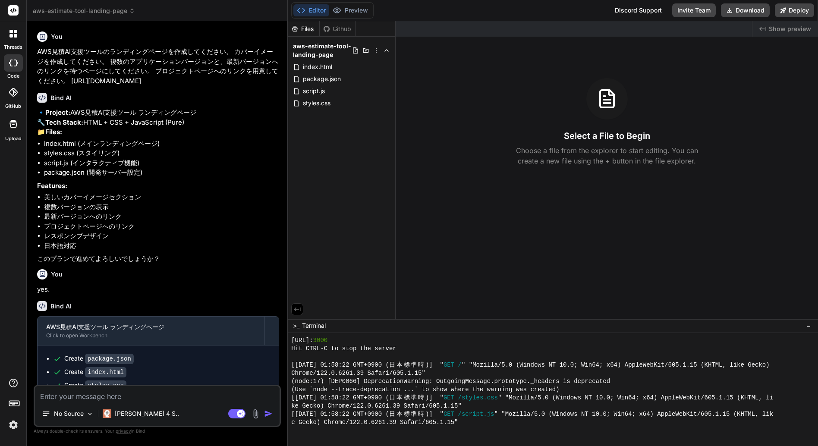
click at [344, 30] on div "Github" at bounding box center [337, 29] width 35 height 9
click at [9, 96] on icon at bounding box center [13, 92] width 9 height 9
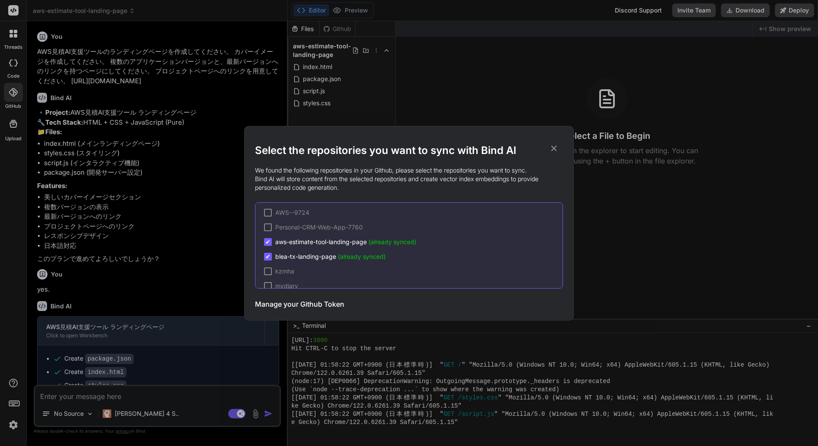
scroll to position [0, 0]
click at [556, 145] on icon at bounding box center [554, 148] width 9 height 9
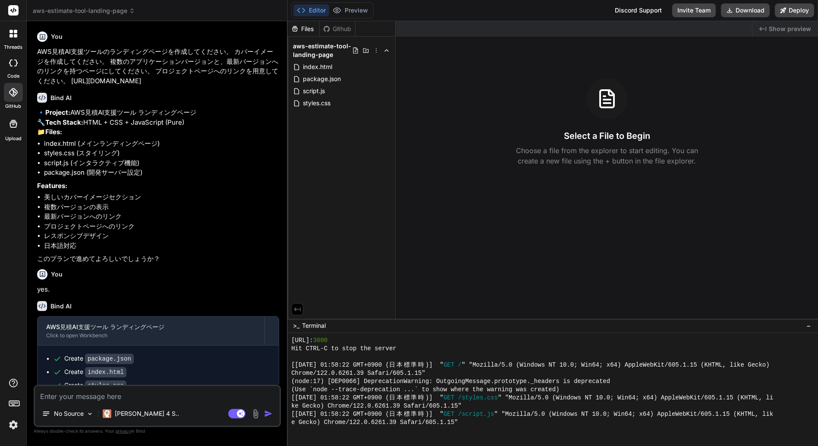
click at [16, 63] on icon at bounding box center [15, 63] width 3 height 7
click at [98, 6] on header "aws-estimate-tool-landing-page Created with Pixso." at bounding box center [157, 10] width 261 height 21
click at [96, 12] on span "aws-estimate-tool-landing-page" at bounding box center [84, 10] width 102 height 9
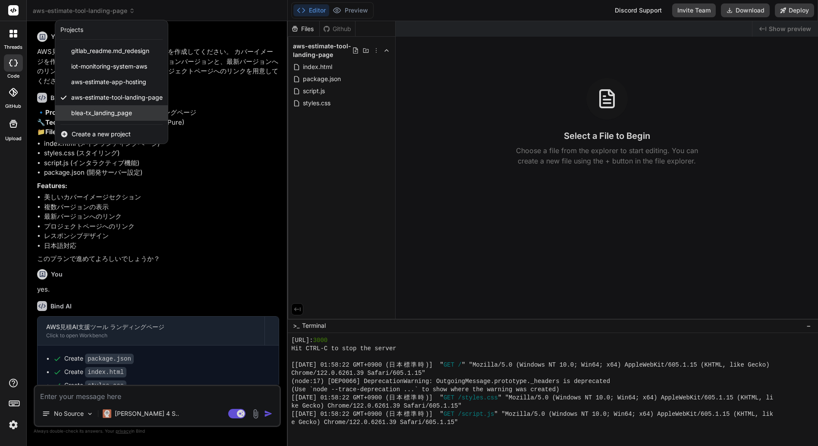
click at [98, 113] on span "blea-tx_landing_page" at bounding box center [101, 113] width 61 height 9
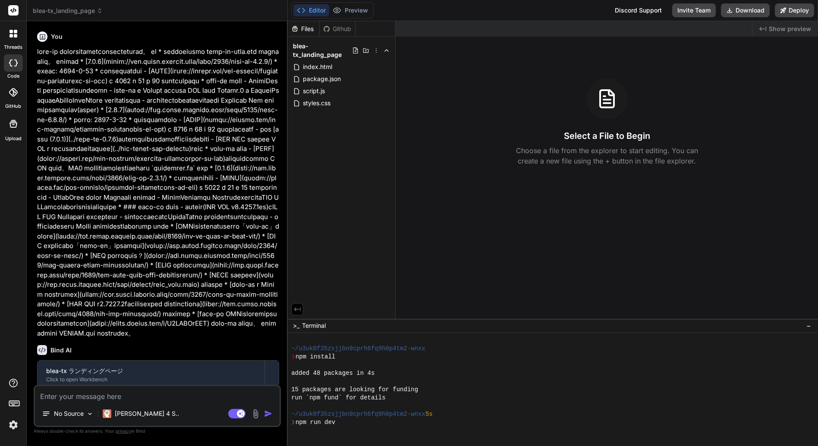
scroll to position [910, 0]
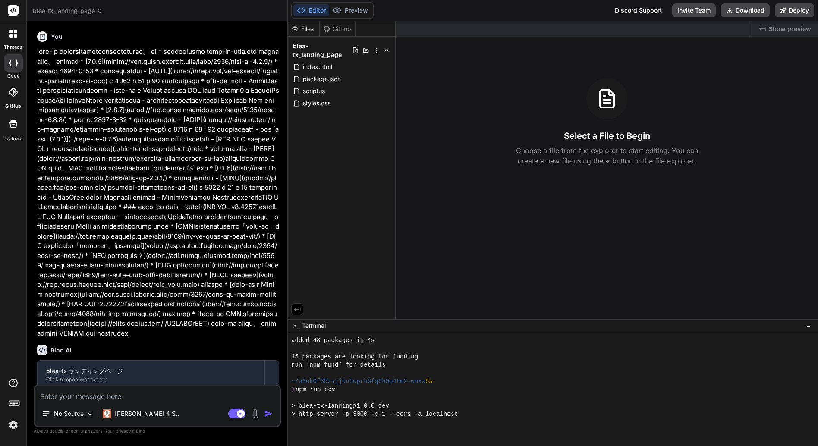
type textarea "x"
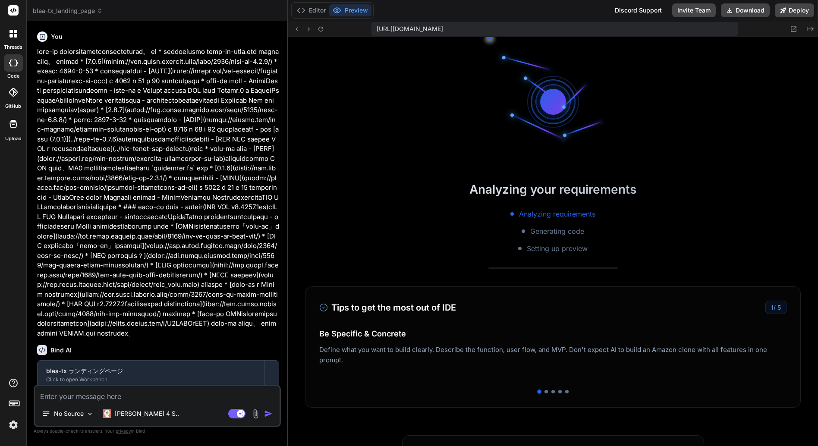
scroll to position [1189, 0]
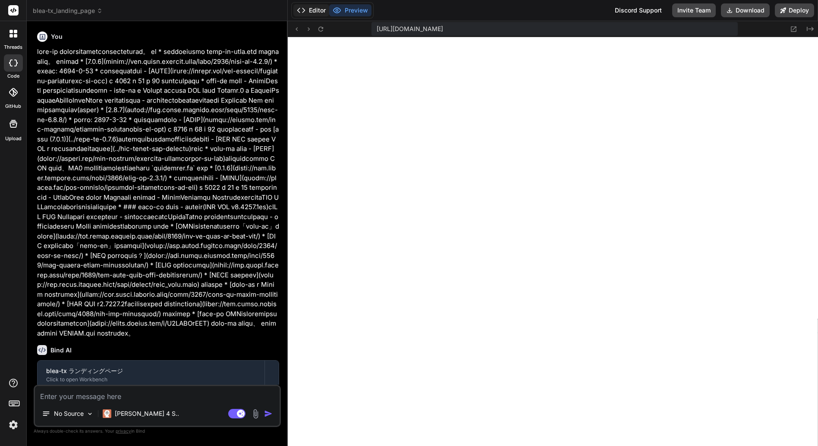
click at [313, 13] on button "Editor" at bounding box center [312, 10] width 36 height 12
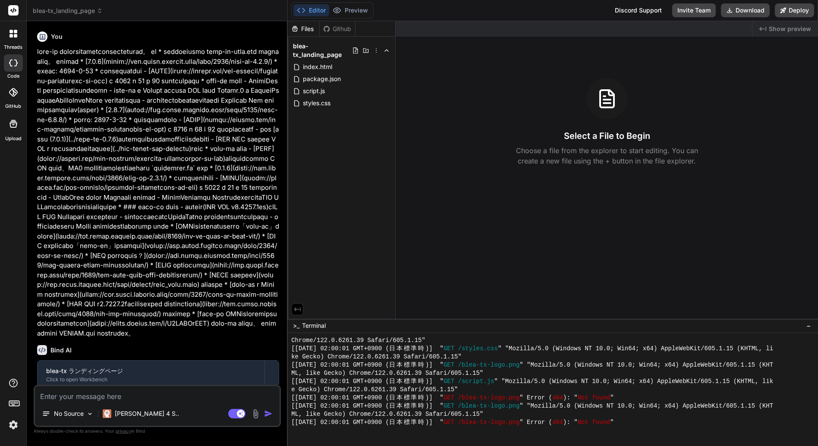
click at [337, 27] on div "Github" at bounding box center [337, 29] width 35 height 9
click at [355, 50] on icon at bounding box center [355, 50] width 7 height 7
click at [352, 178] on div "Files Github blea-tx_landing_page index.html package.json script.js styles.css" at bounding box center [342, 170] width 108 height 298
click at [377, 53] on icon at bounding box center [376, 50] width 7 height 7
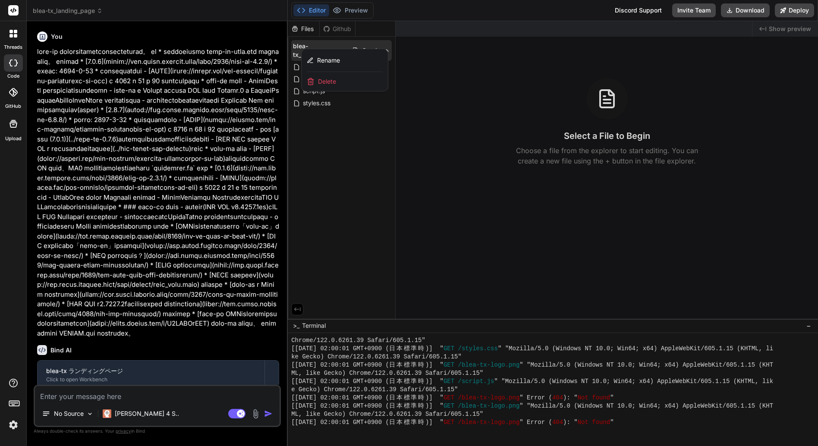
click at [356, 162] on div at bounding box center [553, 233] width 531 height 425
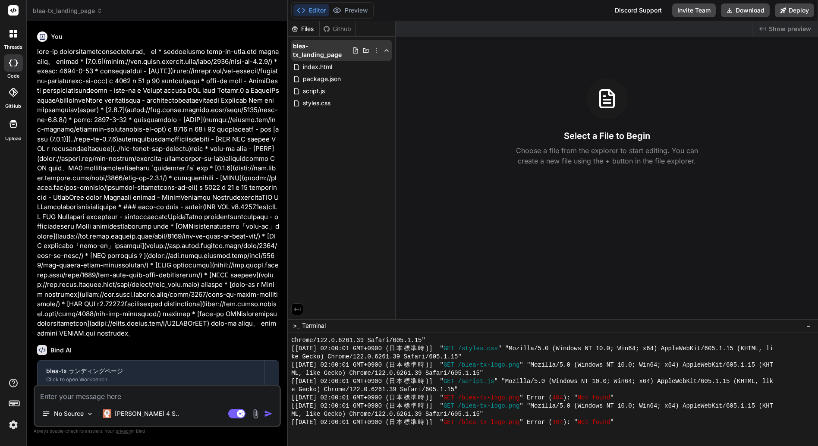
click at [390, 53] on icon at bounding box center [386, 50] width 7 height 7
click at [16, 94] on icon at bounding box center [13, 92] width 9 height 9
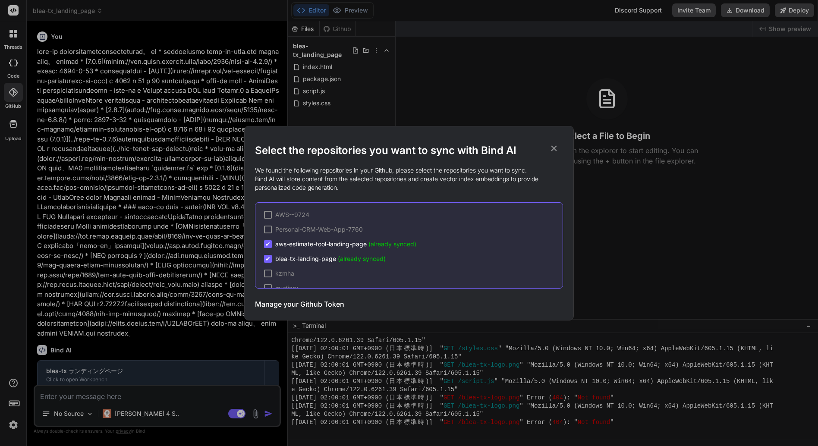
click at [312, 242] on span "aws-estimate-tool-landing-page (already synced)" at bounding box center [345, 244] width 141 height 9
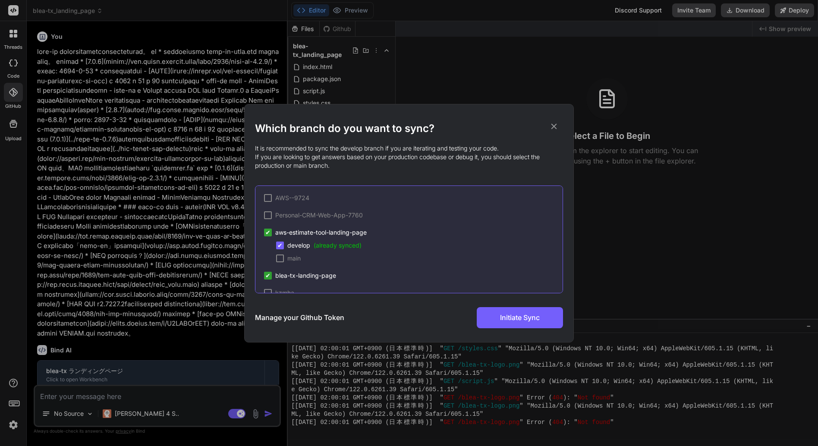
click at [309, 275] on span "blea-tx-landing-page" at bounding box center [305, 276] width 61 height 9
click at [553, 127] on icon at bounding box center [554, 126] width 9 height 9
